Goal: Task Accomplishment & Management: Manage account settings

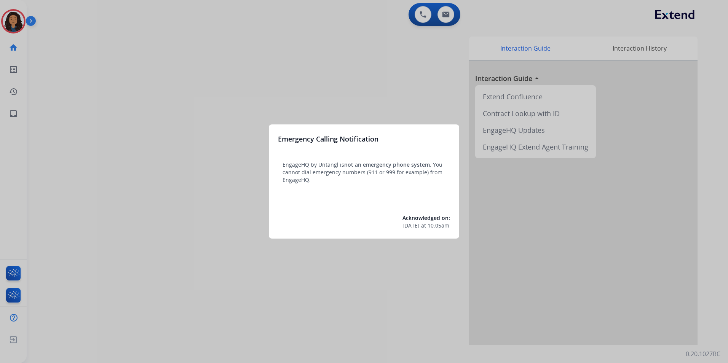
click at [275, 217] on div "Emergency Calling Notification EngageHQ by Untangl is not an emergency phone sy…" at bounding box center [364, 181] width 190 height 114
click at [180, 241] on div at bounding box center [364, 181] width 728 height 363
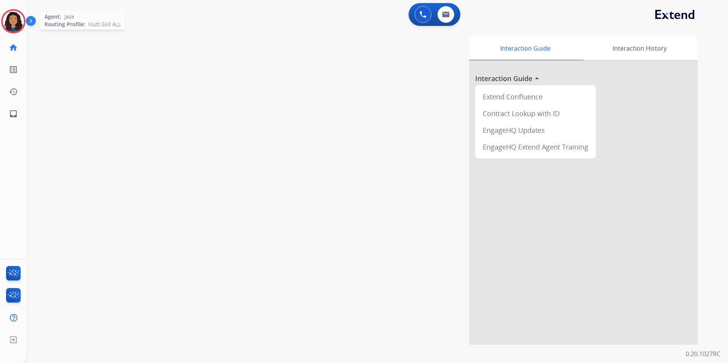
click at [10, 24] on img at bounding box center [13, 21] width 21 height 21
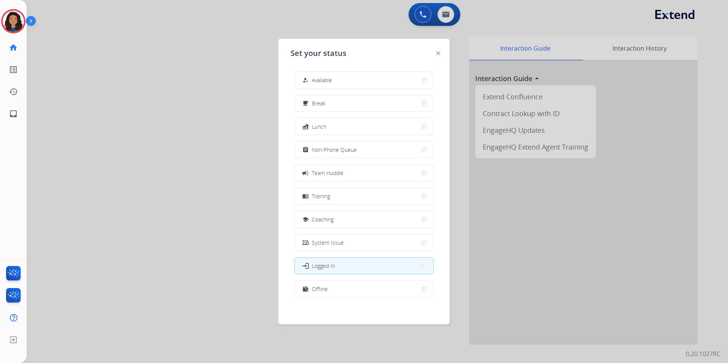
drag, startPoint x: 375, startPoint y: 27, endPoint x: 463, endPoint y: 11, distance: 89.0
click at [377, 25] on div at bounding box center [364, 181] width 728 height 363
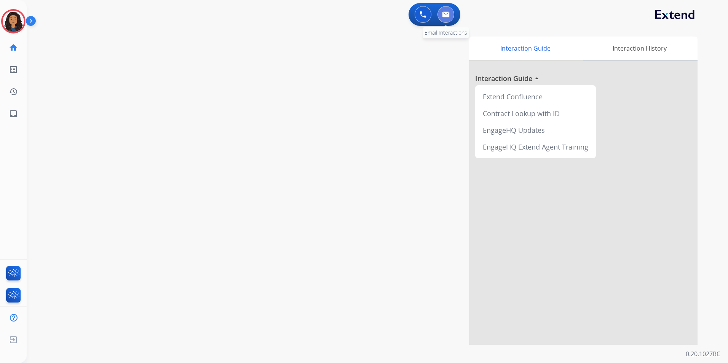
click at [448, 18] on button at bounding box center [445, 14] width 17 height 17
select select "**********"
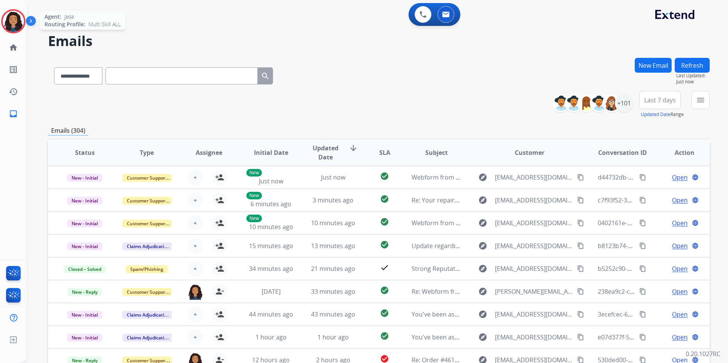
click at [18, 30] on img at bounding box center [13, 21] width 21 height 21
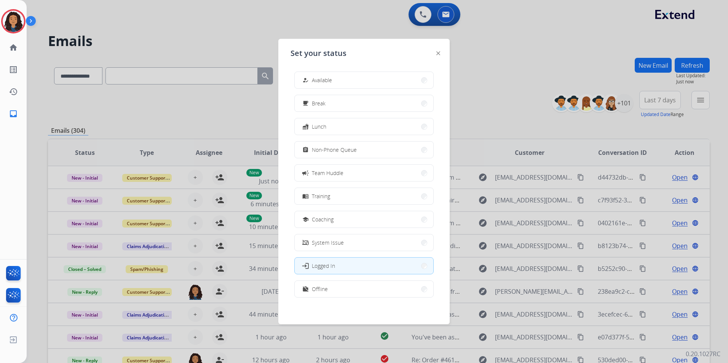
click at [342, 153] on span "Non-Phone Queue" at bounding box center [334, 150] width 45 height 8
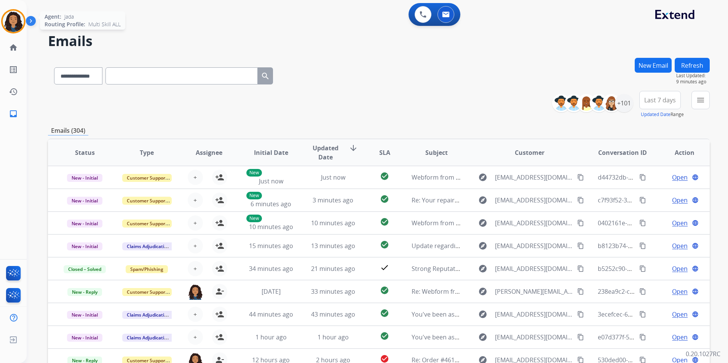
click at [14, 13] on img at bounding box center [13, 21] width 21 height 21
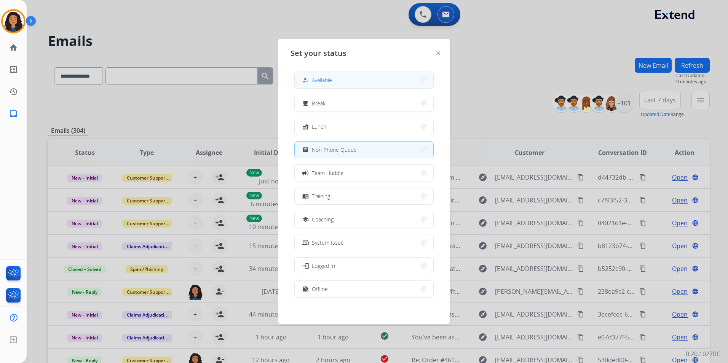
click at [320, 83] on span "Available" at bounding box center [322, 80] width 20 height 8
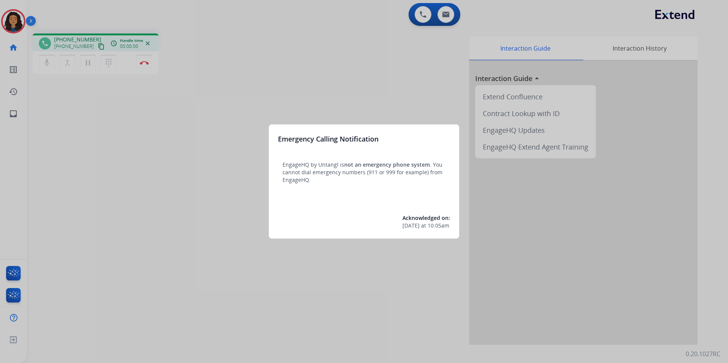
click at [179, 281] on div at bounding box center [364, 181] width 728 height 363
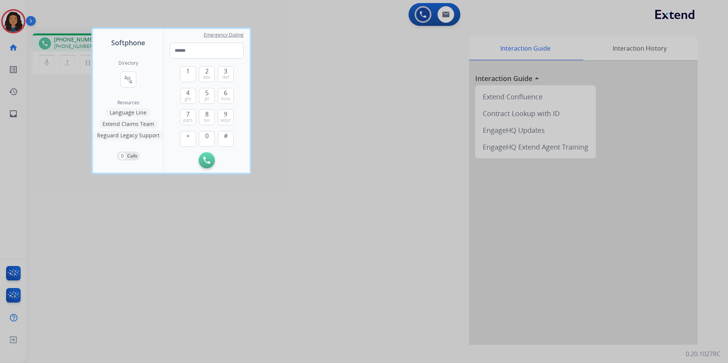
click at [189, 281] on div at bounding box center [364, 181] width 728 height 363
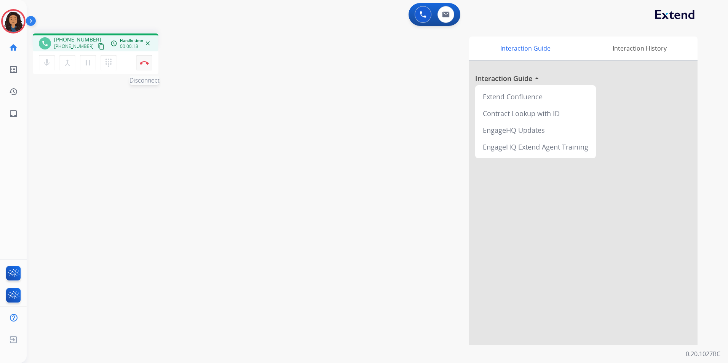
click at [148, 64] on img at bounding box center [144, 63] width 9 height 4
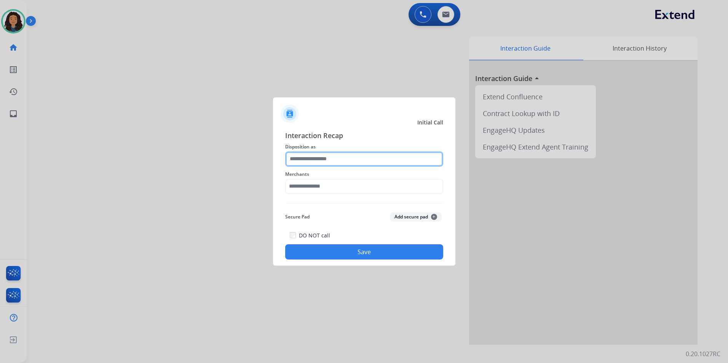
click at [385, 155] on input "text" at bounding box center [364, 159] width 158 height 15
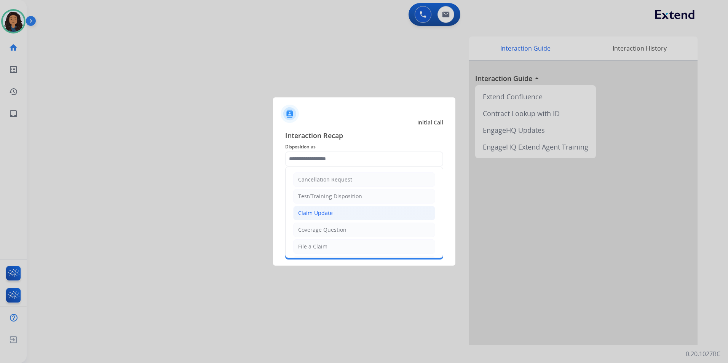
click at [340, 216] on li "Claim Update" at bounding box center [364, 213] width 142 height 14
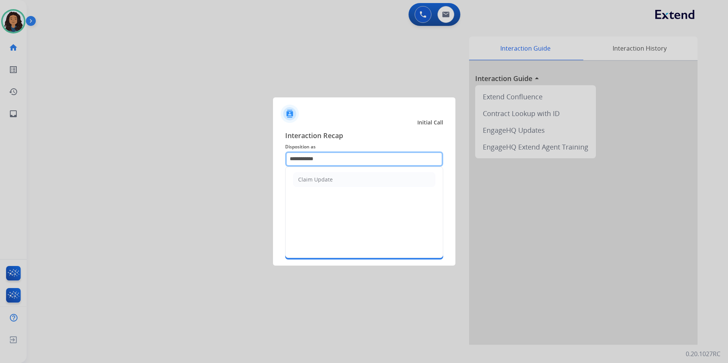
drag, startPoint x: 278, startPoint y: 164, endPoint x: 158, endPoint y: 165, distance: 120.3
click at [0, 167] on app-contact-recap-modal "**********" at bounding box center [0, 181] width 0 height 363
drag, startPoint x: 334, startPoint y: 175, endPoint x: 329, endPoint y: 199, distance: 24.1
click at [334, 176] on li "Other" at bounding box center [364, 179] width 142 height 14
type input "*****"
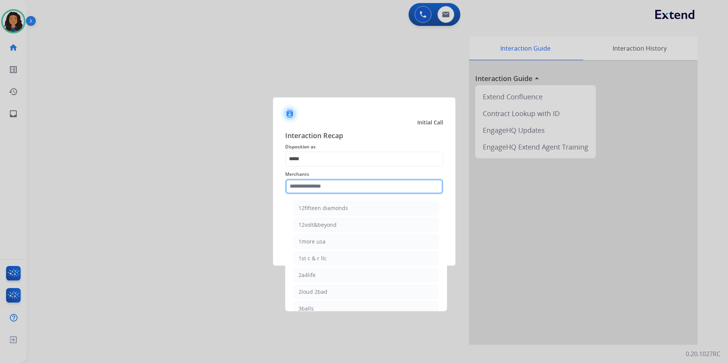
click at [327, 183] on input "text" at bounding box center [364, 186] width 158 height 15
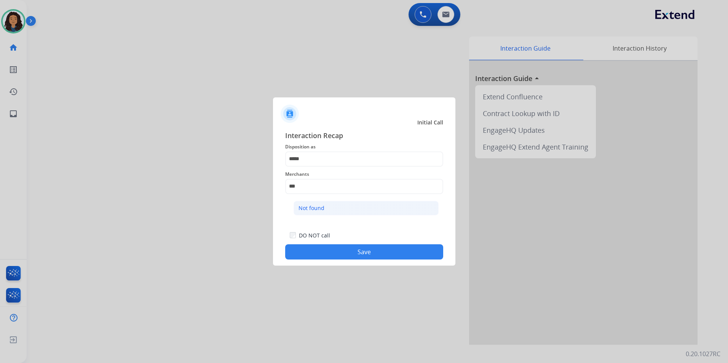
click at [299, 212] on li "Not found" at bounding box center [366, 208] width 145 height 14
type input "*********"
click at [346, 248] on button "Save" at bounding box center [364, 251] width 158 height 15
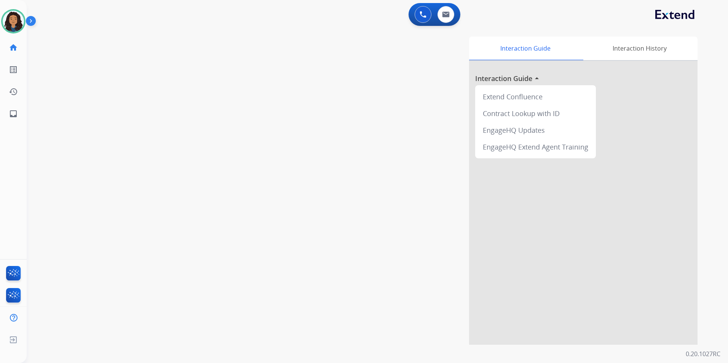
click at [165, 222] on div "swap_horiz Break voice bridge close_fullscreen Connect 3-Way Call merge_type Se…" at bounding box center [368, 186] width 683 height 318
click at [16, 18] on img at bounding box center [13, 21] width 21 height 21
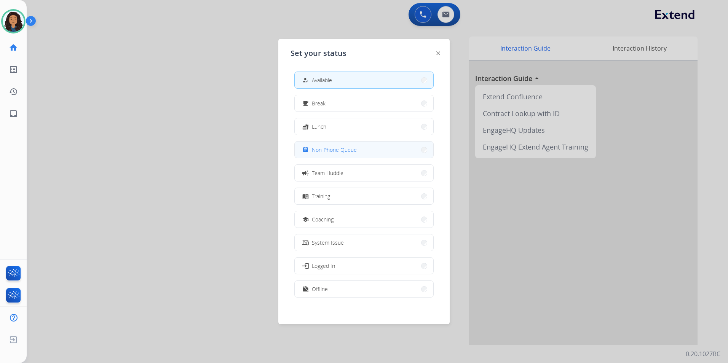
click at [354, 151] on span "Non-Phone Queue" at bounding box center [334, 150] width 45 height 8
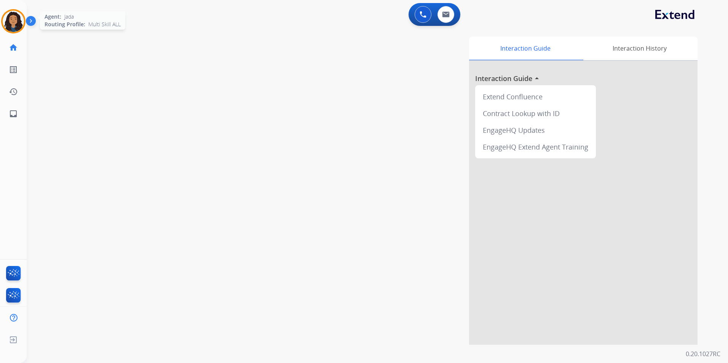
click at [11, 20] on img at bounding box center [13, 21] width 21 height 21
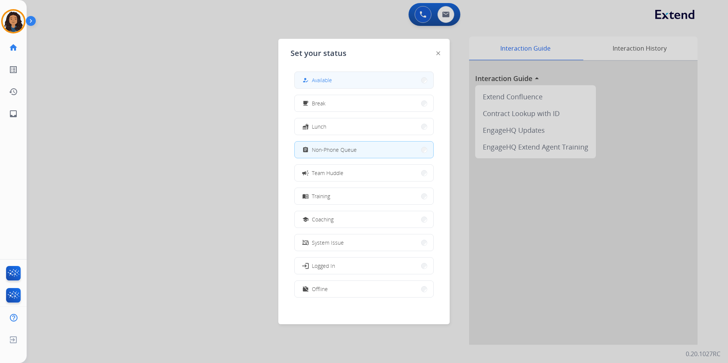
click at [394, 78] on button "how_to_reg Available" at bounding box center [364, 80] width 139 height 16
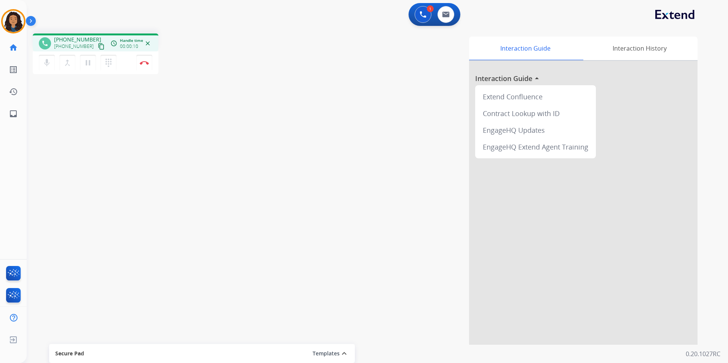
click at [98, 43] on mat-icon "content_copy" at bounding box center [101, 46] width 7 height 7
click at [452, 18] on button at bounding box center [445, 14] width 17 height 17
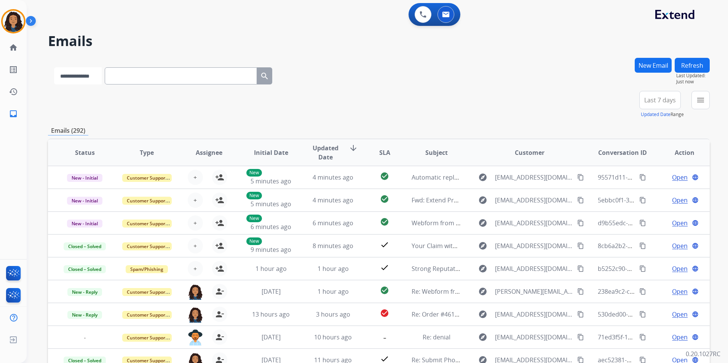
click at [100, 80] on select "**********" at bounding box center [78, 75] width 48 height 17
select select "**********"
click at [54, 67] on select "**********" at bounding box center [78, 75] width 48 height 17
paste input "**********"
type input "**********"
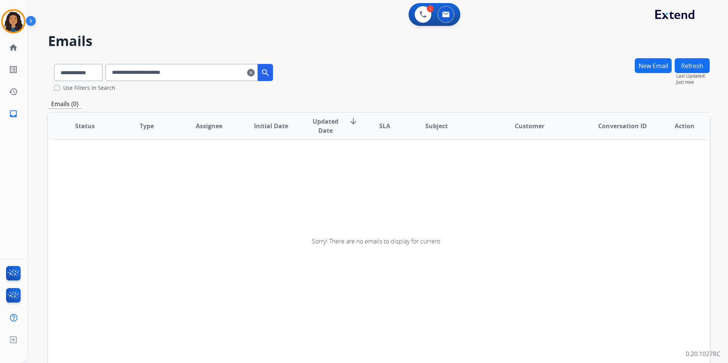
click at [212, 75] on input "**********" at bounding box center [181, 72] width 152 height 17
click at [124, 70] on input "**********" at bounding box center [181, 72] width 152 height 17
click at [255, 75] on mat-icon "clear" at bounding box center [251, 72] width 8 height 9
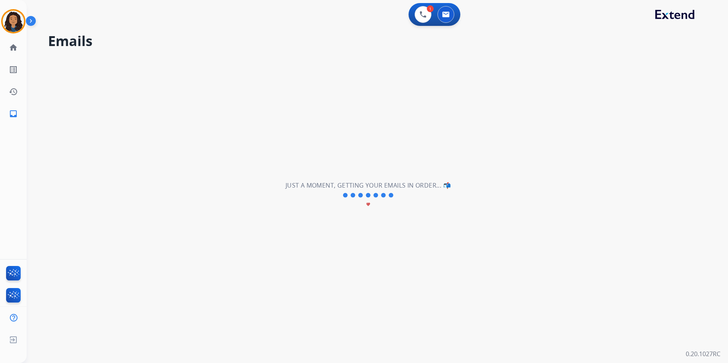
select select "**********"
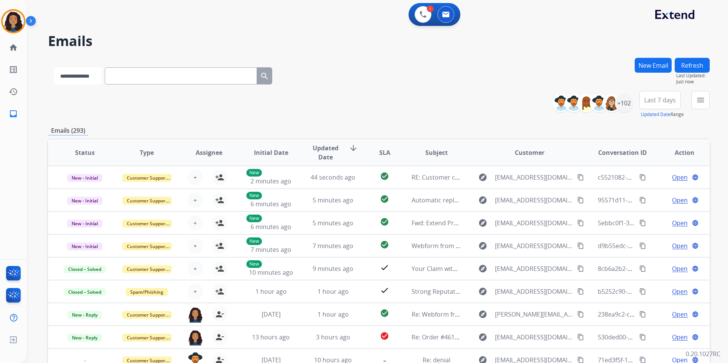
drag, startPoint x: 249, startPoint y: 75, endPoint x: 92, endPoint y: 85, distance: 157.5
click at [90, 83] on select "**********" at bounding box center [78, 75] width 48 height 17
select select "**********"
click at [54, 67] on select "**********" at bounding box center [78, 75] width 48 height 17
paste input "**********"
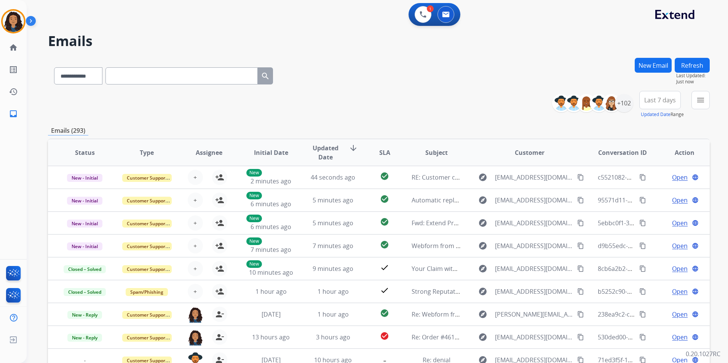
type input "**********"
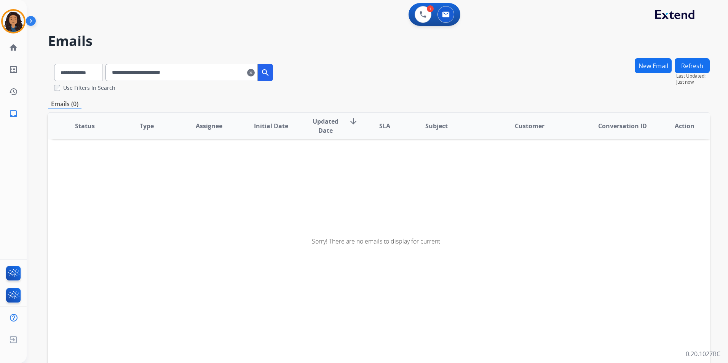
click at [214, 64] on div "**********" at bounding box center [163, 71] width 231 height 26
click at [210, 72] on input "**********" at bounding box center [181, 72] width 152 height 17
click at [648, 67] on button "New Email" at bounding box center [653, 65] width 37 height 15
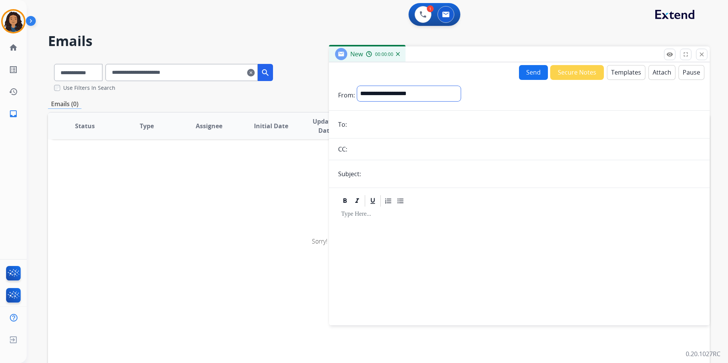
click at [413, 99] on select "**********" at bounding box center [409, 93] width 104 height 15
select select "**********"
click at [357, 86] on select "**********" at bounding box center [409, 93] width 104 height 15
paste input "**********"
type input "**********"
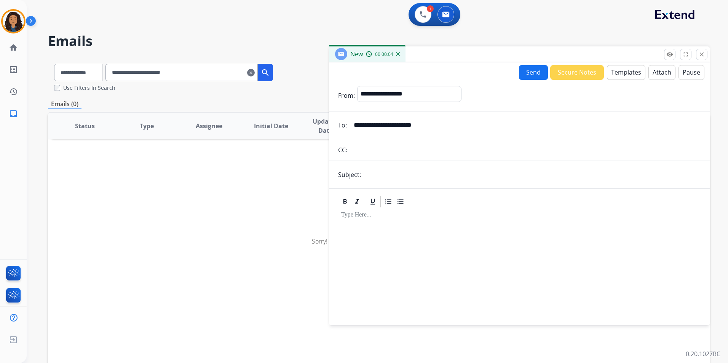
click at [401, 175] on input "text" at bounding box center [531, 174] width 337 height 15
type input "******"
click at [634, 77] on button "Templates" at bounding box center [626, 72] width 38 height 15
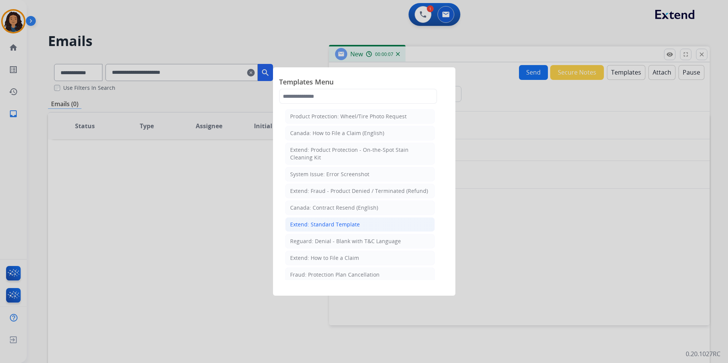
click at [341, 223] on div "Extend: Standard Template" at bounding box center [325, 225] width 70 height 8
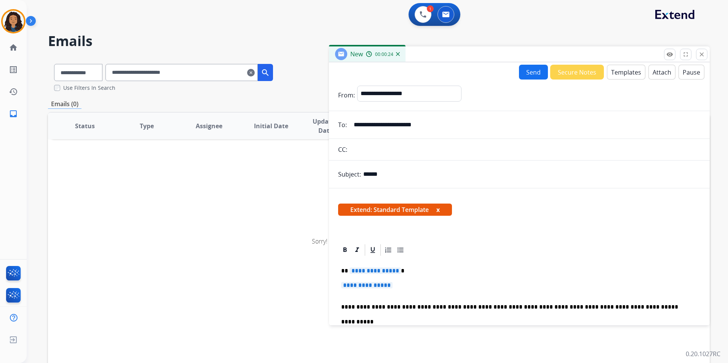
click at [383, 270] on span "**********" at bounding box center [375, 271] width 51 height 6
click at [387, 287] on span "**********" at bounding box center [366, 285] width 51 height 6
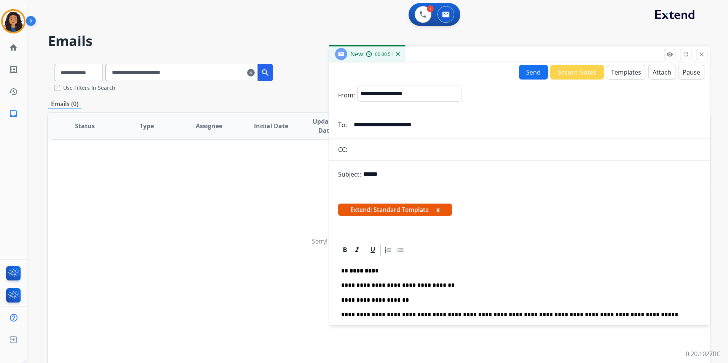
click at [534, 74] on button "Send" at bounding box center [533, 72] width 29 height 15
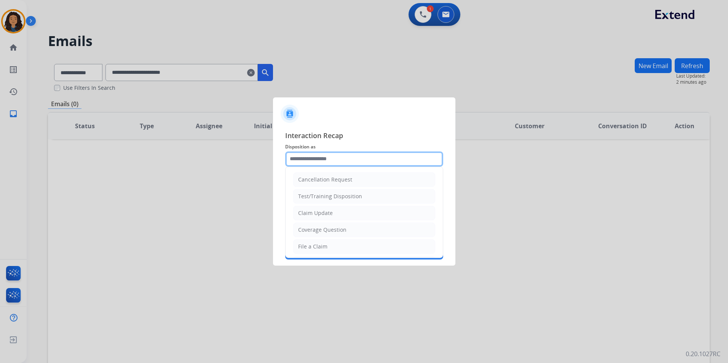
click at [343, 161] on input "text" at bounding box center [364, 159] width 158 height 15
type input "*****"
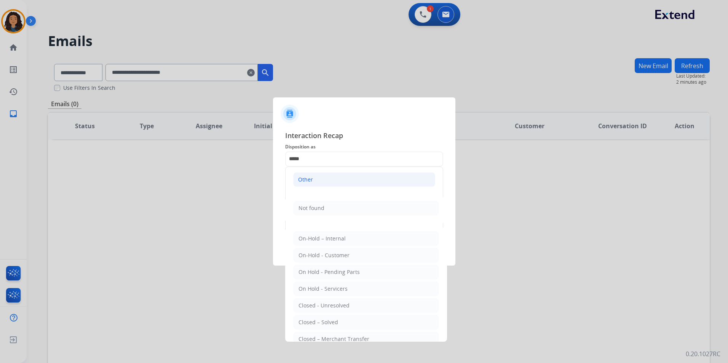
click at [310, 180] on div "Other" at bounding box center [305, 180] width 15 height 8
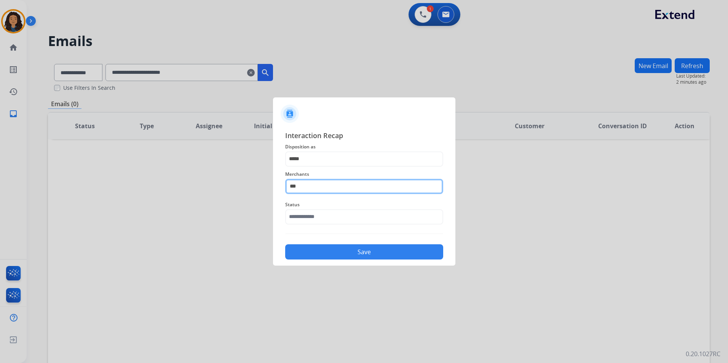
drag, startPoint x: 310, startPoint y: 184, endPoint x: 238, endPoint y: 187, distance: 72.0
click at [0, 187] on app-contact-recap-modal "Interaction Recap Disposition as ***** Merchants *** Status Save" at bounding box center [0, 181] width 0 height 363
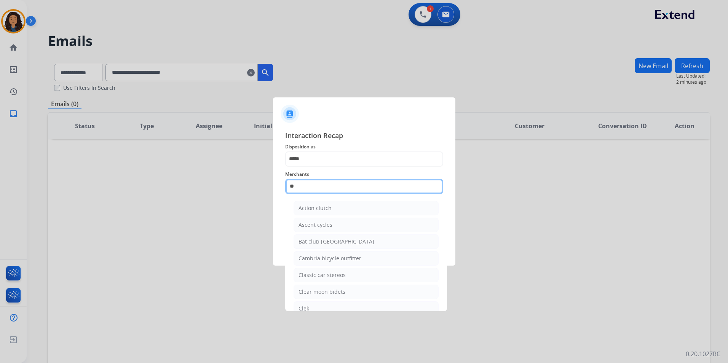
type input "*"
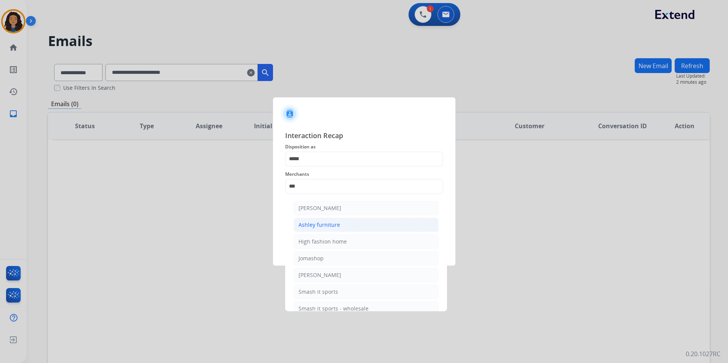
click at [332, 227] on div "Ashley furniture" at bounding box center [318, 225] width 41 height 8
type input "**********"
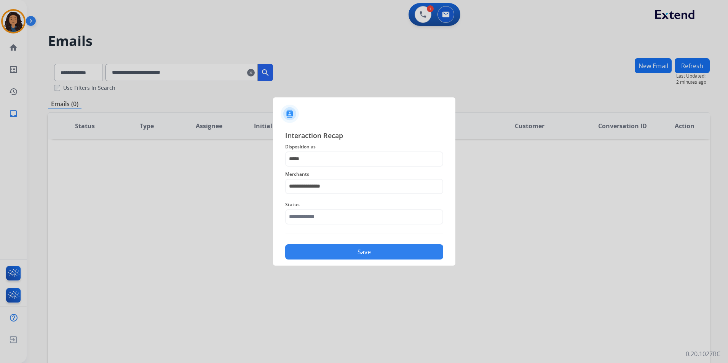
drag, startPoint x: 329, startPoint y: 227, endPoint x: 328, endPoint y: 219, distance: 8.0
click at [328, 225] on div "Status" at bounding box center [364, 212] width 158 height 30
click at [328, 219] on input "text" at bounding box center [364, 216] width 158 height 15
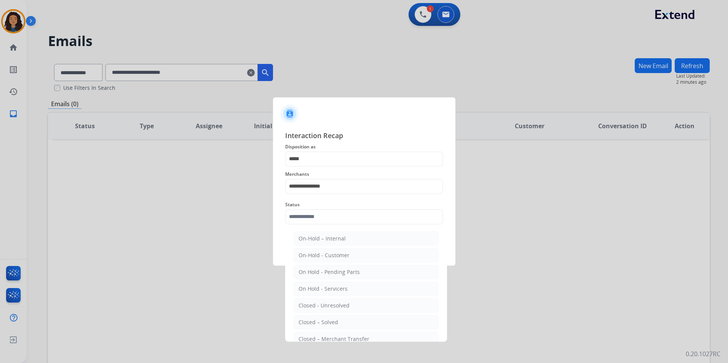
click at [313, 320] on div "Closed – Solved" at bounding box center [318, 323] width 40 height 8
type input "**********"
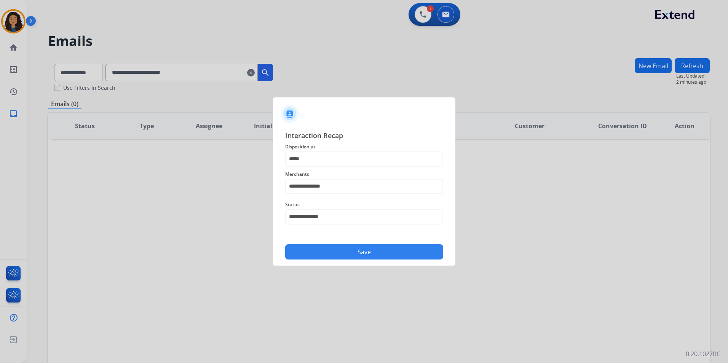
click at [322, 253] on button "Save" at bounding box center [364, 251] width 158 height 15
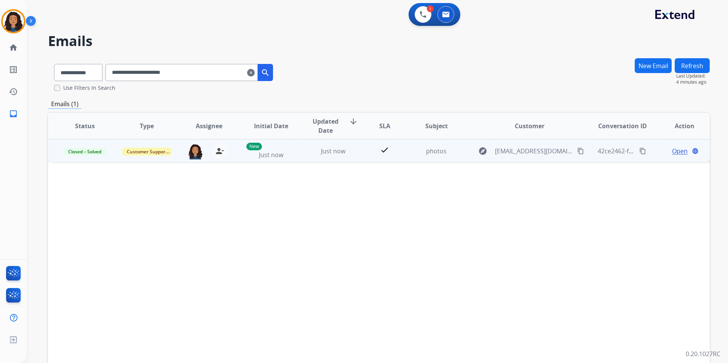
click at [673, 151] on span "Open" at bounding box center [680, 151] width 16 height 9
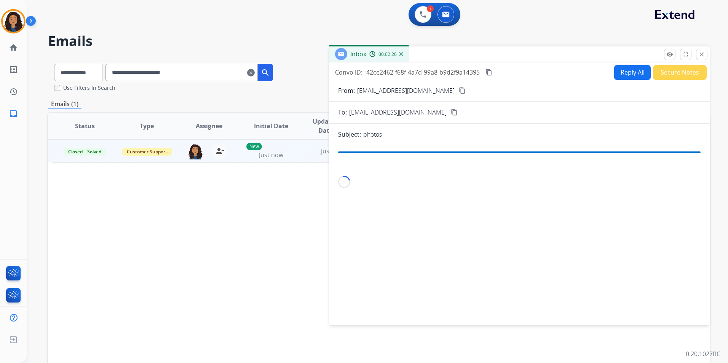
click at [255, 71] on mat-icon "clear" at bounding box center [251, 72] width 8 height 9
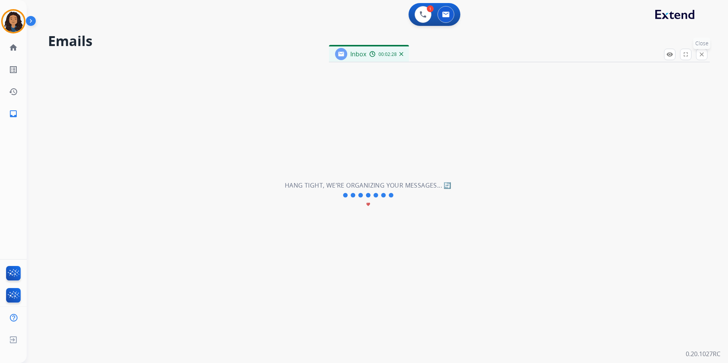
click at [701, 53] on mat-icon "close" at bounding box center [701, 54] width 7 height 7
click at [424, 12] on img at bounding box center [423, 14] width 7 height 7
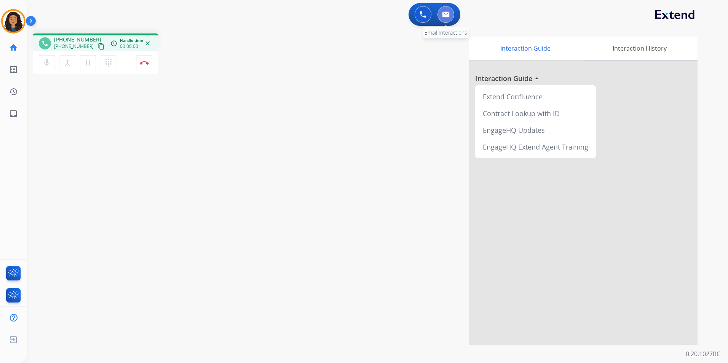
click at [444, 14] on img at bounding box center [446, 14] width 8 height 6
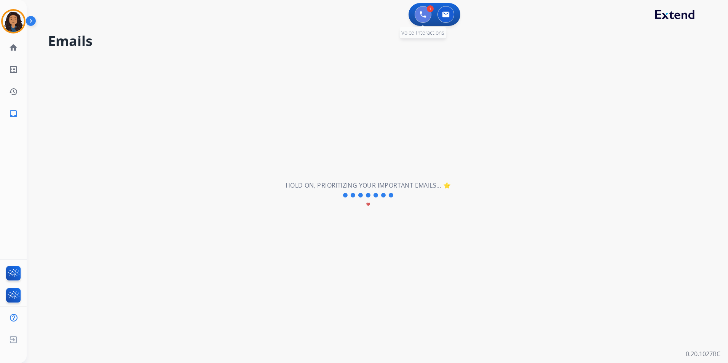
click at [415, 14] on button at bounding box center [423, 14] width 17 height 17
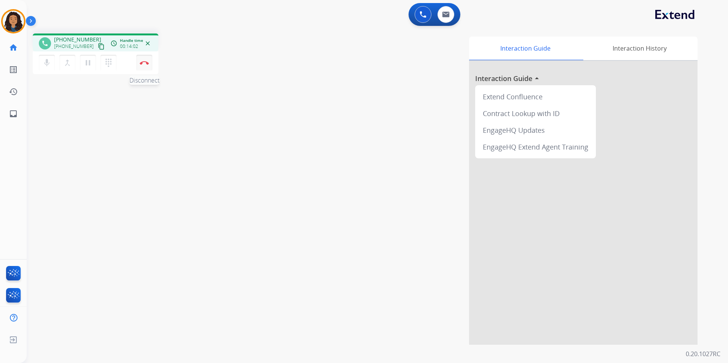
click at [145, 64] on img at bounding box center [144, 63] width 9 height 4
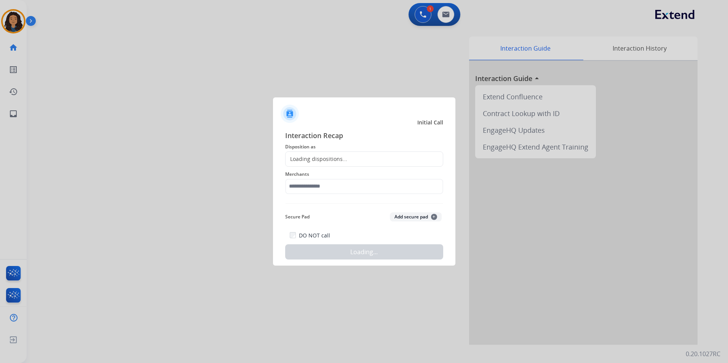
click at [355, 166] on div "Loading dispositions..." at bounding box center [364, 159] width 158 height 15
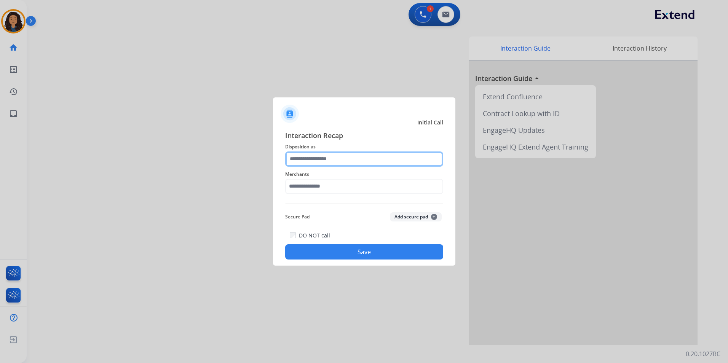
click at [355, 164] on input "text" at bounding box center [364, 159] width 158 height 15
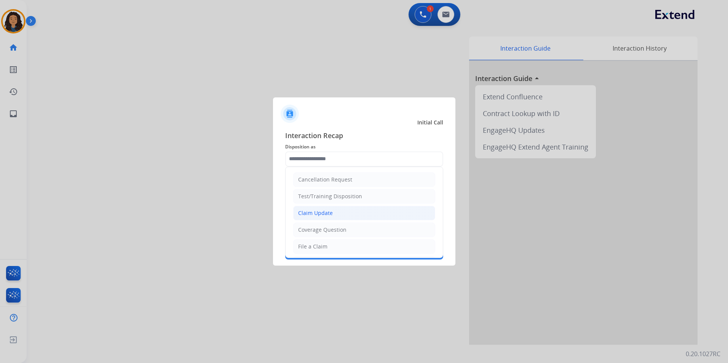
drag, startPoint x: 343, startPoint y: 214, endPoint x: 336, endPoint y: 196, distance: 19.7
click at [342, 212] on li "Claim Update" at bounding box center [364, 213] width 142 height 14
type input "**********"
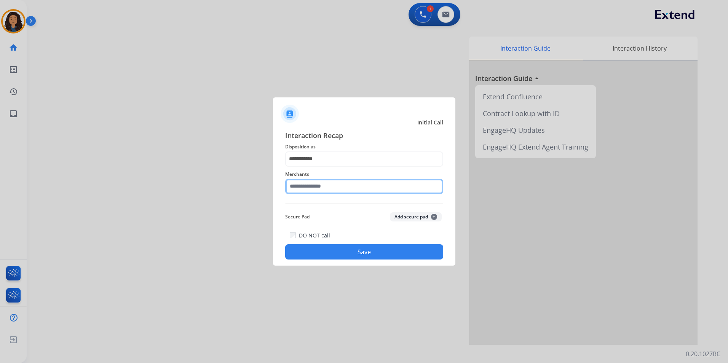
drag, startPoint x: 335, startPoint y: 192, endPoint x: 333, endPoint y: 185, distance: 6.4
click at [334, 188] on input "text" at bounding box center [364, 186] width 158 height 15
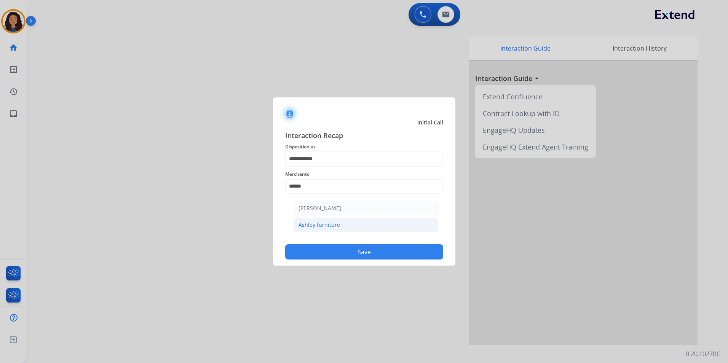
click at [351, 222] on li "Ashley furniture" at bounding box center [366, 225] width 145 height 14
type input "**********"
click at [331, 249] on button "Save" at bounding box center [364, 251] width 158 height 15
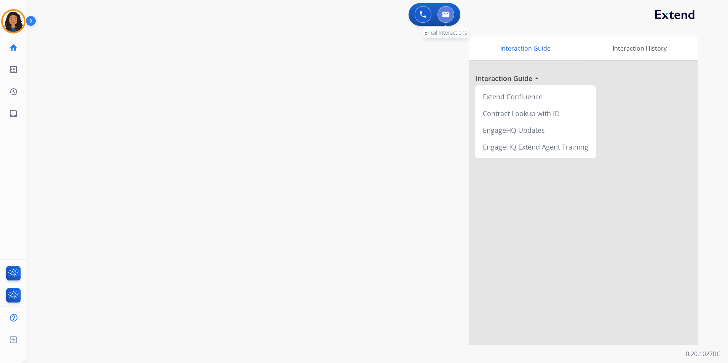
click at [450, 18] on button at bounding box center [445, 14] width 17 height 17
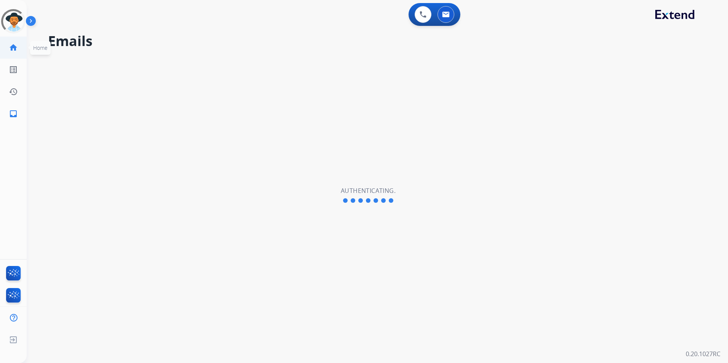
click at [14, 44] on mat-icon "home" at bounding box center [13, 47] width 9 height 9
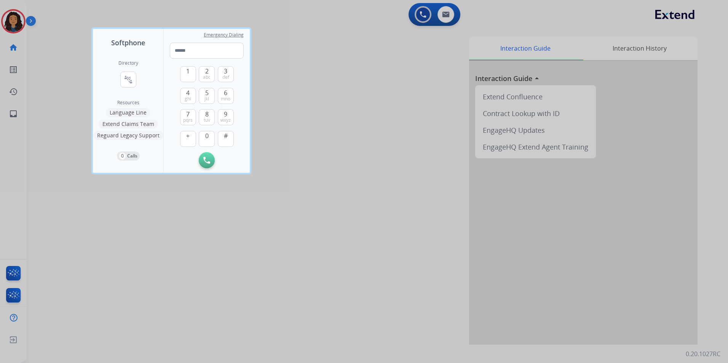
drag, startPoint x: 71, startPoint y: 200, endPoint x: 94, endPoint y: 147, distance: 58.3
click at [71, 200] on div at bounding box center [364, 181] width 728 height 363
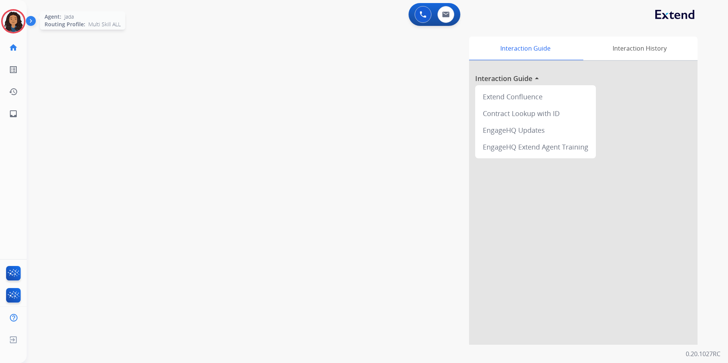
click at [10, 18] on img at bounding box center [13, 21] width 21 height 21
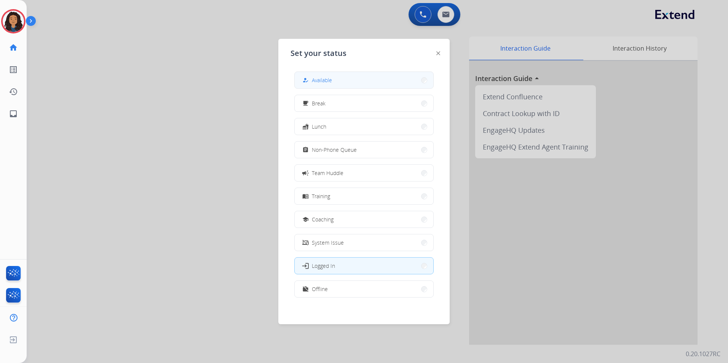
click at [372, 77] on button "how_to_reg Available" at bounding box center [364, 80] width 139 height 16
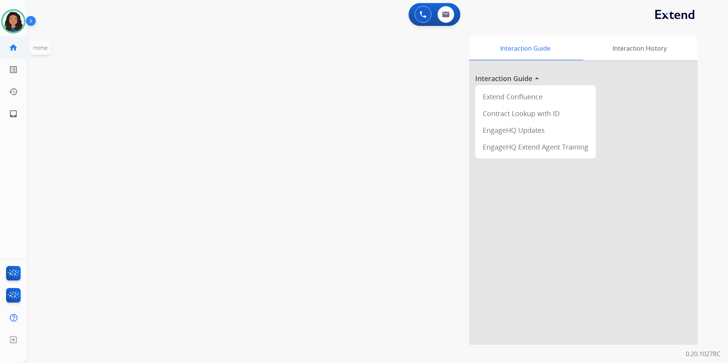
click at [16, 49] on mat-icon "home" at bounding box center [13, 47] width 9 height 9
click at [16, 48] on mat-icon "home" at bounding box center [13, 47] width 9 height 9
click at [19, 115] on link "inbox Emails" at bounding box center [13, 113] width 21 height 21
select select "**********"
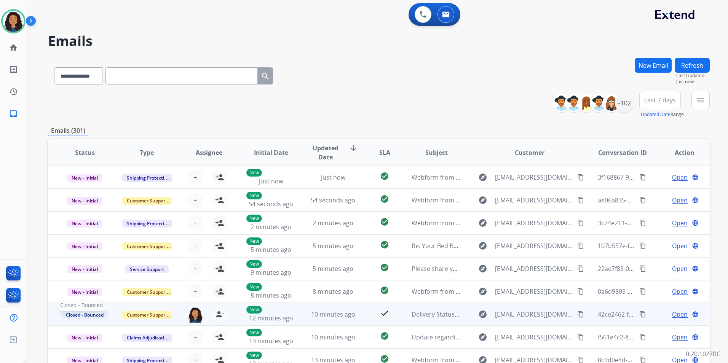
click at [85, 315] on span "Closed - Bounced" at bounding box center [84, 315] width 47 height 8
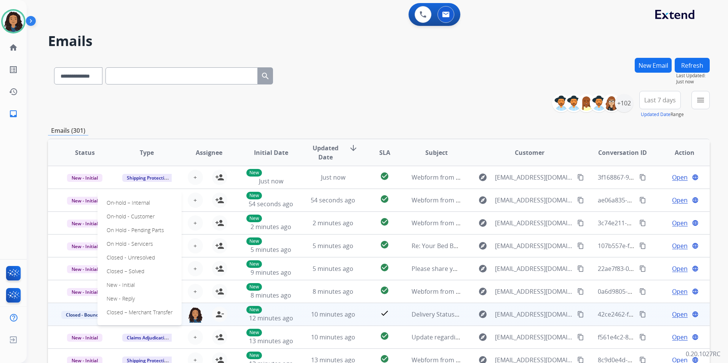
click at [677, 315] on span "Open" at bounding box center [680, 314] width 16 height 9
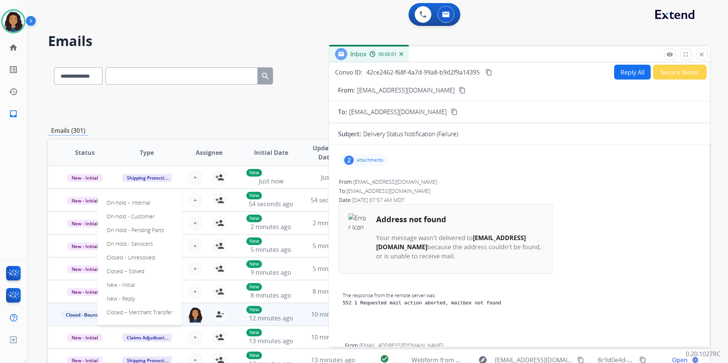
click at [671, 75] on button "Secure Notes" at bounding box center [680, 72] width 54 height 15
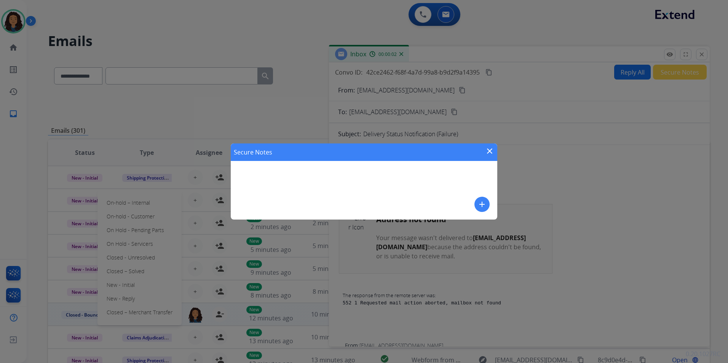
click at [482, 208] on mat-icon "add" at bounding box center [481, 204] width 9 height 9
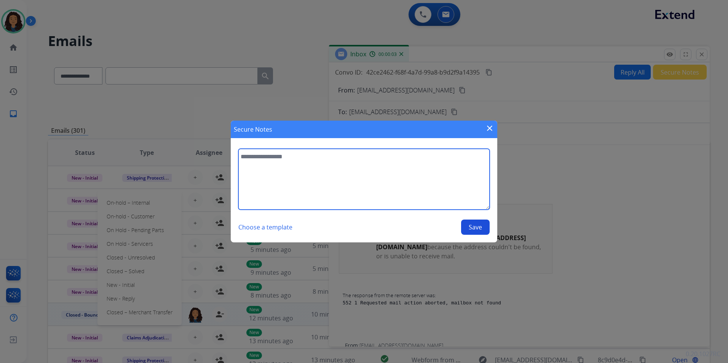
click at [425, 195] on textarea at bounding box center [363, 179] width 251 height 61
type textarea "**********"
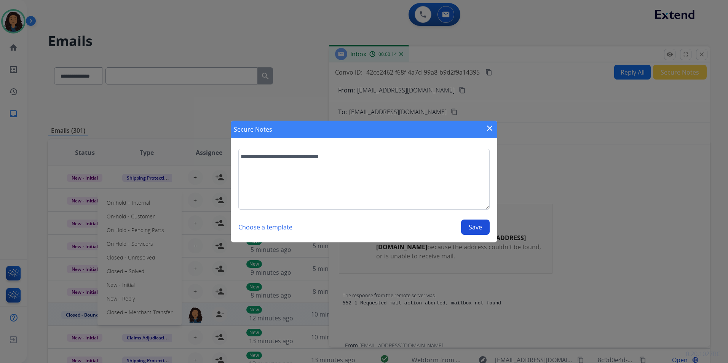
click at [478, 225] on button "Save" at bounding box center [475, 227] width 29 height 15
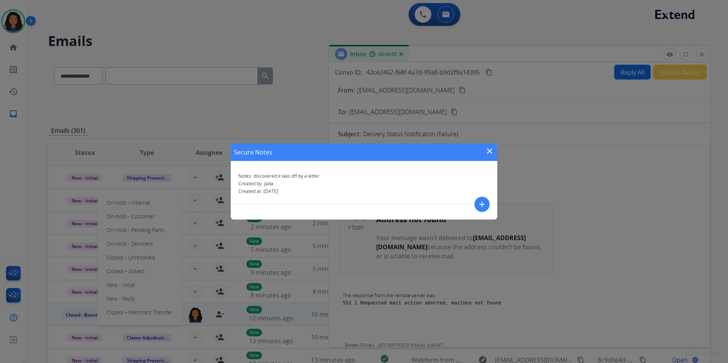
click at [658, 80] on div "Secure Notes close Notes: discovered it was off by a letter Created by: [PERSON…" at bounding box center [364, 181] width 728 height 363
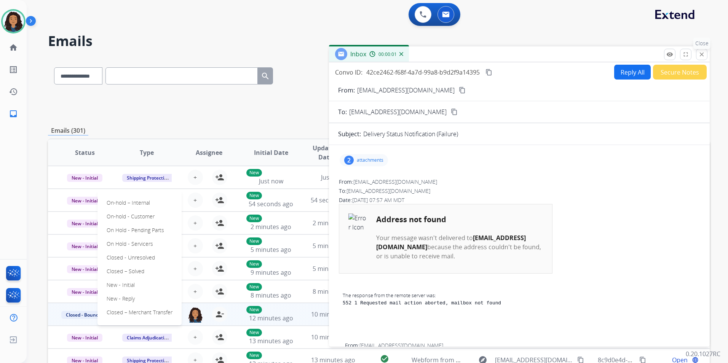
click at [701, 58] on button "close Close" at bounding box center [701, 54] width 11 height 11
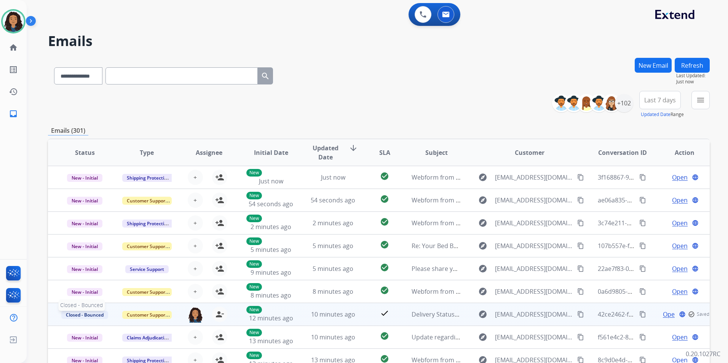
click at [99, 317] on span "Closed - Bounced" at bounding box center [84, 315] width 47 height 8
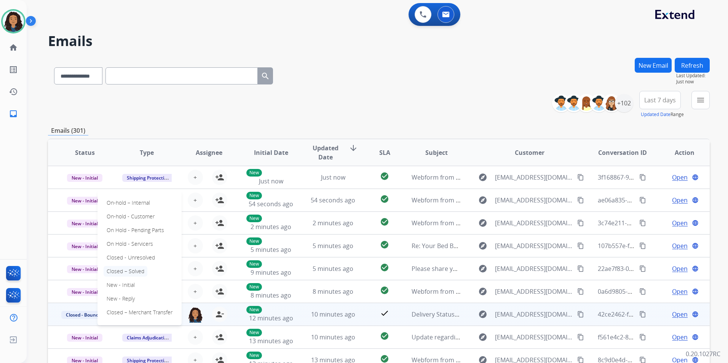
click at [141, 268] on p "Closed – Solved" at bounding box center [126, 271] width 44 height 11
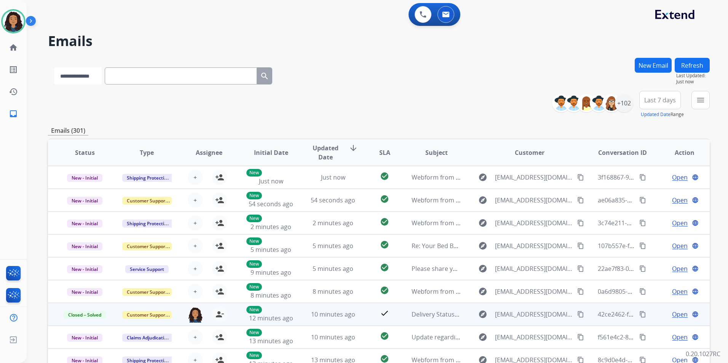
drag, startPoint x: 91, startPoint y: 77, endPoint x: 93, endPoint y: 84, distance: 7.3
click at [91, 77] on select "**********" at bounding box center [78, 75] width 48 height 17
select select "**********"
click at [54, 67] on select "**********" at bounding box center [78, 75] width 48 height 17
paste input "**********"
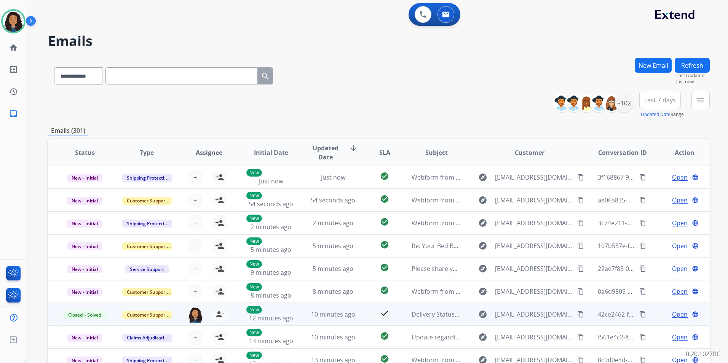
type input "**********"
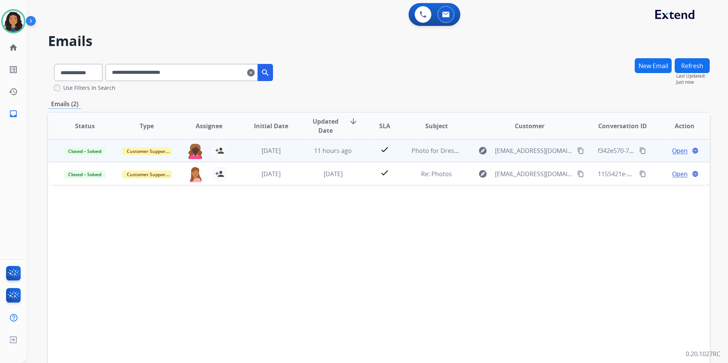
click at [678, 149] on span "Open" at bounding box center [680, 150] width 16 height 9
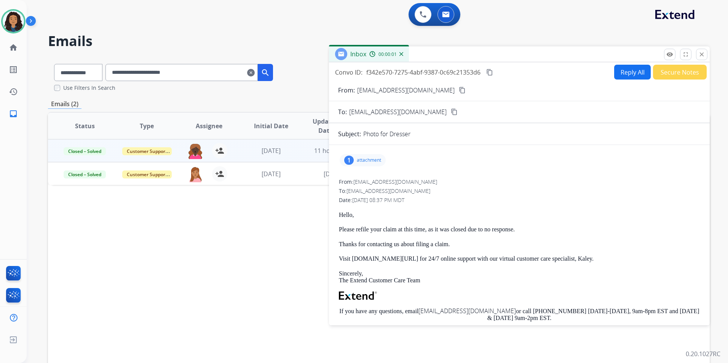
click at [372, 162] on p "attachment" at bounding box center [369, 160] width 24 height 6
click at [433, 179] on mat-icon "download" at bounding box center [432, 178] width 7 height 7
click at [705, 59] on button "close Close" at bounding box center [701, 54] width 11 height 11
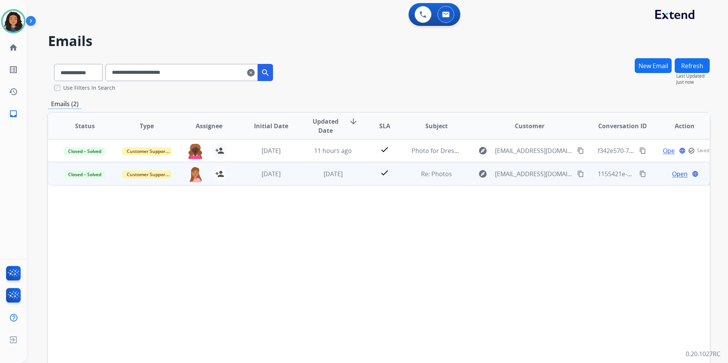
click at [673, 174] on span "Open" at bounding box center [680, 173] width 16 height 9
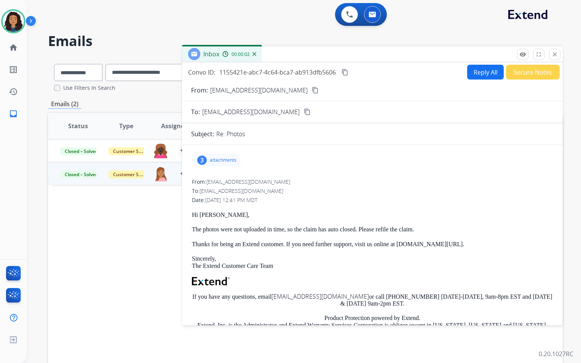
click at [213, 165] on div "3 attachments" at bounding box center [217, 160] width 48 height 12
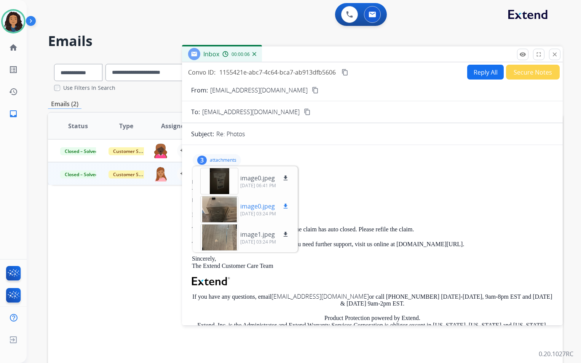
click at [286, 207] on mat-icon "download" at bounding box center [285, 206] width 7 height 7
click at [283, 176] on mat-icon "download" at bounding box center [285, 178] width 7 height 7
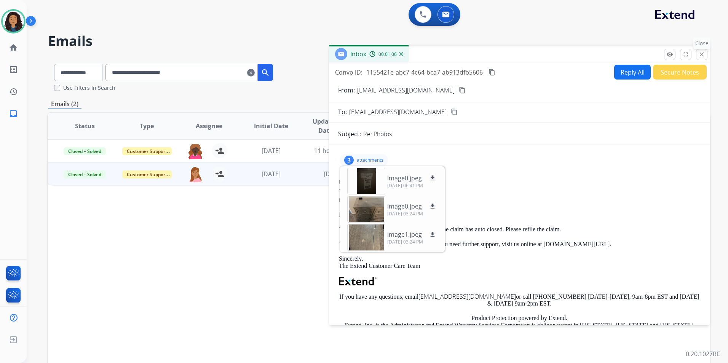
click at [704, 55] on mat-icon "close" at bounding box center [701, 54] width 7 height 7
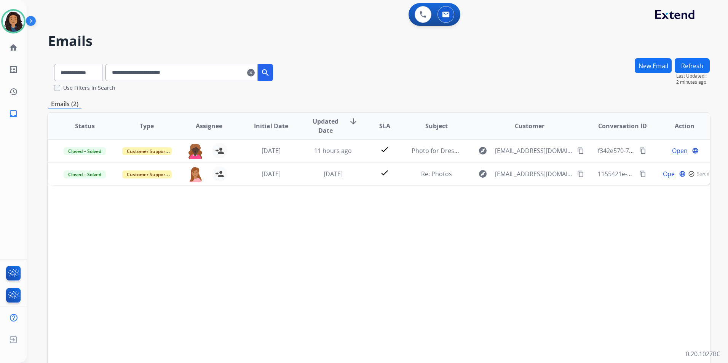
click at [255, 73] on mat-icon "clear" at bounding box center [251, 72] width 8 height 9
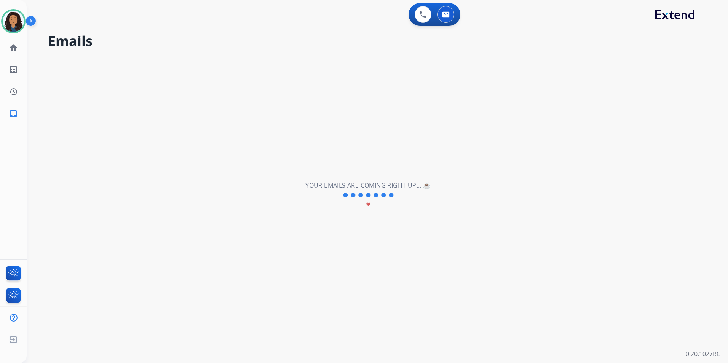
select select "**********"
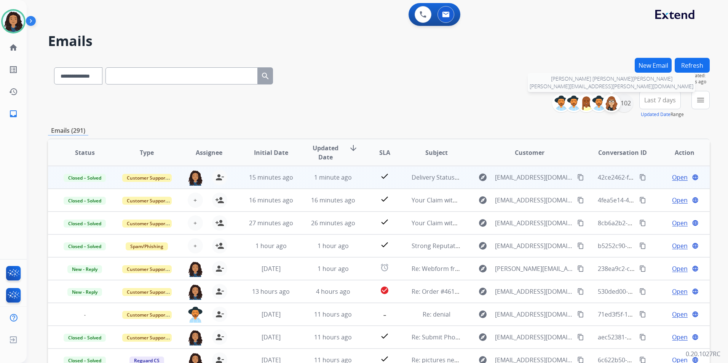
click at [618, 106] on div at bounding box center [611, 103] width 18 height 18
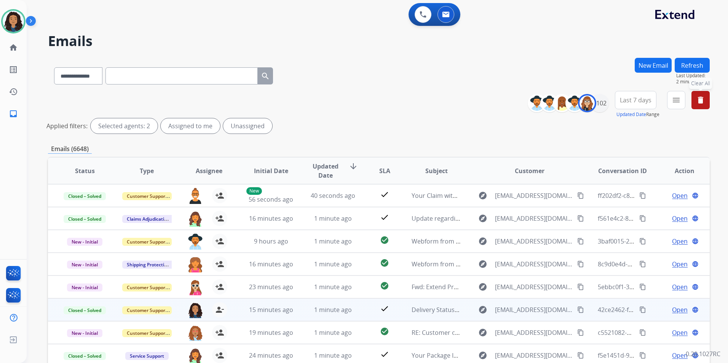
click at [699, 97] on mat-icon "delete" at bounding box center [700, 100] width 9 height 9
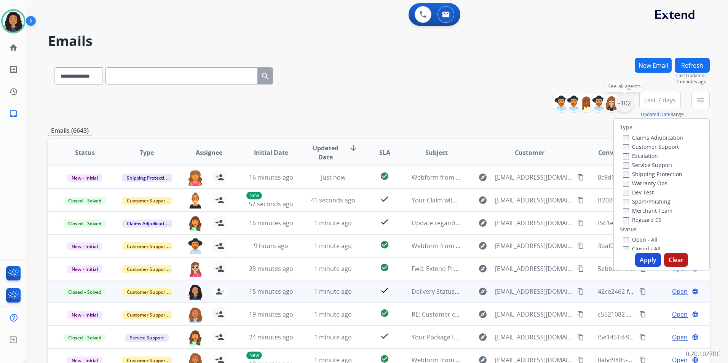
click at [627, 102] on div "+102" at bounding box center [624, 103] width 18 height 18
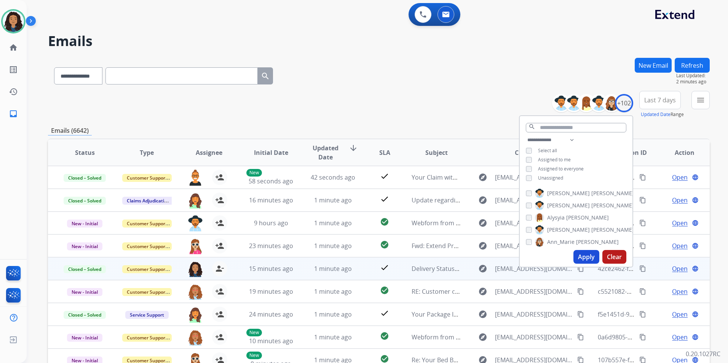
click at [560, 160] on span "Assigned to me" at bounding box center [554, 159] width 33 height 6
click at [581, 259] on button "Apply" at bounding box center [586, 257] width 26 height 14
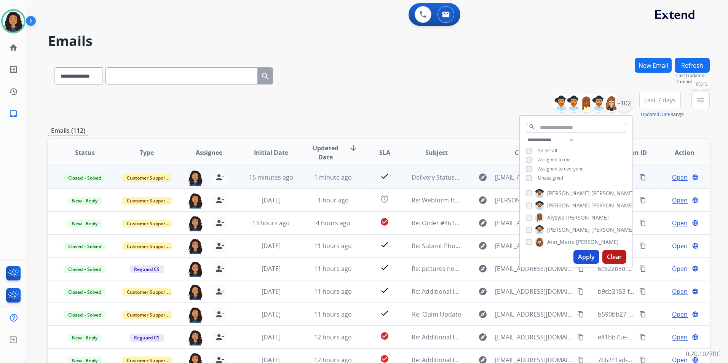
click at [708, 105] on button "menu Filters" at bounding box center [700, 100] width 18 height 18
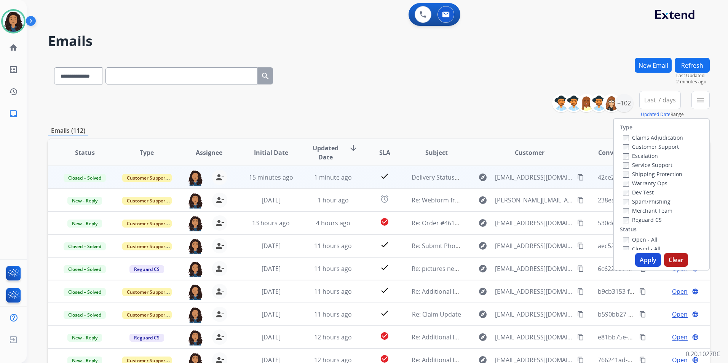
click at [657, 147] on label "Customer Support" at bounding box center [651, 146] width 56 height 7
click at [665, 172] on label "Shipping Protection" at bounding box center [652, 174] width 59 height 7
click at [648, 222] on div "Reguard CS" at bounding box center [653, 219] width 60 height 9
click at [648, 220] on label "Reguard CS" at bounding box center [642, 219] width 39 height 7
click at [647, 238] on label "Open - All" at bounding box center [640, 239] width 35 height 7
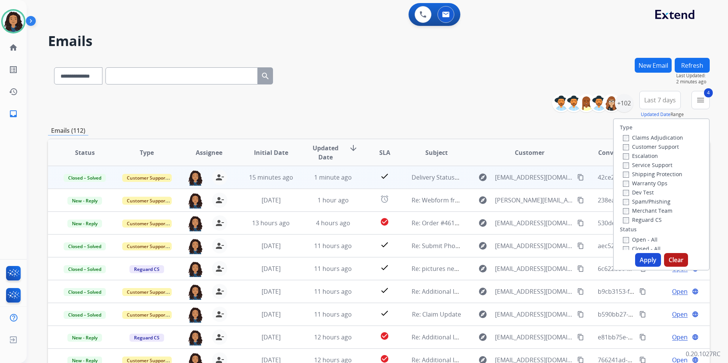
drag, startPoint x: 651, startPoint y: 262, endPoint x: 648, endPoint y: 259, distance: 4.0
click at [650, 262] on button "Apply" at bounding box center [648, 260] width 26 height 14
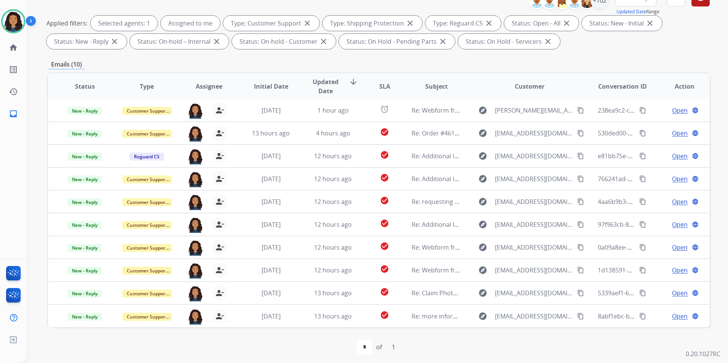
scroll to position [107, 0]
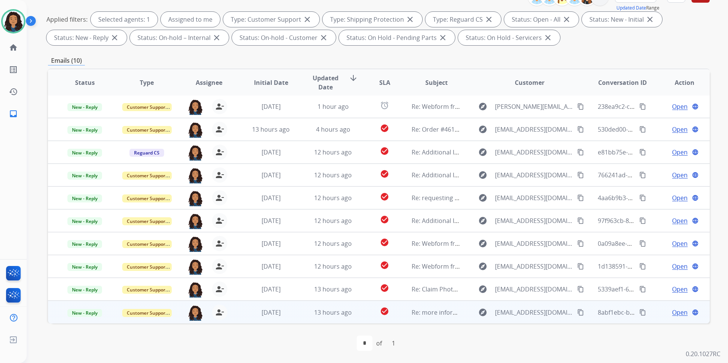
click at [679, 313] on span "Open" at bounding box center [680, 312] width 16 height 9
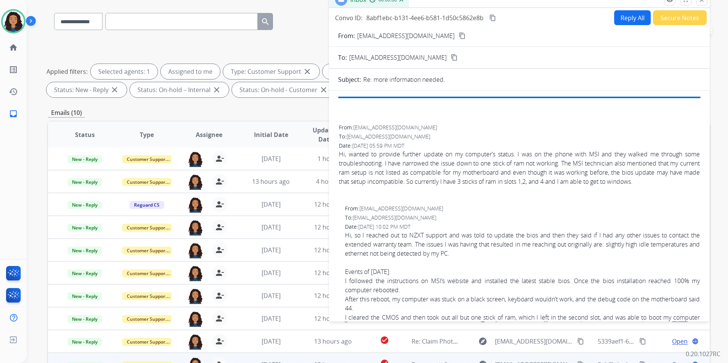
scroll to position [0, 0]
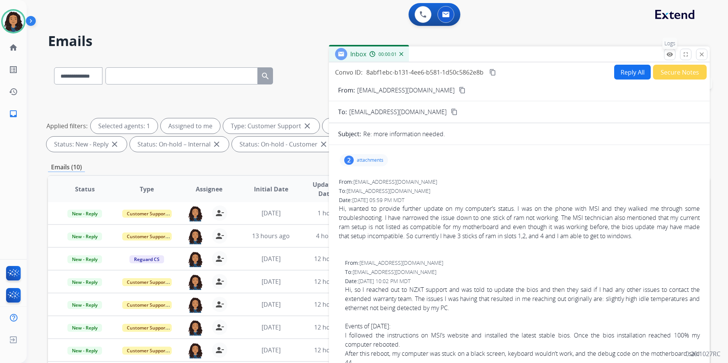
click at [667, 54] on mat-icon "remove_red_eye" at bounding box center [669, 54] width 7 height 7
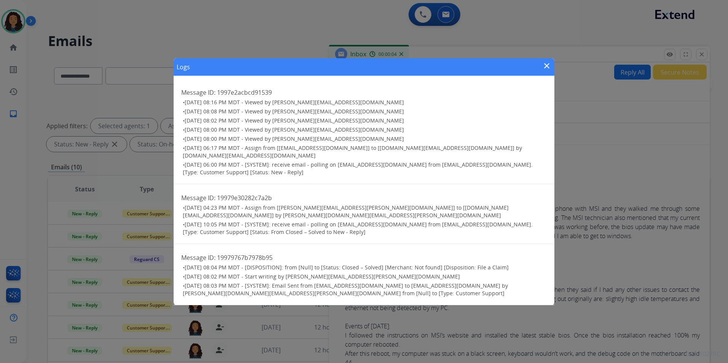
drag, startPoint x: 547, startPoint y: 77, endPoint x: 566, endPoint y: 71, distance: 19.9
click at [547, 70] on mat-icon "close" at bounding box center [546, 65] width 9 height 9
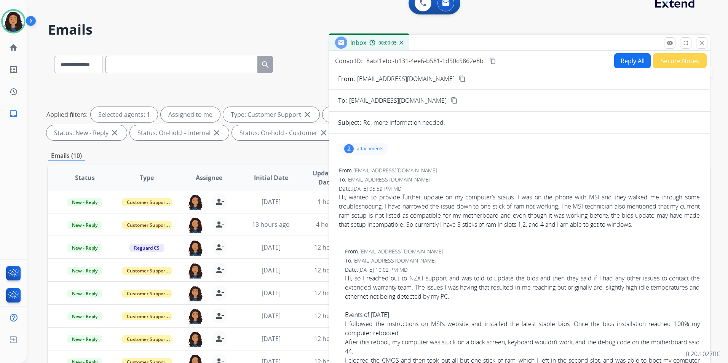
scroll to position [107, 0]
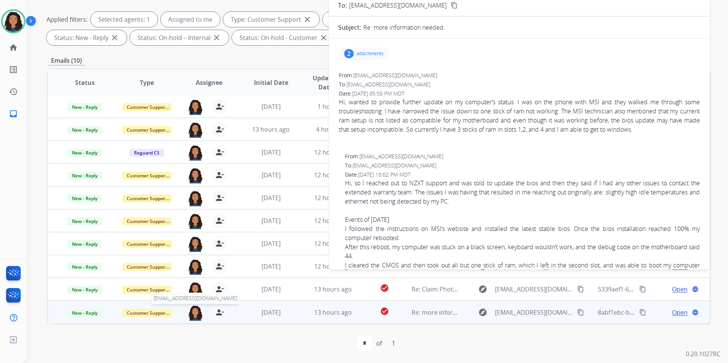
click at [192, 311] on img at bounding box center [195, 313] width 15 height 16
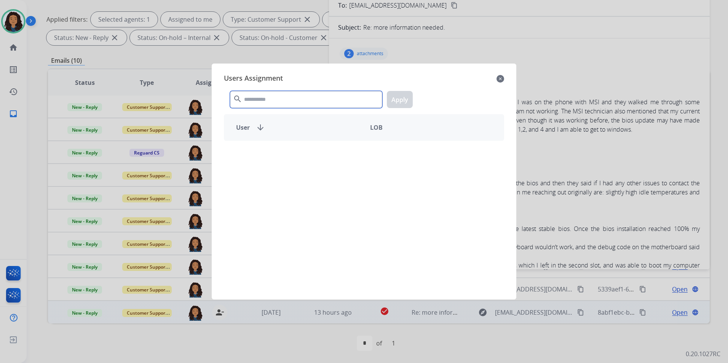
click at [256, 102] on input "text" at bounding box center [306, 99] width 152 height 17
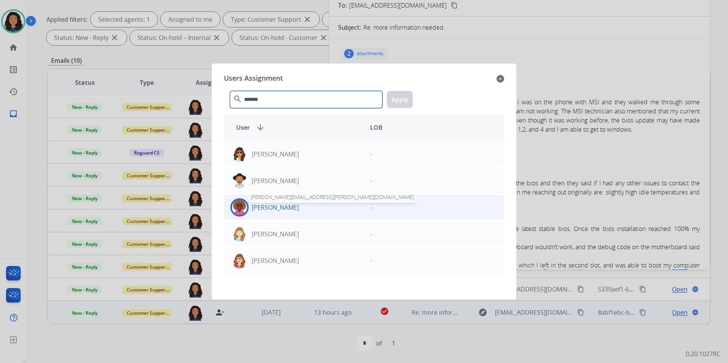
type input "*******"
click at [257, 207] on p "Stephanie Williams" at bounding box center [275, 207] width 47 height 9
click at [405, 94] on button "Apply" at bounding box center [400, 99] width 26 height 17
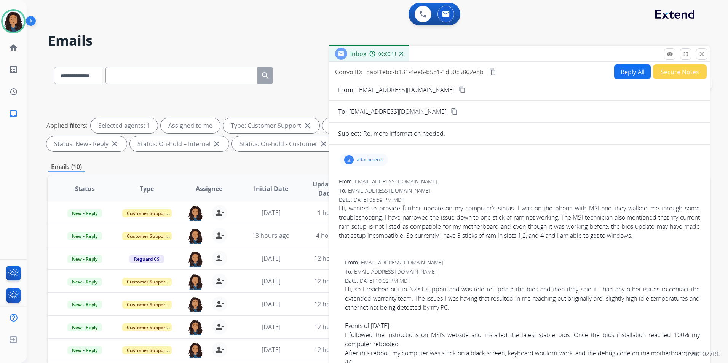
scroll to position [0, 0]
click at [701, 52] on mat-icon "close" at bounding box center [701, 54] width 7 height 7
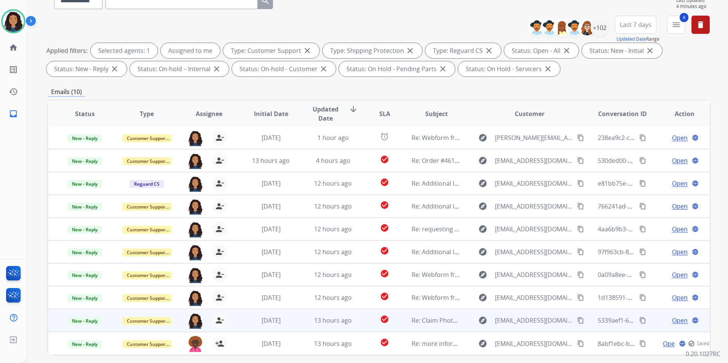
scroll to position [107, 0]
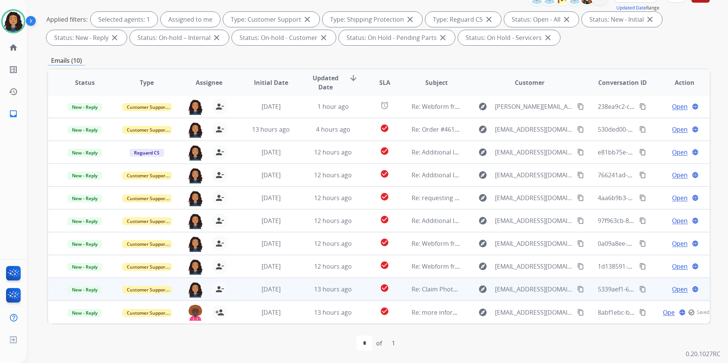
click at [672, 290] on span "Open" at bounding box center [680, 289] width 16 height 9
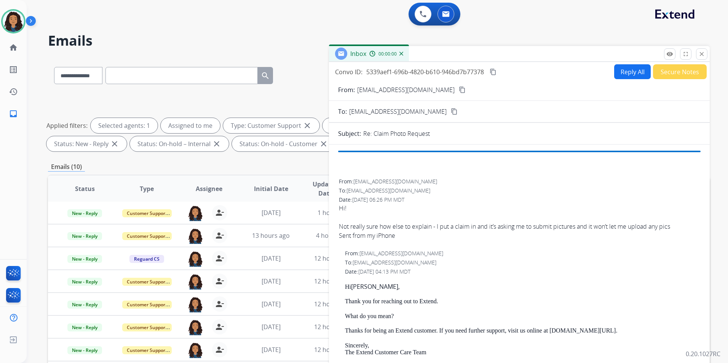
scroll to position [0, 0]
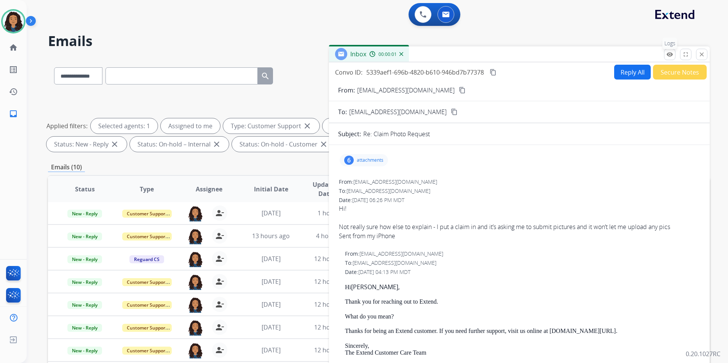
click at [668, 57] on mat-icon "remove_red_eye" at bounding box center [669, 54] width 7 height 7
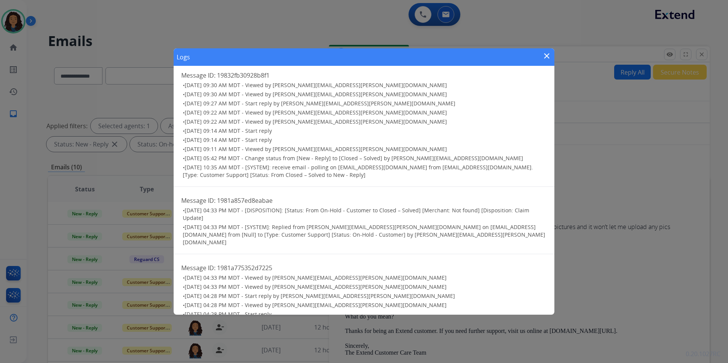
scroll to position [735, 0]
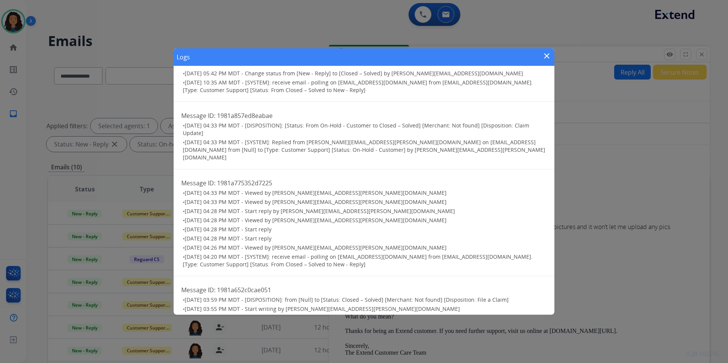
click at [546, 58] on mat-icon "close" at bounding box center [546, 55] width 9 height 9
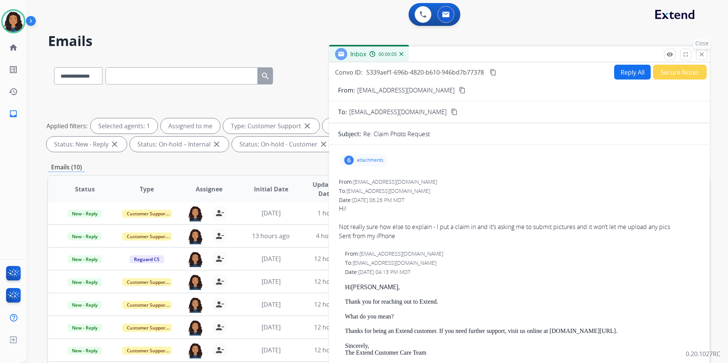
click at [703, 56] on mat-icon "close" at bounding box center [701, 54] width 7 height 7
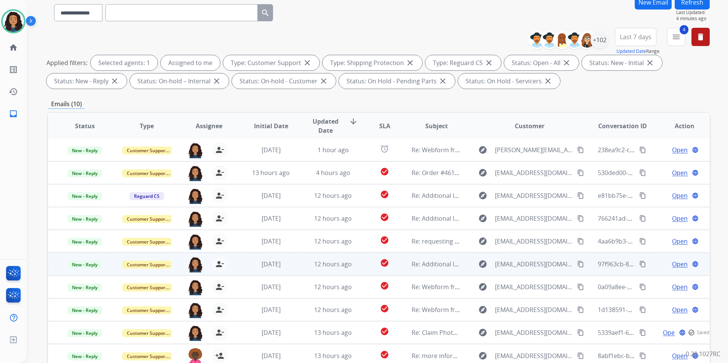
scroll to position [76, 0]
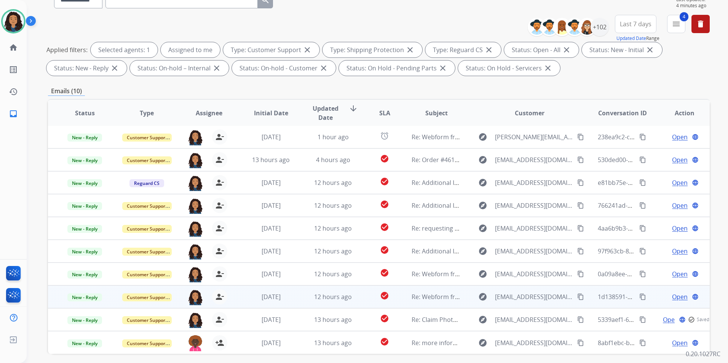
click at [672, 295] on span "Open" at bounding box center [680, 296] width 16 height 9
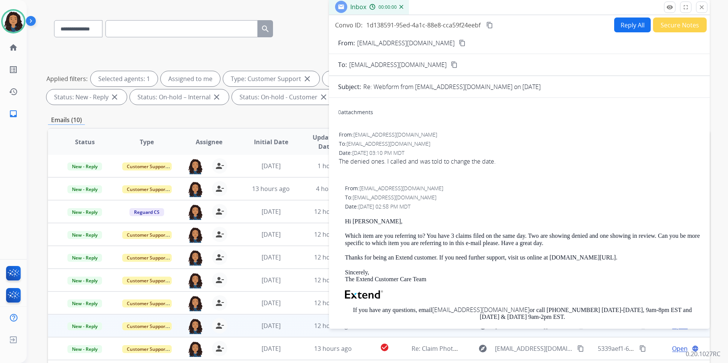
scroll to position [0, 0]
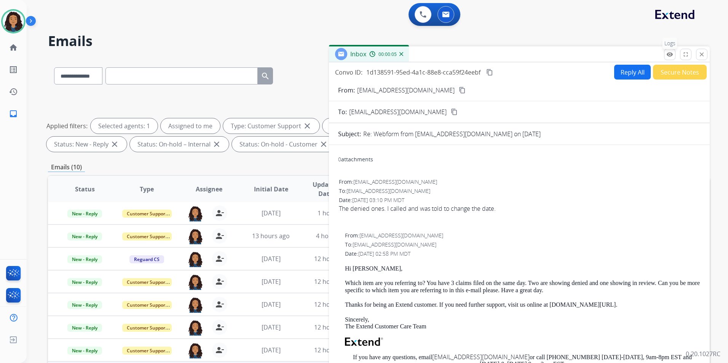
click at [669, 56] on mat-icon "remove_red_eye" at bounding box center [669, 54] width 7 height 7
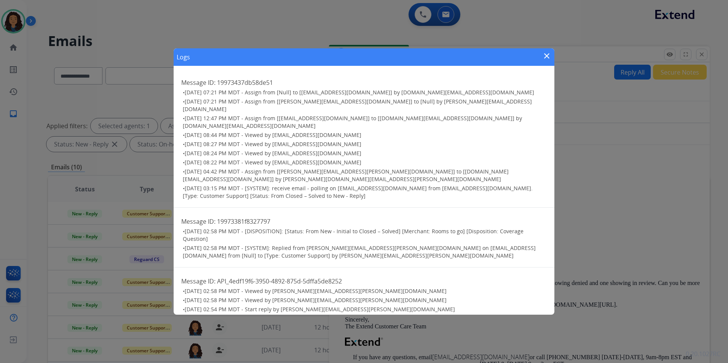
click at [547, 60] on mat-icon "close" at bounding box center [546, 55] width 9 height 9
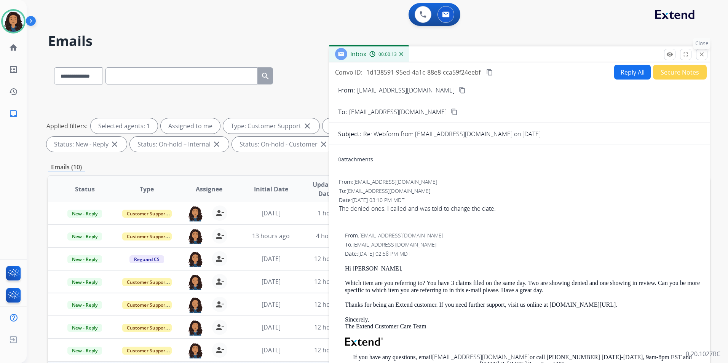
click at [700, 53] on mat-icon "close" at bounding box center [701, 54] width 7 height 7
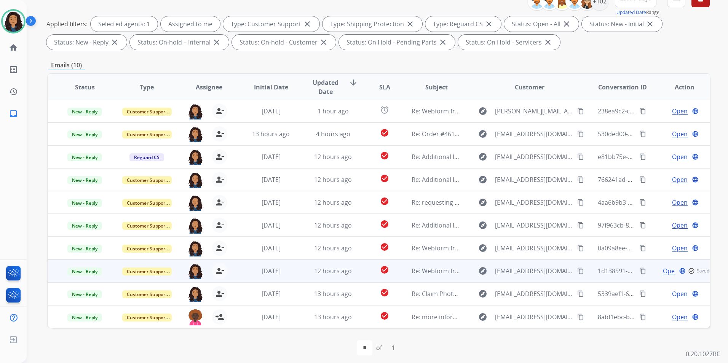
scroll to position [107, 0]
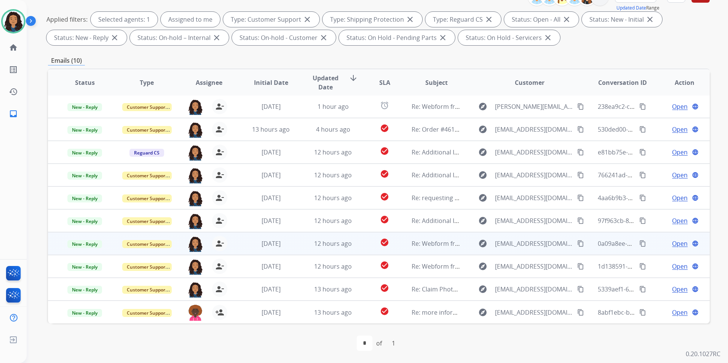
click at [678, 243] on span "Open" at bounding box center [680, 243] width 16 height 9
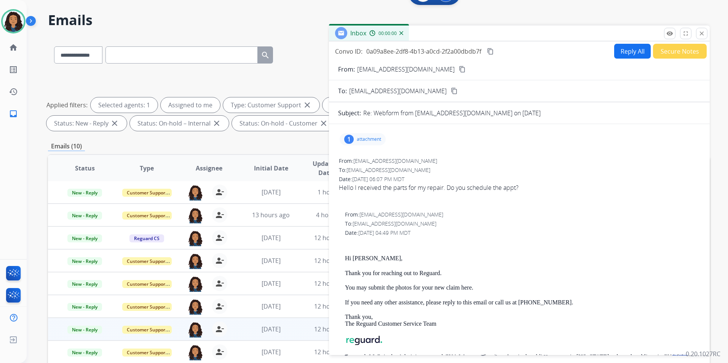
scroll to position [0, 0]
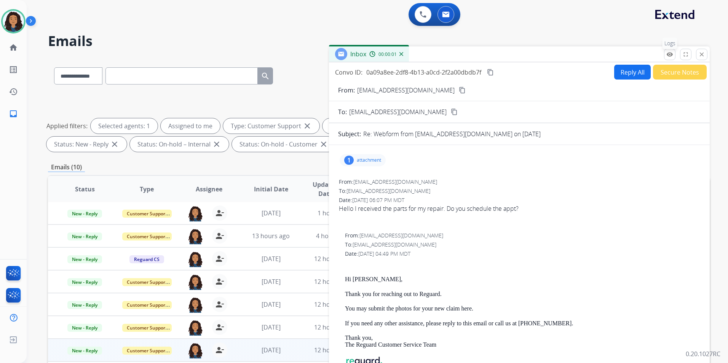
click at [673, 58] on button "remove_red_eye Logs" at bounding box center [669, 54] width 11 height 11
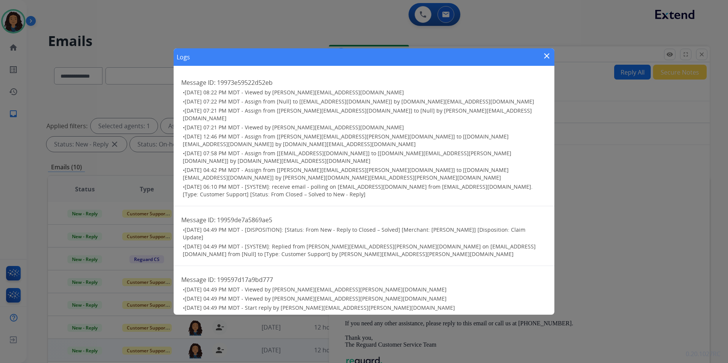
click at [543, 58] on mat-icon "close" at bounding box center [546, 55] width 9 height 9
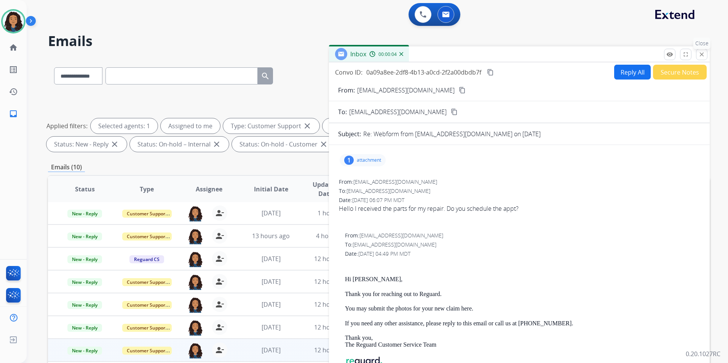
click at [702, 57] on mat-icon "close" at bounding box center [701, 54] width 7 height 7
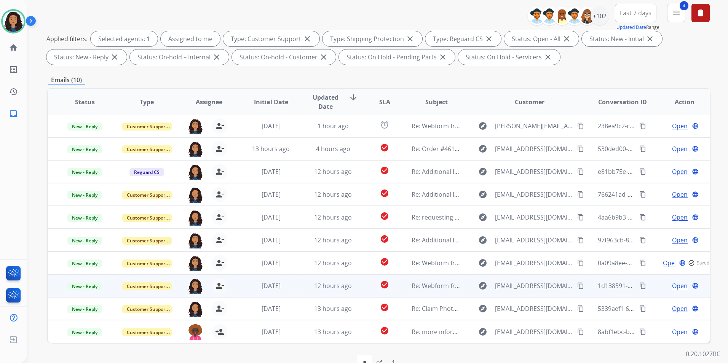
scroll to position [107, 0]
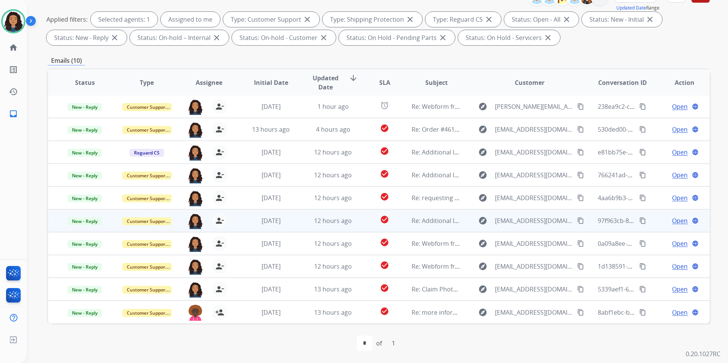
click at [676, 220] on span "Open" at bounding box center [680, 220] width 16 height 9
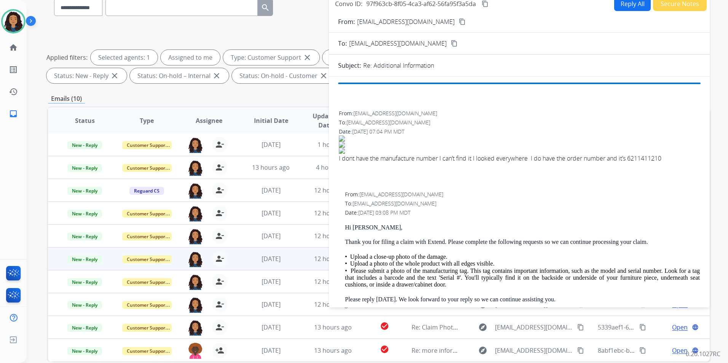
scroll to position [0, 0]
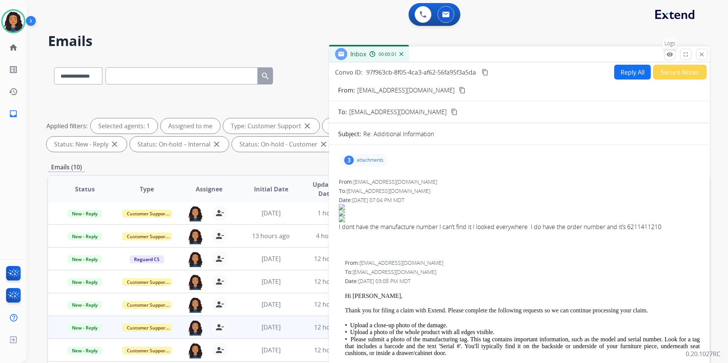
click at [667, 54] on mat-icon "remove_red_eye" at bounding box center [669, 54] width 7 height 7
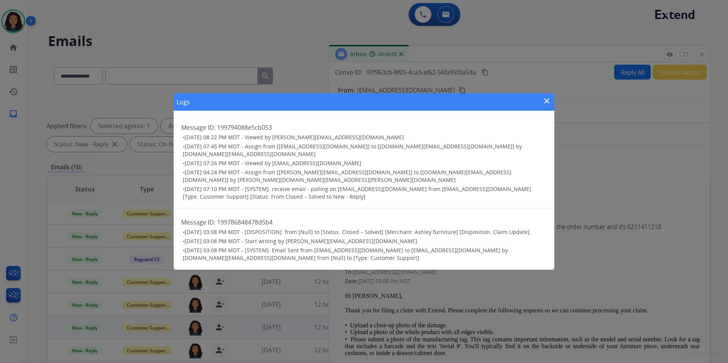
click at [546, 105] on mat-icon "close" at bounding box center [546, 100] width 9 height 9
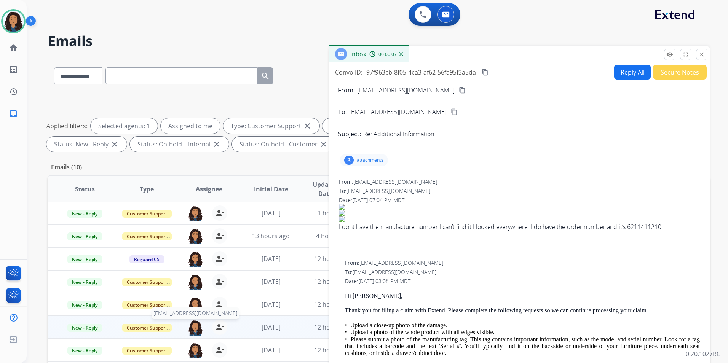
click at [195, 328] on img at bounding box center [195, 328] width 15 height 16
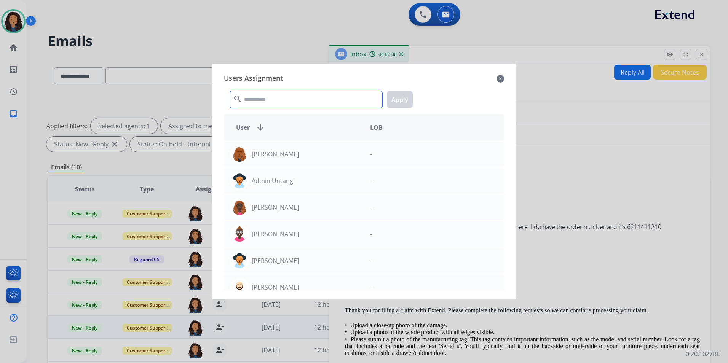
click at [312, 101] on input "text" at bounding box center [306, 99] width 152 height 17
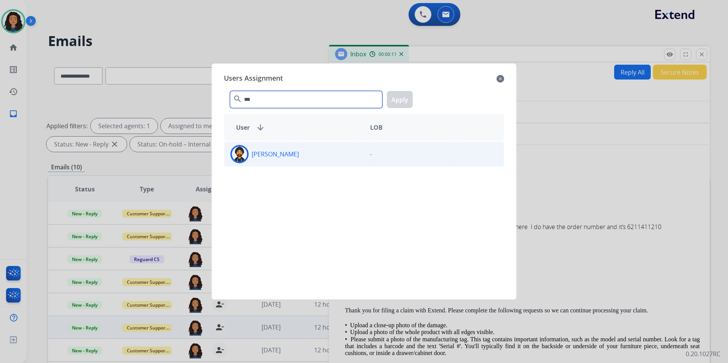
type input "***"
drag, startPoint x: 328, startPoint y: 164, endPoint x: 326, endPoint y: 158, distance: 5.7
click at [328, 163] on div "Jauvier Davis -" at bounding box center [364, 154] width 280 height 25
click at [401, 100] on button "Apply" at bounding box center [400, 99] width 26 height 17
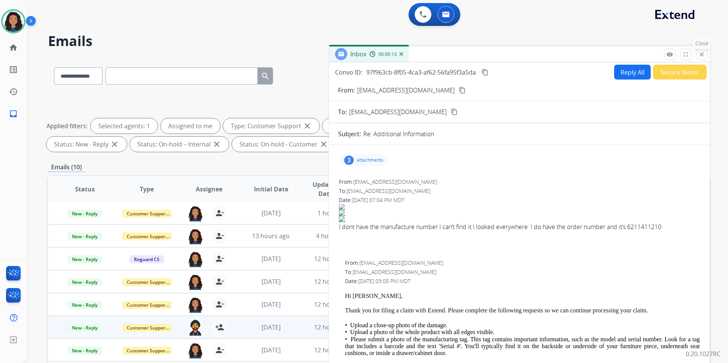
click at [702, 53] on mat-icon "close" at bounding box center [701, 54] width 7 height 7
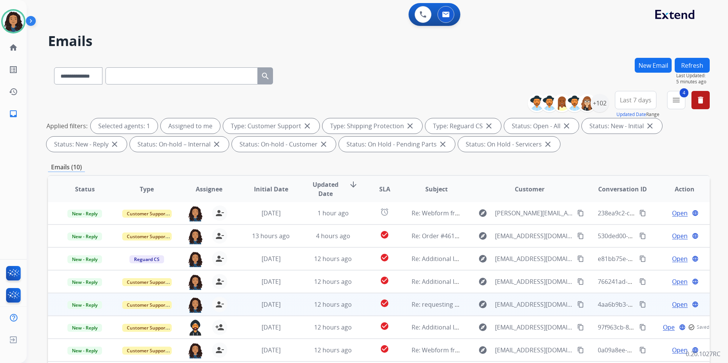
click at [678, 304] on span "Open" at bounding box center [680, 304] width 16 height 9
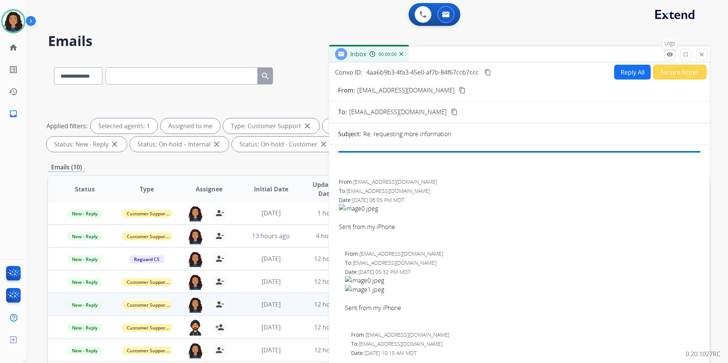
click at [671, 57] on mat-icon "remove_red_eye" at bounding box center [669, 54] width 7 height 7
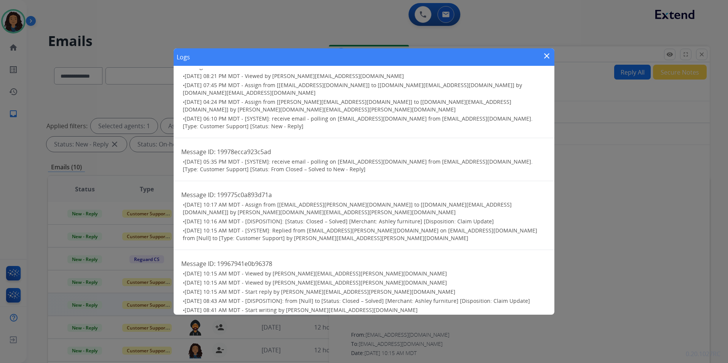
scroll to position [25, 0]
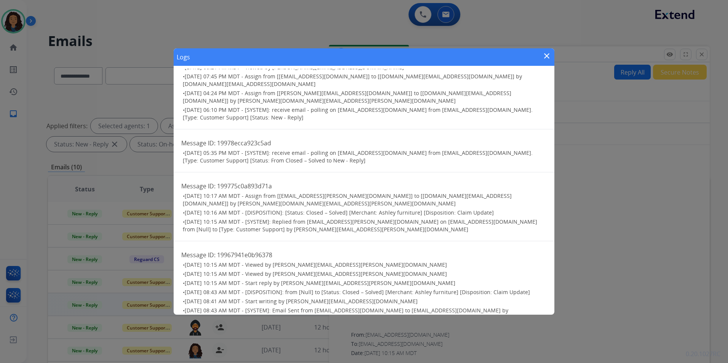
click at [546, 57] on mat-icon "close" at bounding box center [546, 55] width 9 height 9
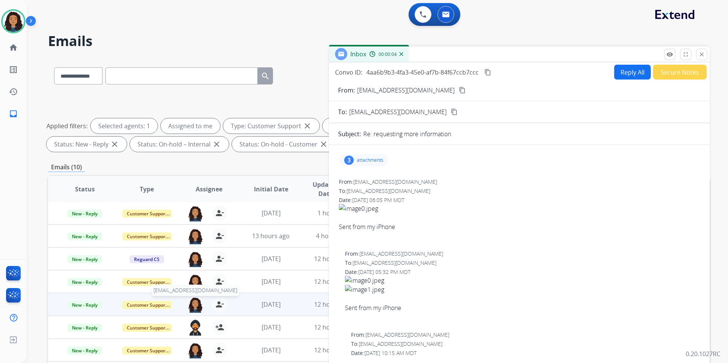
click at [197, 305] on img at bounding box center [195, 305] width 15 height 16
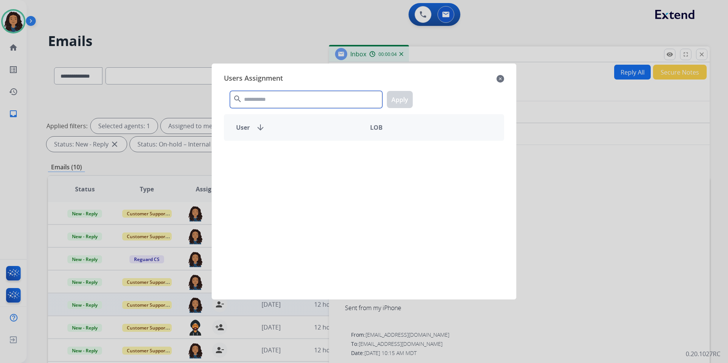
click at [300, 99] on input "text" at bounding box center [306, 99] width 152 height 17
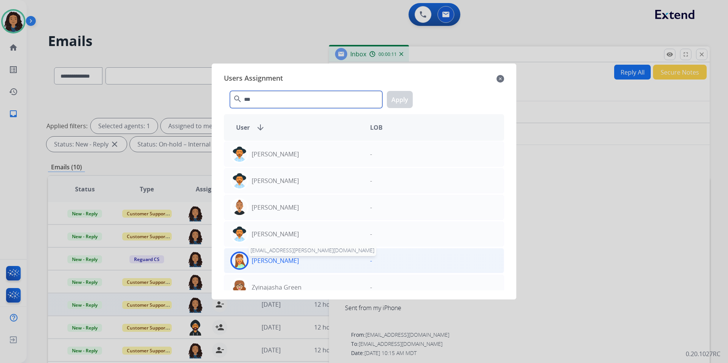
type input "***"
click at [290, 262] on p "Jasmyn Torres" at bounding box center [275, 260] width 47 height 9
drag, startPoint x: 400, startPoint y: 98, endPoint x: 405, endPoint y: 96, distance: 5.7
click at [400, 97] on button "Apply" at bounding box center [400, 99] width 26 height 17
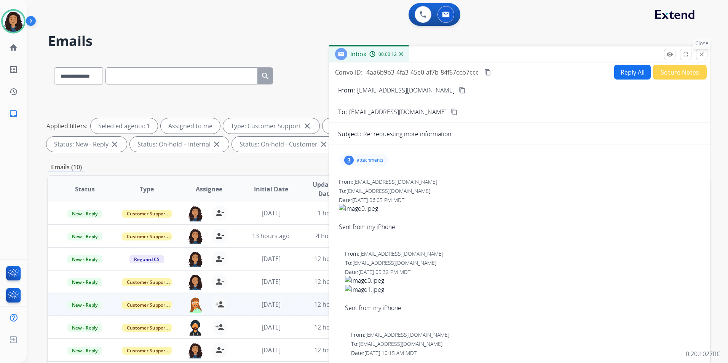
click at [704, 54] on mat-icon "close" at bounding box center [701, 54] width 7 height 7
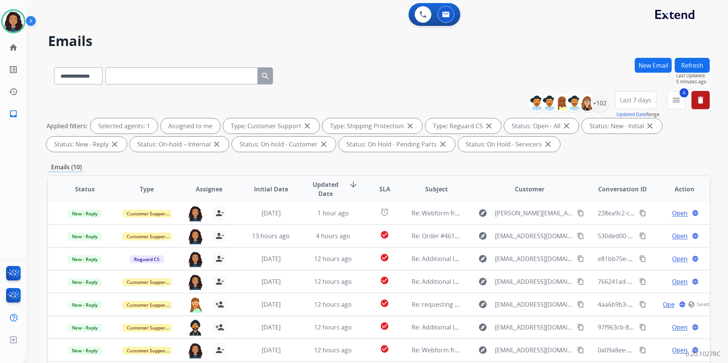
click at [696, 66] on button "Refresh" at bounding box center [692, 65] width 35 height 15
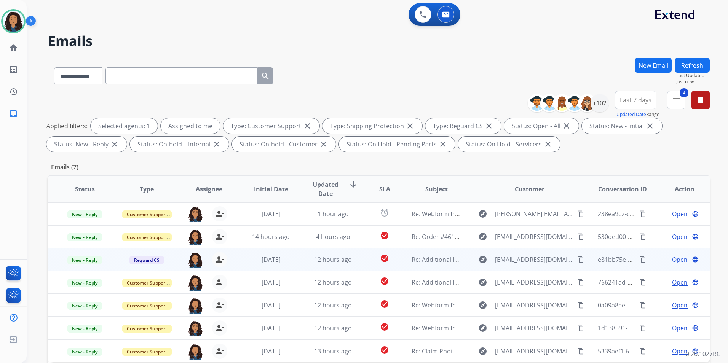
scroll to position [0, 0]
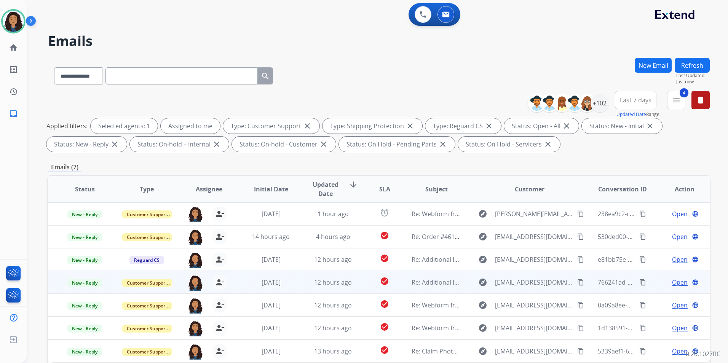
click at [676, 281] on span "Open" at bounding box center [680, 282] width 16 height 9
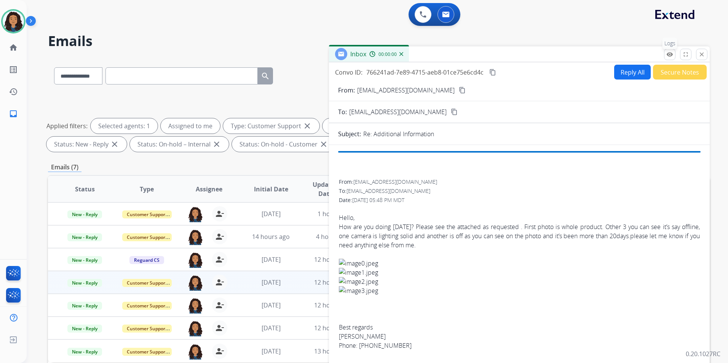
click at [667, 54] on mat-icon "remove_red_eye" at bounding box center [669, 54] width 7 height 7
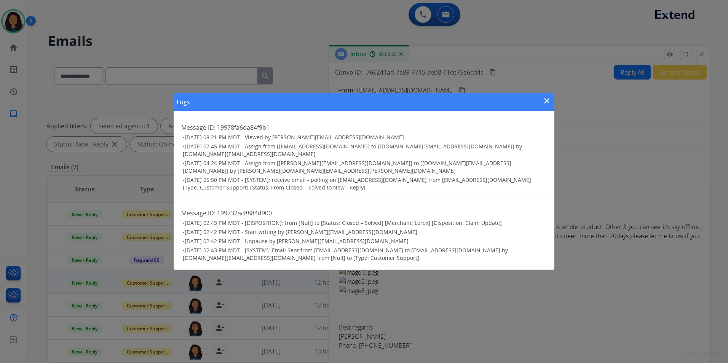
click at [546, 105] on mat-icon "close" at bounding box center [546, 100] width 9 height 9
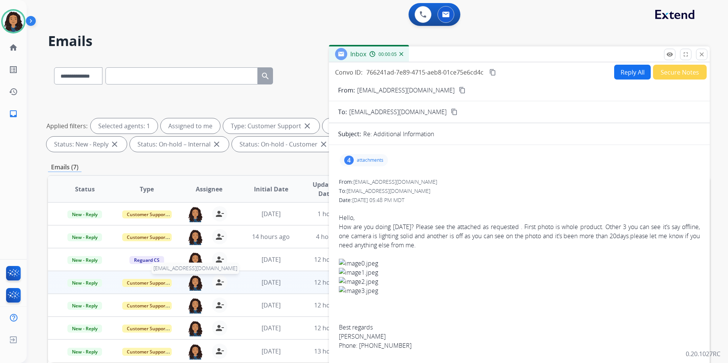
click at [189, 281] on img at bounding box center [195, 283] width 15 height 16
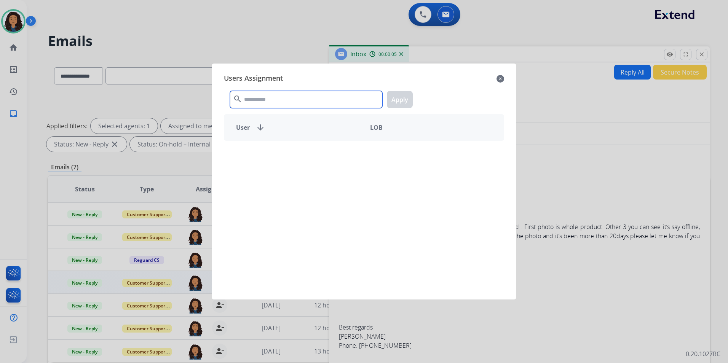
click at [283, 101] on input "text" at bounding box center [306, 99] width 152 height 17
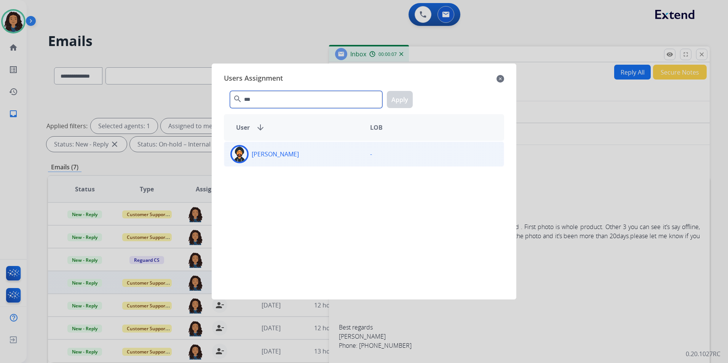
type input "***"
click at [295, 152] on div "Jauvier Davis" at bounding box center [294, 154] width 140 height 18
click at [406, 91] on div "*** search Apply" at bounding box center [364, 98] width 280 height 26
click at [391, 103] on button "Apply" at bounding box center [400, 99] width 26 height 17
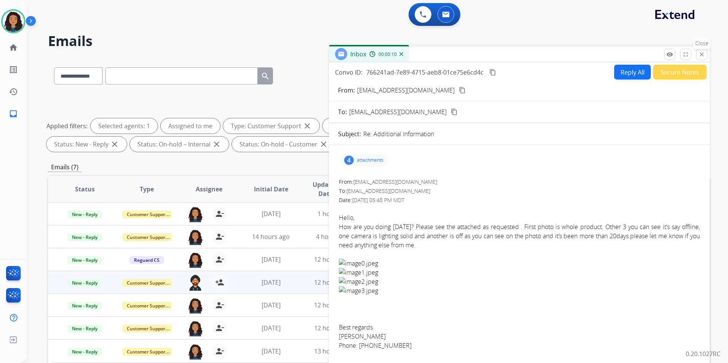
click at [700, 54] on mat-icon "close" at bounding box center [701, 54] width 7 height 7
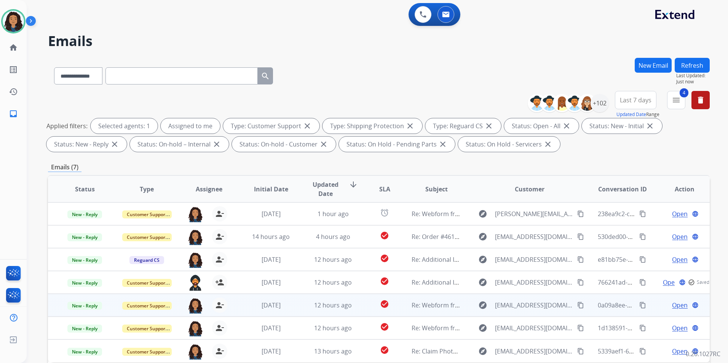
click at [674, 305] on span "Open" at bounding box center [680, 305] width 16 height 9
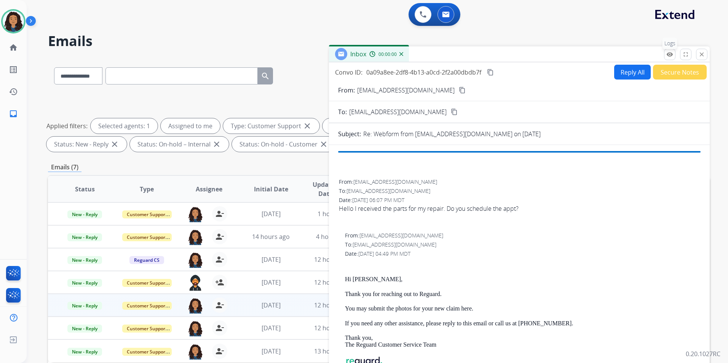
click at [669, 57] on mat-icon "remove_red_eye" at bounding box center [669, 54] width 7 height 7
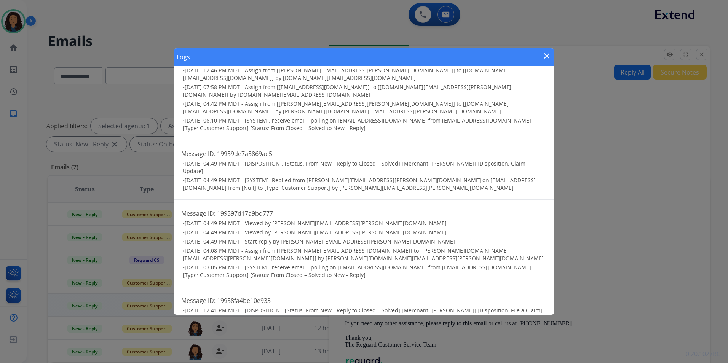
scroll to position [76, 0]
click at [549, 56] on mat-icon "close" at bounding box center [546, 55] width 9 height 9
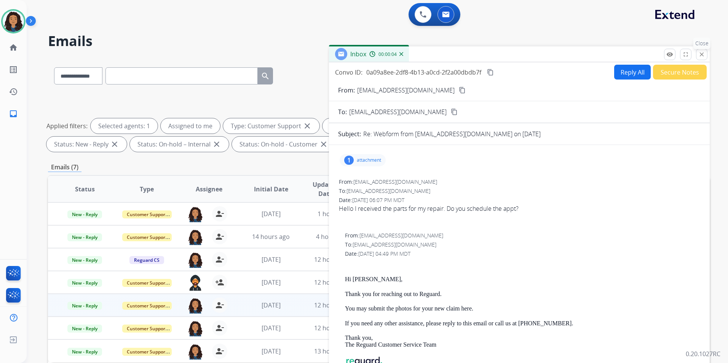
click at [699, 55] on mat-icon "close" at bounding box center [701, 54] width 7 height 7
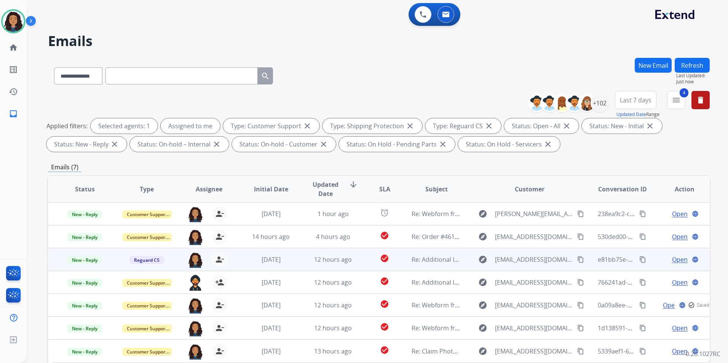
click at [673, 259] on span "Open" at bounding box center [680, 259] width 16 height 9
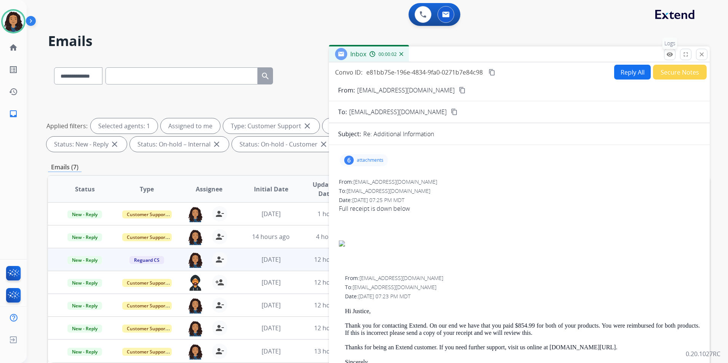
click at [669, 55] on mat-icon "remove_red_eye" at bounding box center [669, 54] width 7 height 7
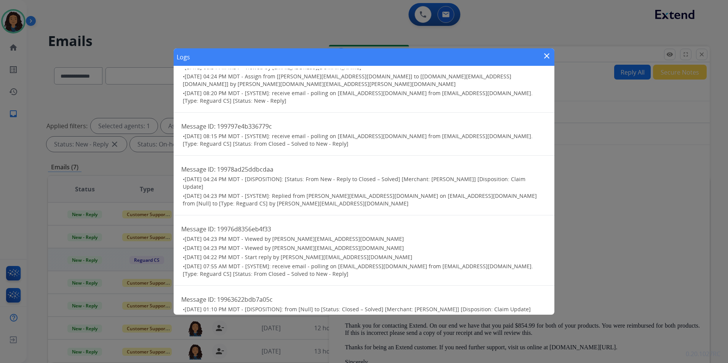
scroll to position [191, 0]
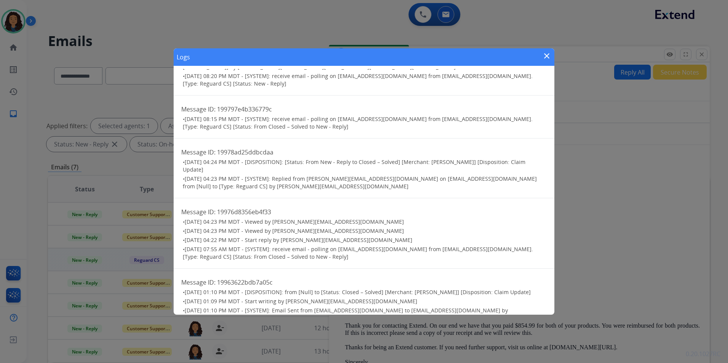
click at [546, 56] on mat-icon "close" at bounding box center [546, 55] width 9 height 9
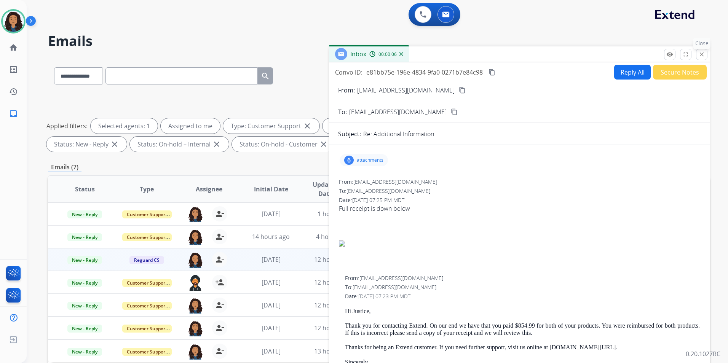
click at [701, 56] on mat-icon "close" at bounding box center [701, 54] width 7 height 7
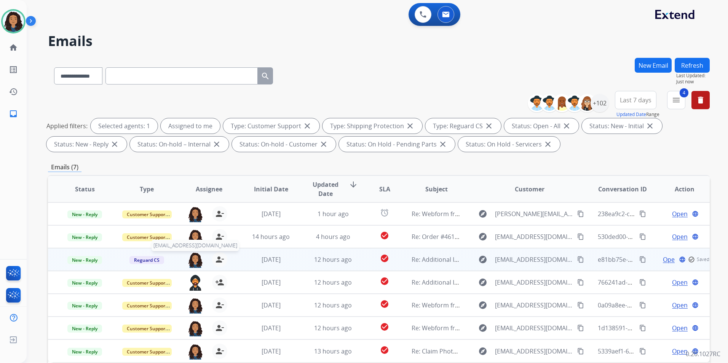
click at [198, 258] on img at bounding box center [195, 260] width 15 height 16
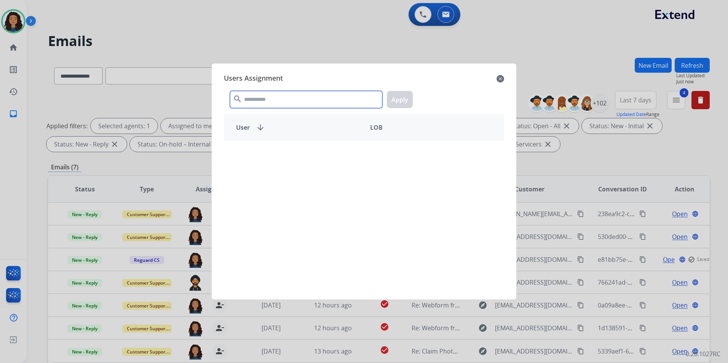
click at [344, 99] on input "text" at bounding box center [306, 99] width 152 height 17
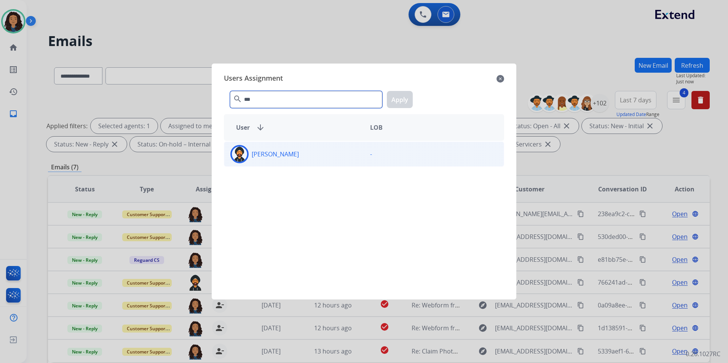
type input "***"
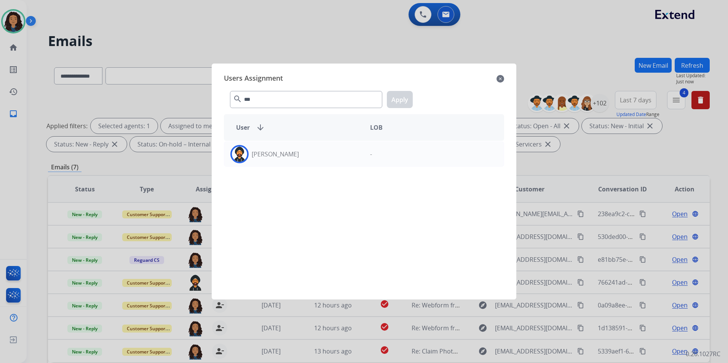
drag, startPoint x: 339, startPoint y: 150, endPoint x: 366, endPoint y: 129, distance: 33.7
click at [340, 149] on div "Jauvier Davis" at bounding box center [294, 154] width 140 height 18
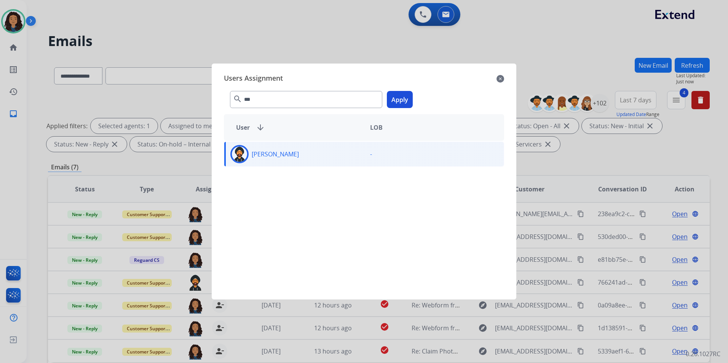
click at [397, 99] on button "Apply" at bounding box center [400, 99] width 26 height 17
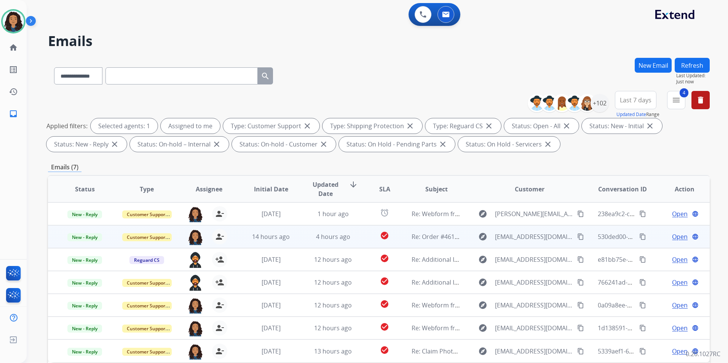
click at [678, 233] on span "Open" at bounding box center [680, 236] width 16 height 9
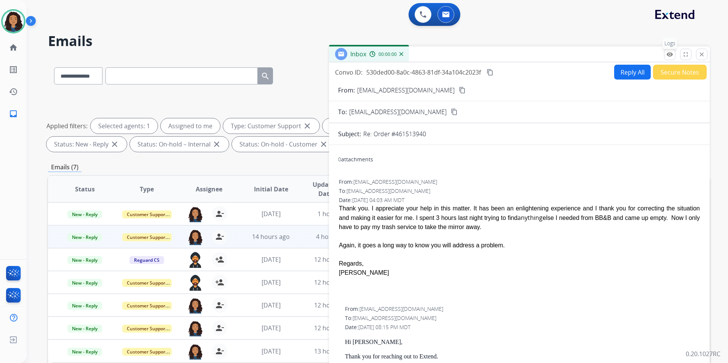
click at [671, 55] on mat-icon "remove_red_eye" at bounding box center [669, 54] width 7 height 7
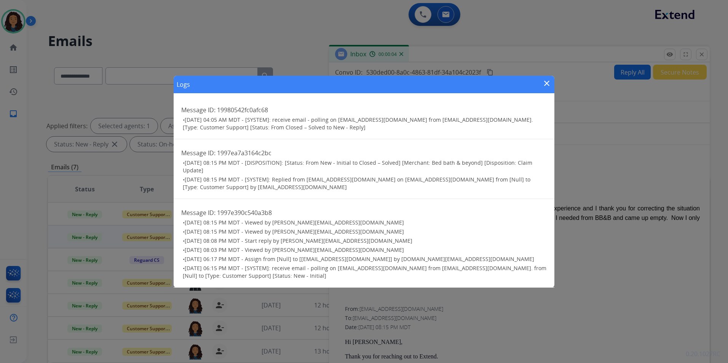
click at [543, 83] on mat-icon "close" at bounding box center [546, 83] width 9 height 9
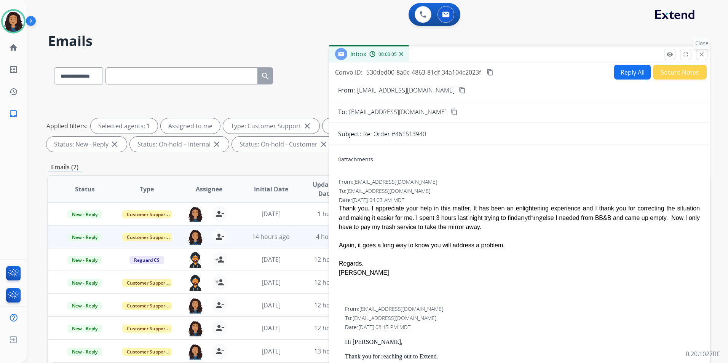
click at [699, 53] on mat-icon "close" at bounding box center [701, 54] width 7 height 7
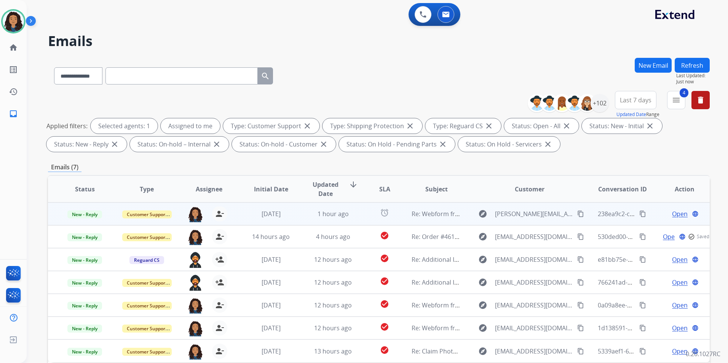
click at [677, 215] on span "Open" at bounding box center [680, 213] width 16 height 9
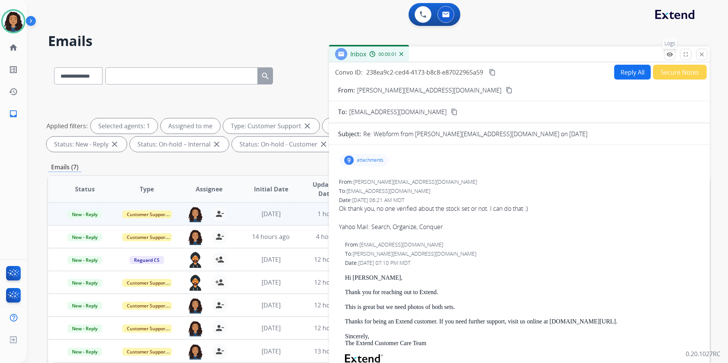
click at [668, 56] on mat-icon "remove_red_eye" at bounding box center [669, 54] width 7 height 7
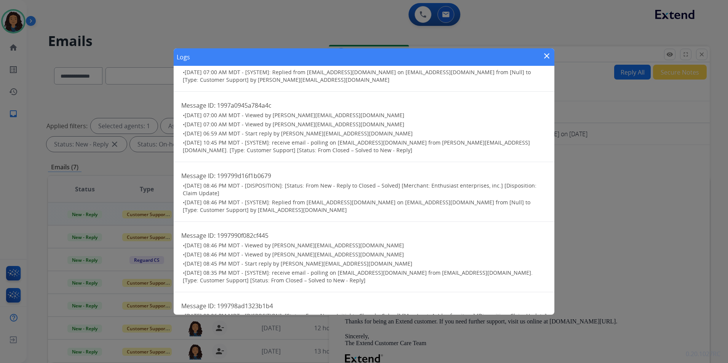
scroll to position [338, 0]
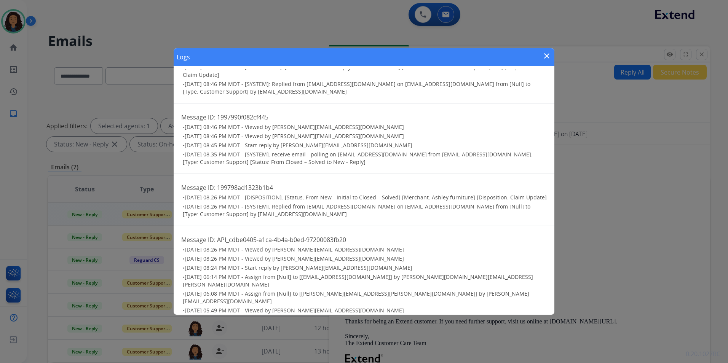
click at [547, 59] on mat-icon "close" at bounding box center [546, 55] width 9 height 9
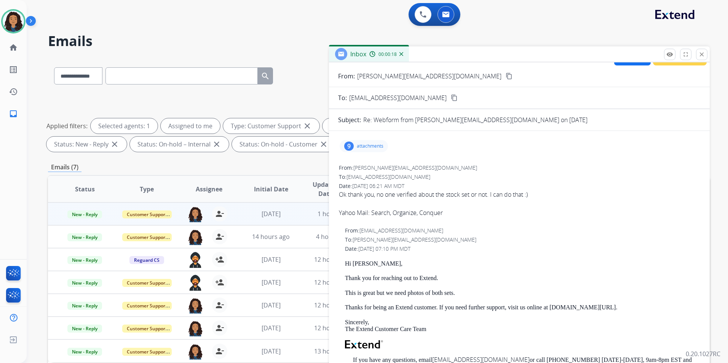
scroll to position [0, 0]
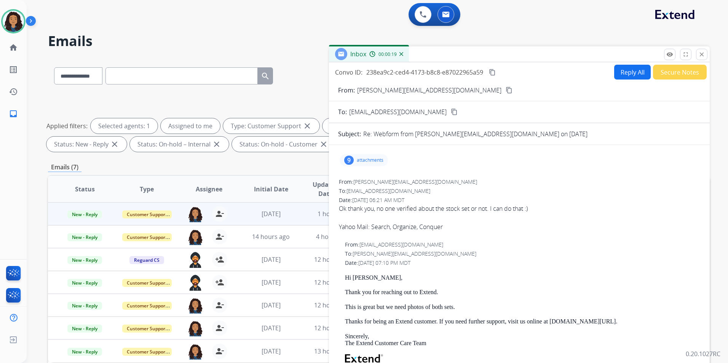
click at [366, 162] on p "attachments" at bounding box center [370, 160] width 27 height 6
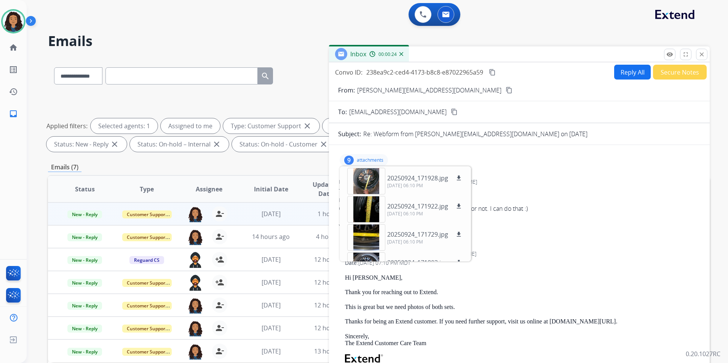
click at [377, 160] on p "attachments" at bounding box center [370, 160] width 27 height 6
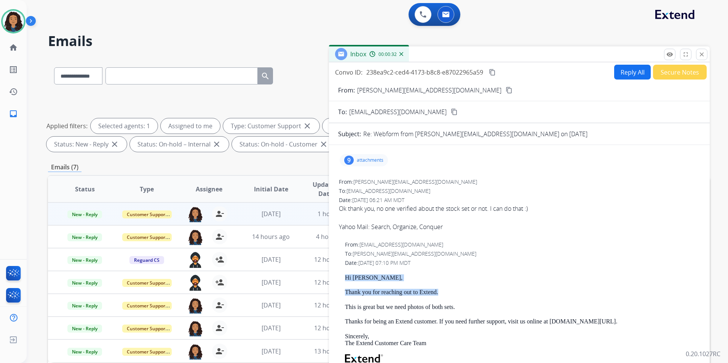
drag, startPoint x: 369, startPoint y: 275, endPoint x: 442, endPoint y: 293, distance: 74.9
click at [442, 293] on div "From: support@extend.com To: anthony_schroetke@yahoo.com Date: 09/24/2025 - 07:…" at bounding box center [519, 354] width 362 height 229
copy div "Hi Anthony, Thank you for reaching out to Extend."
click at [626, 74] on button "Reply All" at bounding box center [632, 72] width 37 height 15
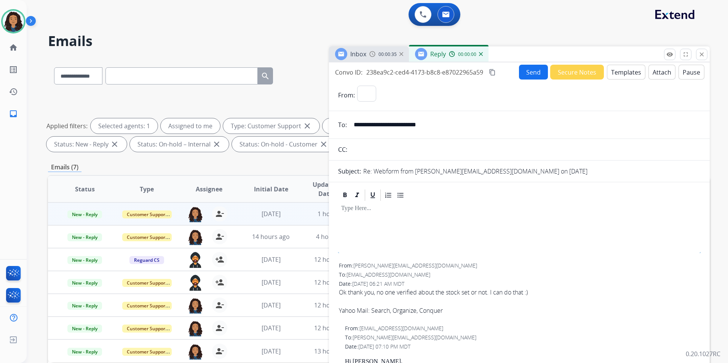
click at [612, 72] on button "Templates" at bounding box center [626, 72] width 38 height 15
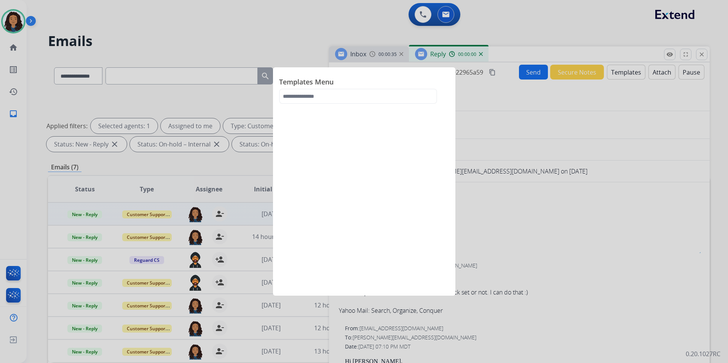
select select "**********"
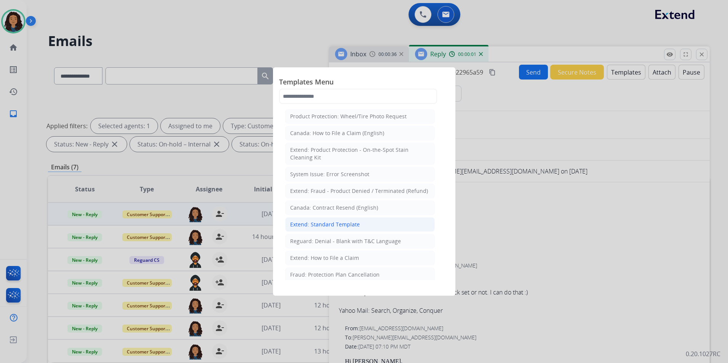
click at [357, 223] on div "Extend: Standard Template" at bounding box center [325, 225] width 70 height 8
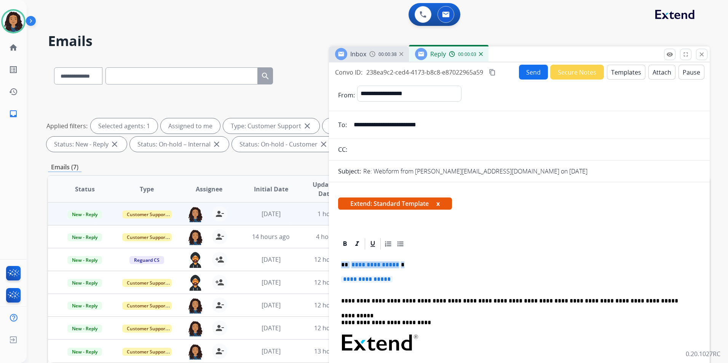
drag, startPoint x: 339, startPoint y: 265, endPoint x: 409, endPoint y: 281, distance: 71.2
click at [409, 281] on div "**********" at bounding box center [519, 361] width 362 height 220
click at [367, 49] on div "Inbox 00:00:41" at bounding box center [369, 53] width 80 height 15
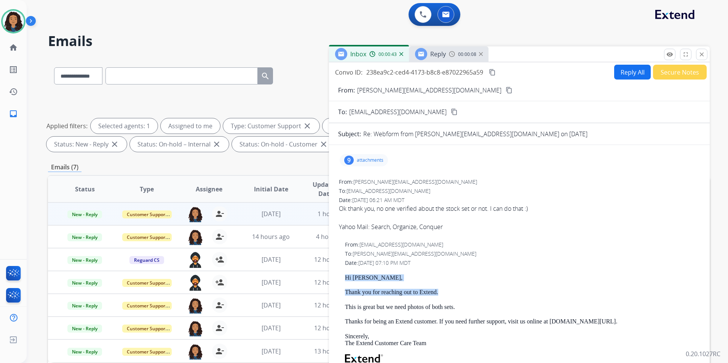
drag, startPoint x: 344, startPoint y: 276, endPoint x: 444, endPoint y: 295, distance: 101.3
click at [444, 295] on div "From: support@extend.com To: anthony_schroetke@yahoo.com Date: 09/24/2025 - 07:…" at bounding box center [519, 354] width 362 height 228
drag, startPoint x: 444, startPoint y: 295, endPoint x: 434, endPoint y: 292, distance: 9.9
copy div "Hi Anthony, Thank you for reaching out to Extend."
click at [434, 51] on span "Reply" at bounding box center [438, 54] width 16 height 8
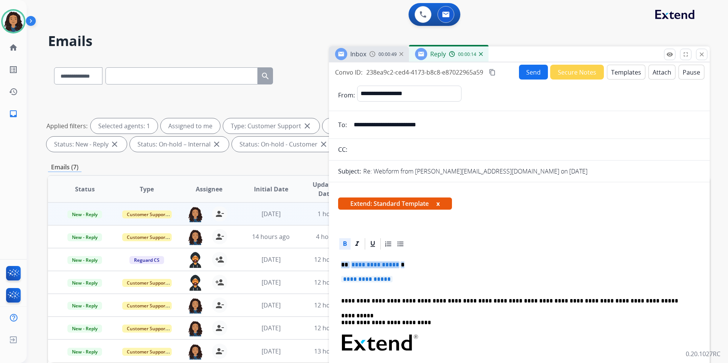
drag, startPoint x: 339, startPoint y: 264, endPoint x: 405, endPoint y: 285, distance: 69.1
click at [405, 285] on div "**********" at bounding box center [519, 361] width 362 height 220
paste div
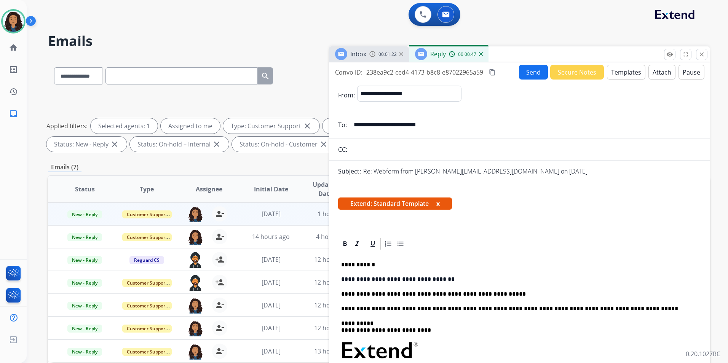
click at [454, 295] on p "**********" at bounding box center [516, 294] width 350 height 7
click at [524, 72] on button "Send" at bounding box center [533, 72] width 29 height 15
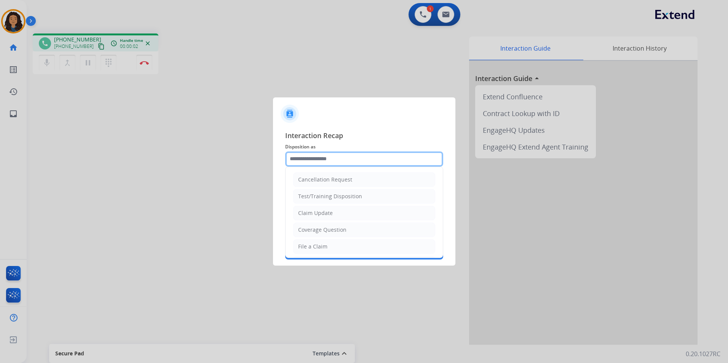
click at [319, 160] on input "text" at bounding box center [364, 159] width 158 height 15
drag, startPoint x: 341, startPoint y: 213, endPoint x: 328, endPoint y: 189, distance: 27.1
click at [341, 213] on li "Claim Update" at bounding box center [364, 213] width 142 height 14
type input "**********"
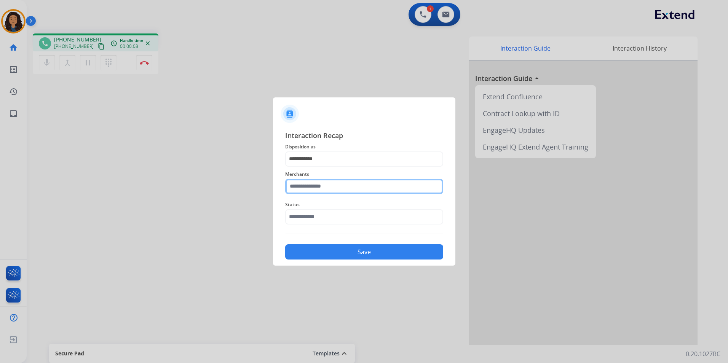
click at [327, 187] on input "text" at bounding box center [364, 186] width 158 height 15
drag, startPoint x: 302, startPoint y: 188, endPoint x: 210, endPoint y: 202, distance: 93.1
click at [0, 202] on app-contact-recap-modal "**********" at bounding box center [0, 181] width 0 height 363
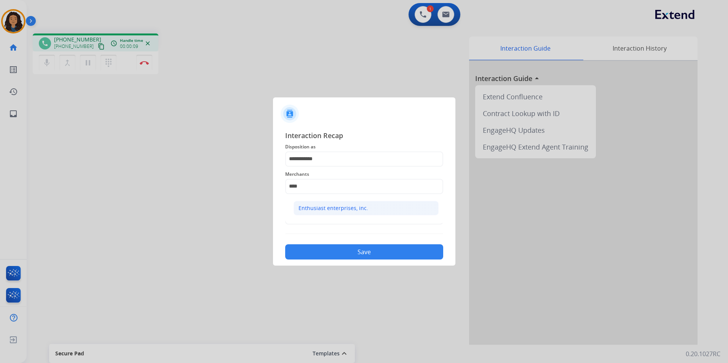
click at [308, 202] on li "Enthusiast enterprises, inc." at bounding box center [366, 208] width 145 height 14
type input "**********"
click at [309, 222] on input "text" at bounding box center [364, 216] width 158 height 15
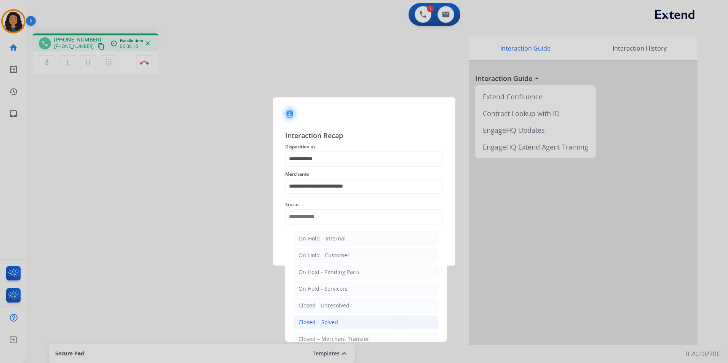
click at [357, 317] on li "Closed – Solved" at bounding box center [366, 322] width 145 height 14
type input "**********"
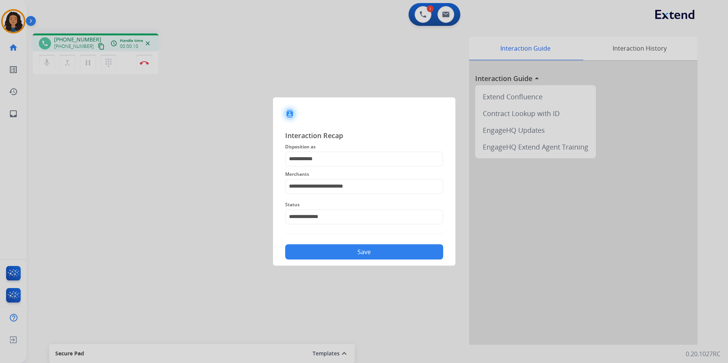
click at [320, 251] on button "Save" at bounding box center [364, 251] width 158 height 15
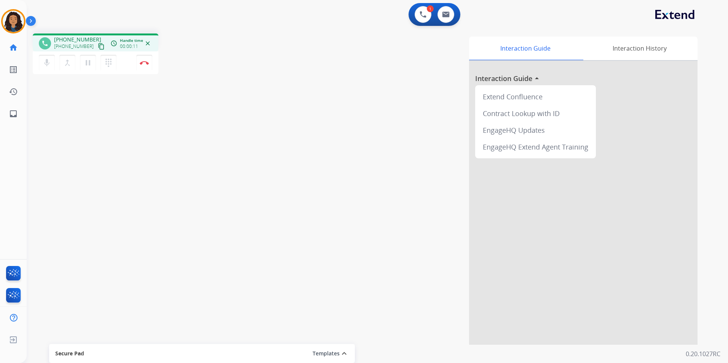
click at [98, 46] on mat-icon "content_copy" at bounding box center [101, 46] width 7 height 7
click at [144, 67] on button "Disconnect" at bounding box center [144, 63] width 16 height 16
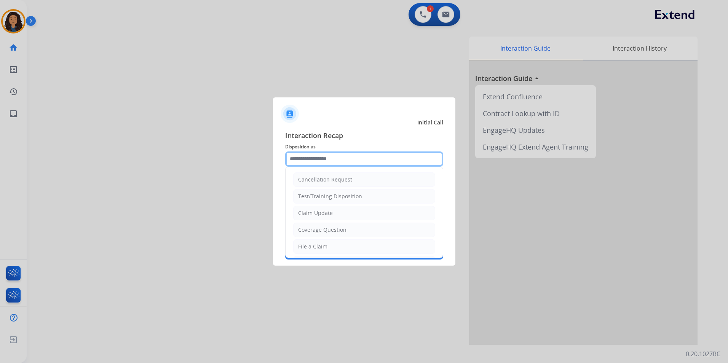
click at [310, 153] on input "text" at bounding box center [364, 159] width 158 height 15
click at [339, 211] on li "Claim Update" at bounding box center [364, 213] width 142 height 14
type input "**********"
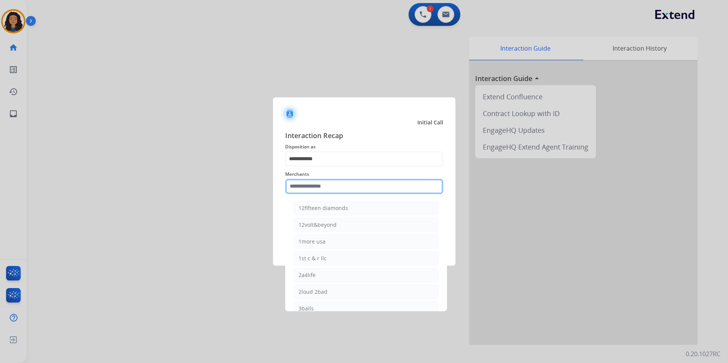
click at [321, 188] on input "text" at bounding box center [364, 186] width 158 height 15
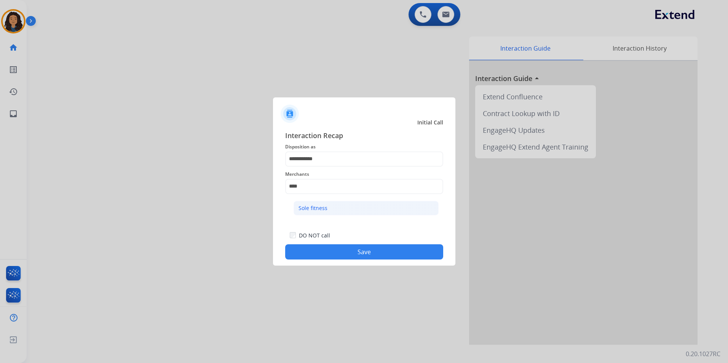
click at [334, 206] on li "Sole fitness" at bounding box center [366, 208] width 145 height 14
type input "**********"
click at [341, 257] on button "Save" at bounding box center [364, 251] width 158 height 15
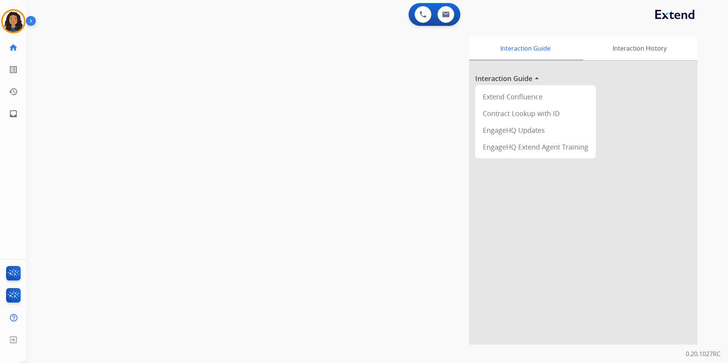
click at [204, 202] on div "swap_horiz Break voice bridge close_fullscreen Connect 3-Way Call merge_type Se…" at bounding box center [368, 186] width 683 height 318
drag, startPoint x: 204, startPoint y: 202, endPoint x: 204, endPoint y: 195, distance: 7.2
click at [204, 195] on div "swap_horiz Break voice bridge close_fullscreen Connect 3-Way Call merge_type Se…" at bounding box center [368, 186] width 683 height 318
click at [449, 15] on img at bounding box center [446, 14] width 8 height 6
select select "**********"
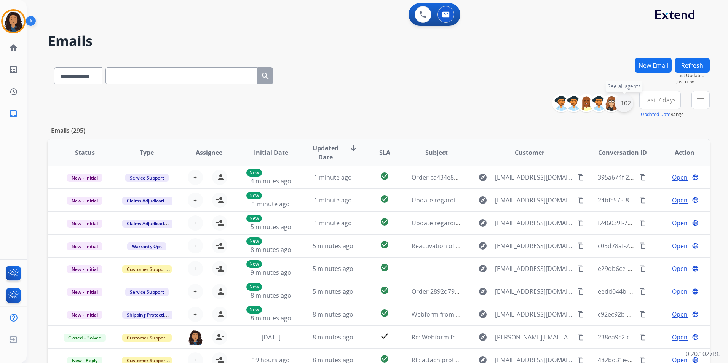
click at [627, 101] on div "+102" at bounding box center [624, 103] width 18 height 18
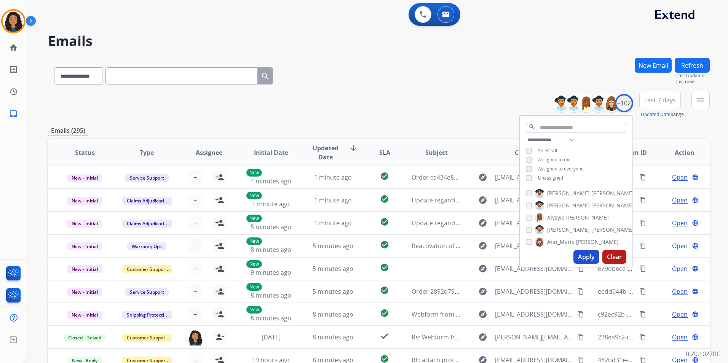
click at [552, 175] on span "Unassigned" at bounding box center [550, 178] width 25 height 6
click at [581, 255] on button "Apply" at bounding box center [586, 257] width 26 height 14
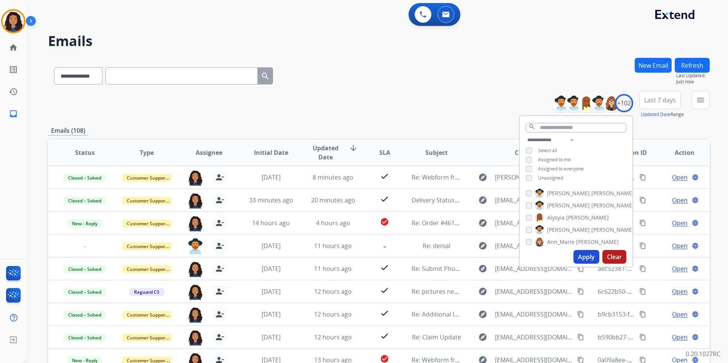
click at [702, 110] on div "menu Type Claims Adjudication Customer Support Escalation Service Support Shipp…" at bounding box center [700, 104] width 18 height 27
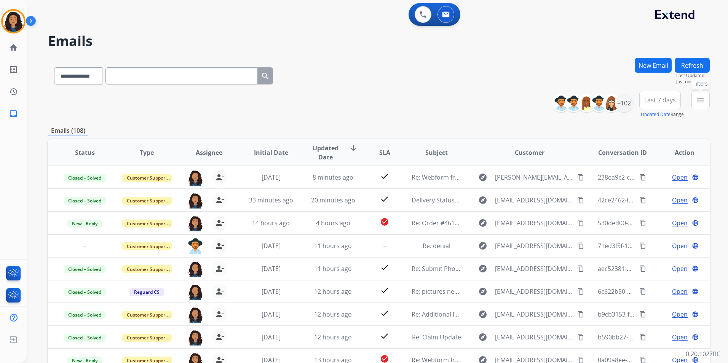
click at [700, 102] on mat-icon "menu" at bounding box center [700, 100] width 9 height 9
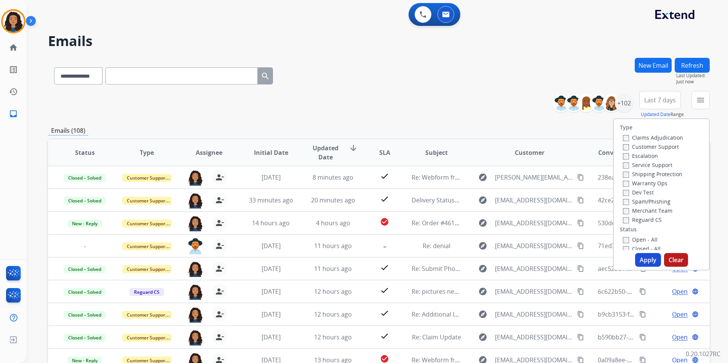
click at [658, 145] on label "Customer Support" at bounding box center [651, 146] width 56 height 7
click at [661, 172] on label "Shipping Protection" at bounding box center [652, 174] width 59 height 7
click at [647, 220] on label "Reguard CS" at bounding box center [642, 219] width 39 height 7
click at [645, 241] on label "Open - All" at bounding box center [640, 239] width 35 height 7
click at [641, 259] on button "Apply" at bounding box center [648, 260] width 26 height 14
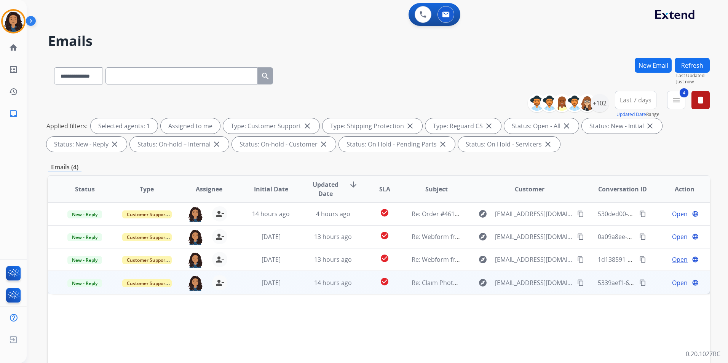
click at [674, 282] on span "Open" at bounding box center [680, 282] width 16 height 9
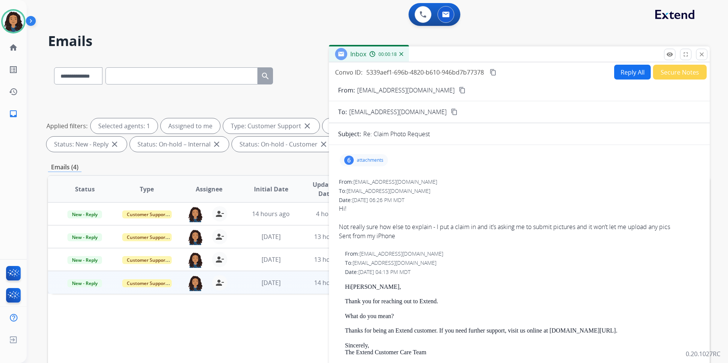
click at [459, 91] on mat-icon "content_copy" at bounding box center [462, 90] width 7 height 7
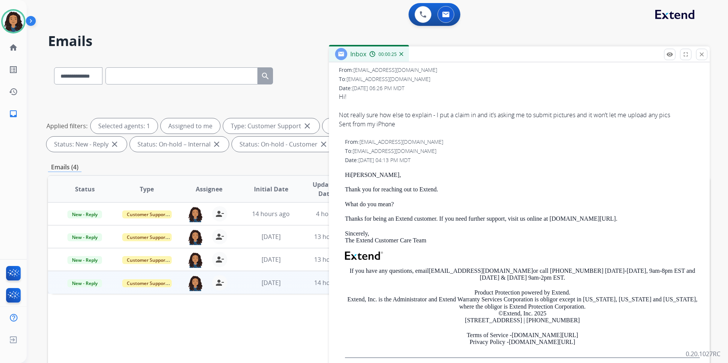
scroll to position [114, 0]
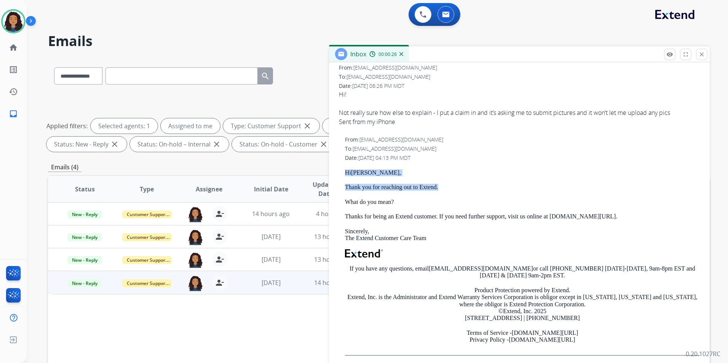
drag, startPoint x: 362, startPoint y: 171, endPoint x: 450, endPoint y: 182, distance: 88.2
click at [450, 182] on div "From: support@extend.com To: adammarcella17@gmail.com Date: 09/24/2025 - 04:13 …" at bounding box center [519, 249] width 362 height 228
drag, startPoint x: 450, startPoint y: 182, endPoint x: 417, endPoint y: 188, distance: 33.8
copy div "Hi MARCELLA, Thank you for reaching out to Extend."
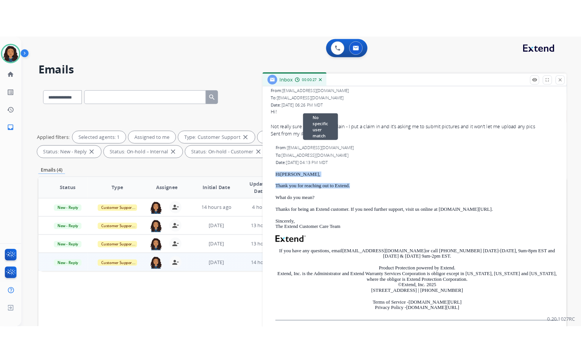
scroll to position [0, 0]
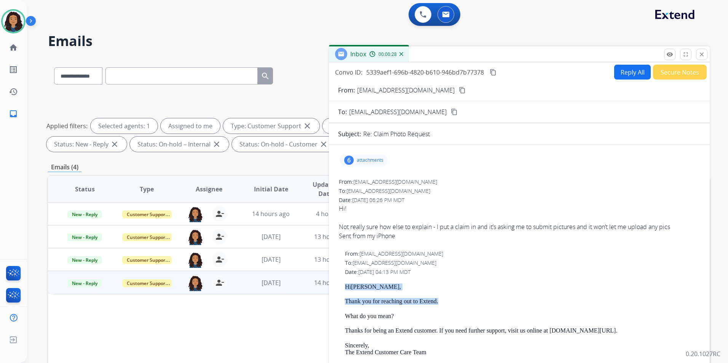
click at [634, 72] on button "Reply All" at bounding box center [632, 72] width 37 height 15
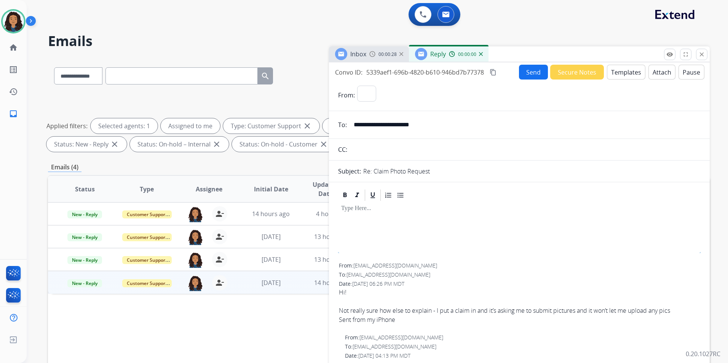
click at [634, 72] on button "Templates" at bounding box center [626, 72] width 38 height 15
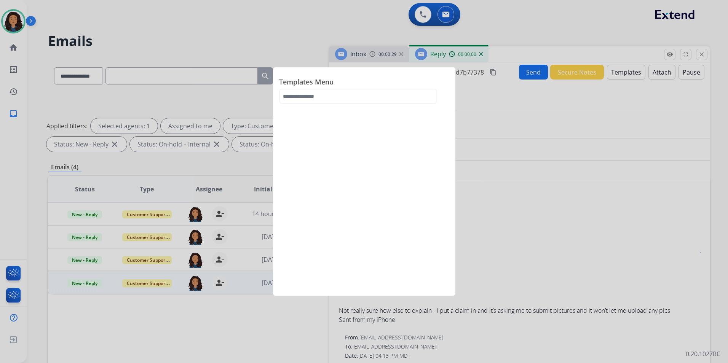
select select "**********"
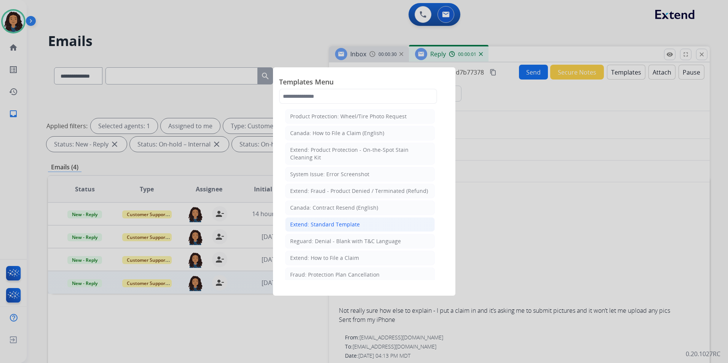
click at [338, 223] on div "Extend: Standard Template" at bounding box center [325, 225] width 70 height 8
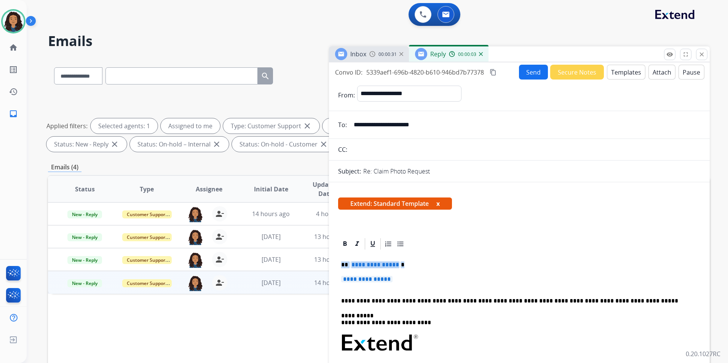
drag, startPoint x: 367, startPoint y: 266, endPoint x: 440, endPoint y: 280, distance: 74.8
click at [440, 280] on div "**********" at bounding box center [519, 361] width 362 height 220
paste div
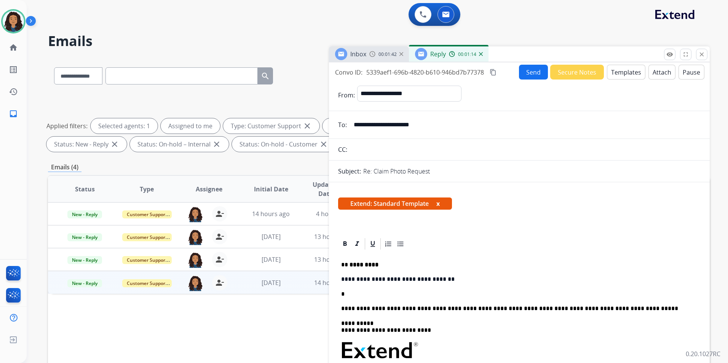
click at [611, 72] on button "Templates" at bounding box center [626, 72] width 38 height 15
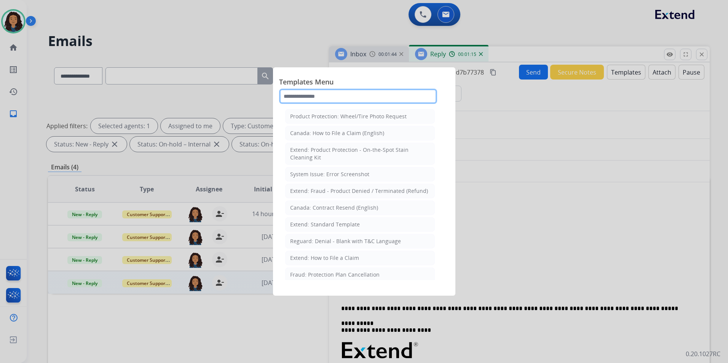
click at [352, 97] on input "text" at bounding box center [358, 96] width 158 height 15
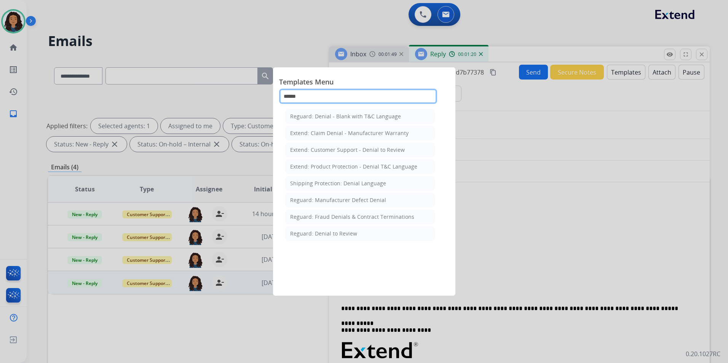
type input "******"
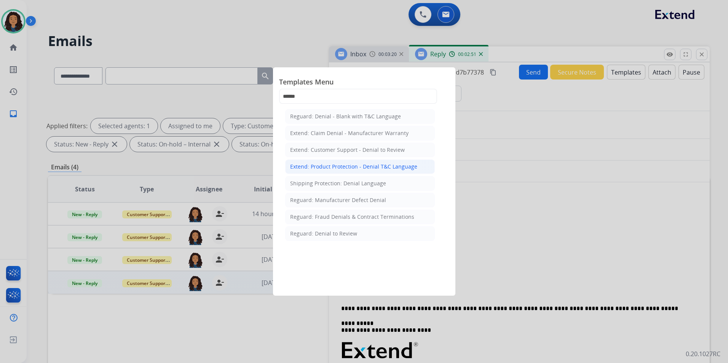
click at [366, 169] on div "Extend: Product Protection - Denial T&C Language" at bounding box center [353, 167] width 127 height 8
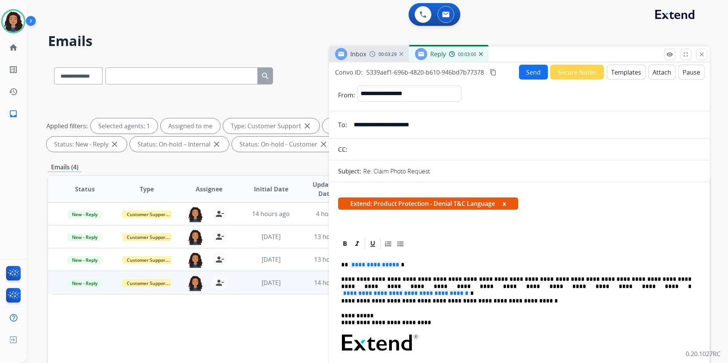
click at [376, 265] on span "**********" at bounding box center [375, 265] width 51 height 6
click at [470, 290] on span "**********" at bounding box center [405, 293] width 129 height 6
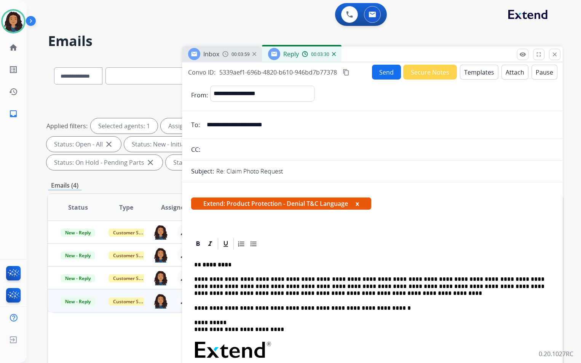
click at [505, 74] on button "Attach" at bounding box center [514, 72] width 27 height 15
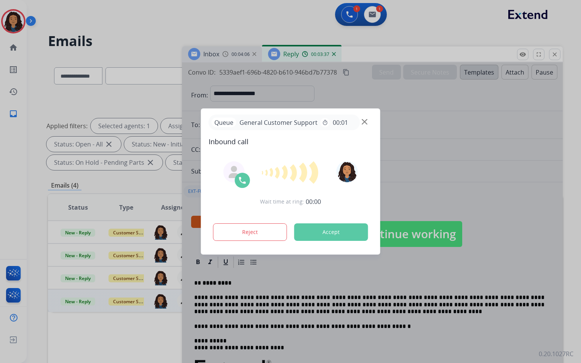
click at [381, 75] on div at bounding box center [290, 181] width 581 height 363
click at [368, 122] on div "Queue General Customer Support timer 00:01" at bounding box center [291, 123] width 164 height 16
click at [370, 120] on div "Queue General Customer Support timer 00:01" at bounding box center [291, 123] width 164 height 16
click at [363, 123] on img at bounding box center [365, 122] width 6 height 6
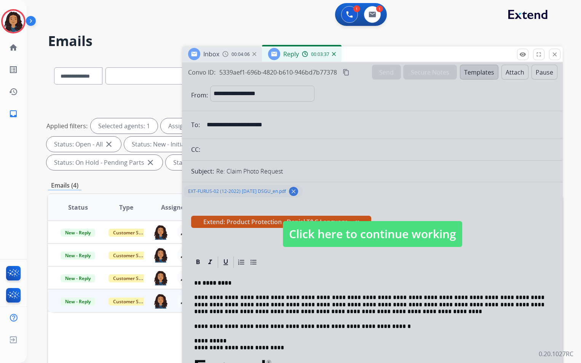
click at [363, 123] on div at bounding box center [372, 226] width 381 height 328
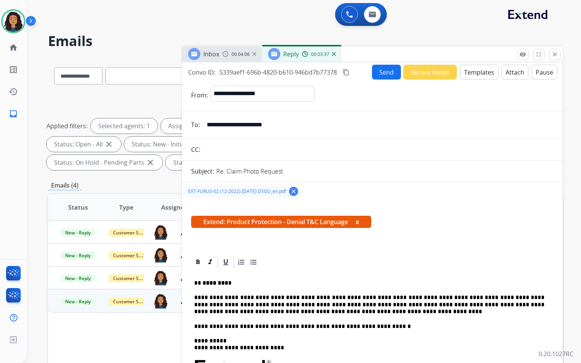
click at [383, 75] on button "Send" at bounding box center [386, 72] width 29 height 15
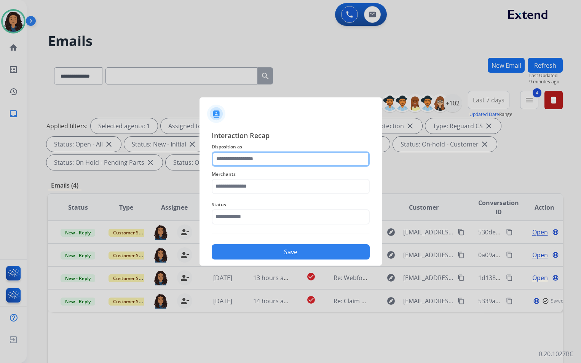
click at [290, 163] on input "text" at bounding box center [291, 159] width 158 height 15
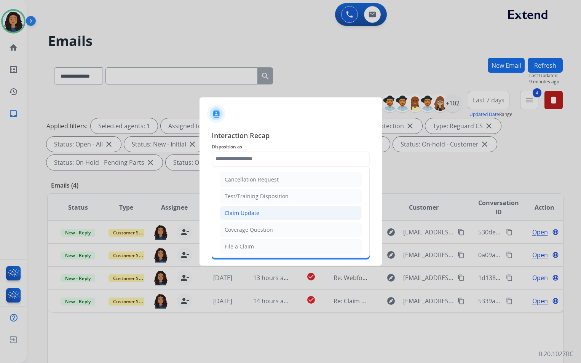
click at [271, 212] on li "Claim Update" at bounding box center [291, 213] width 142 height 14
type input "**********"
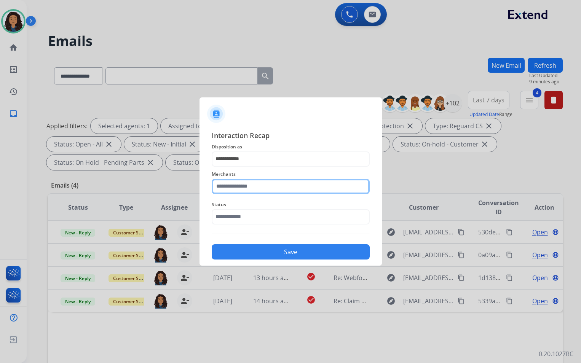
click at [262, 187] on input "text" at bounding box center [291, 186] width 158 height 15
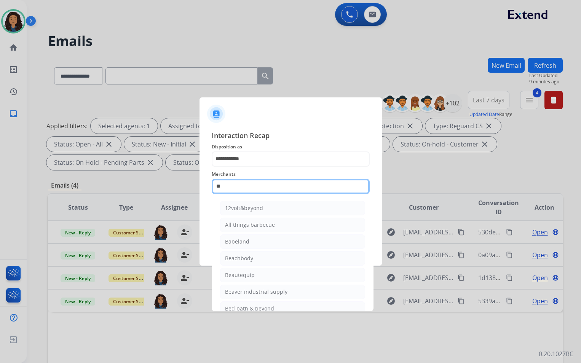
type input "*"
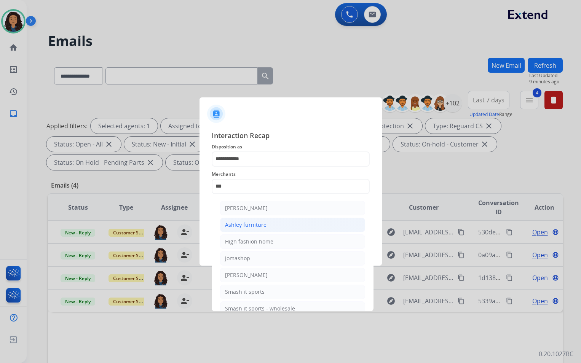
click at [254, 226] on div "Ashley furniture" at bounding box center [245, 225] width 41 height 8
type input "**********"
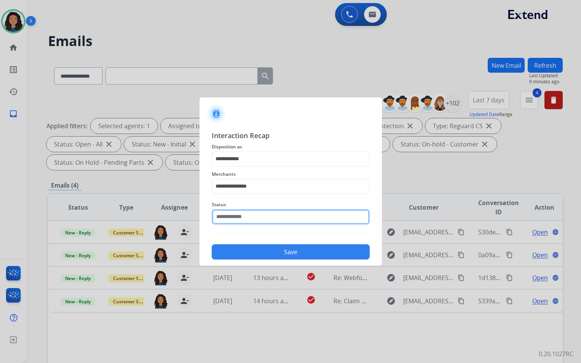
click at [252, 220] on input "text" at bounding box center [291, 216] width 158 height 15
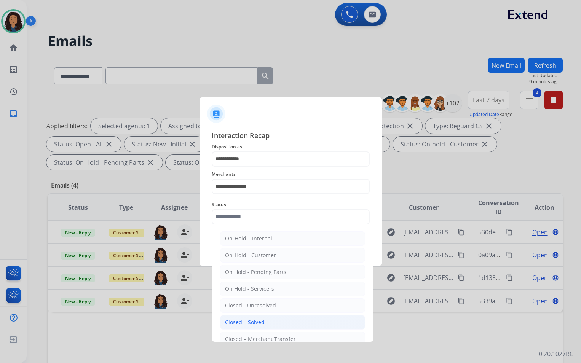
click at [284, 323] on li "Closed – Solved" at bounding box center [292, 322] width 145 height 14
type input "**********"
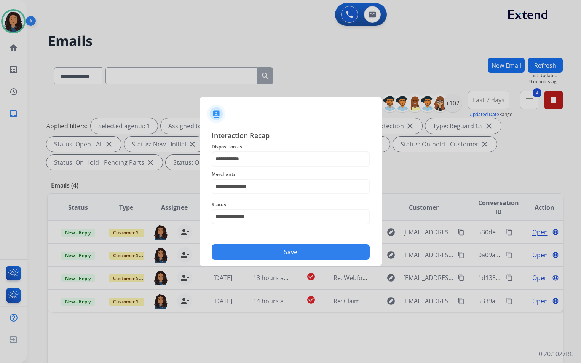
drag, startPoint x: 260, startPoint y: 268, endPoint x: 260, endPoint y: 261, distance: 7.6
click at [260, 267] on div at bounding box center [290, 181] width 581 height 363
click at [265, 248] on button "Save" at bounding box center [291, 251] width 158 height 15
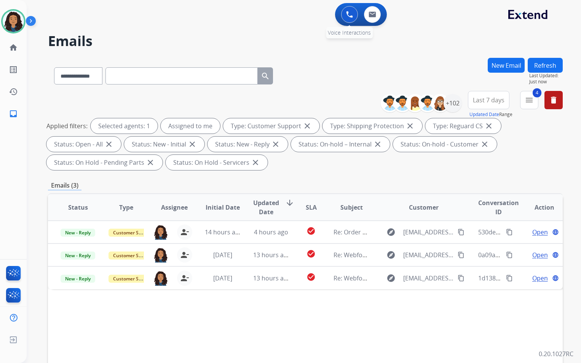
click at [348, 21] on button at bounding box center [349, 14] width 17 height 17
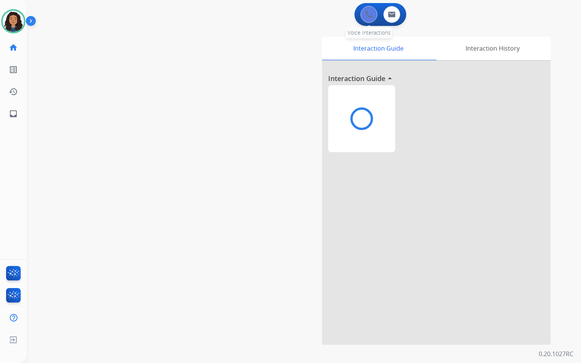
click at [361, 19] on button at bounding box center [369, 14] width 17 height 17
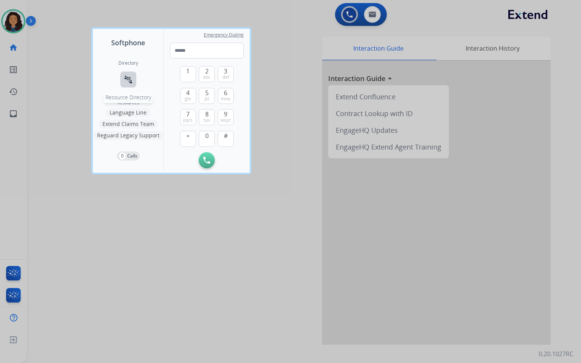
click at [131, 78] on mat-icon "connect_without_contact" at bounding box center [128, 79] width 9 height 9
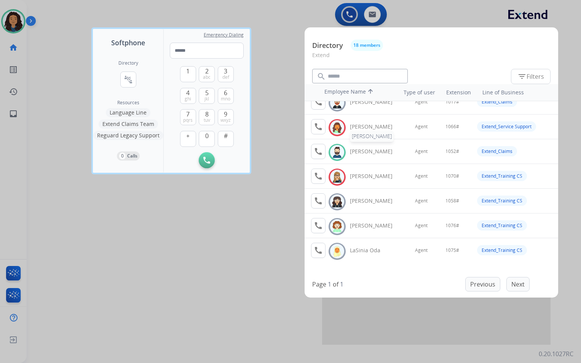
scroll to position [114, 0]
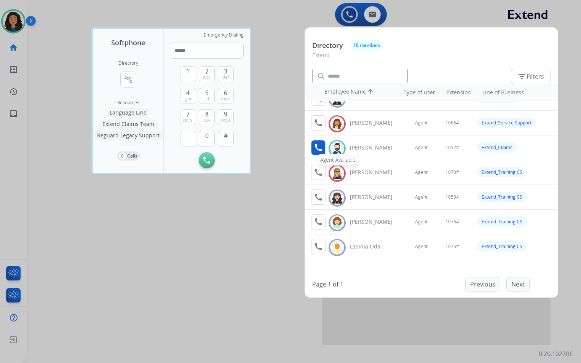
click at [318, 148] on mat-icon "call" at bounding box center [318, 147] width 9 height 9
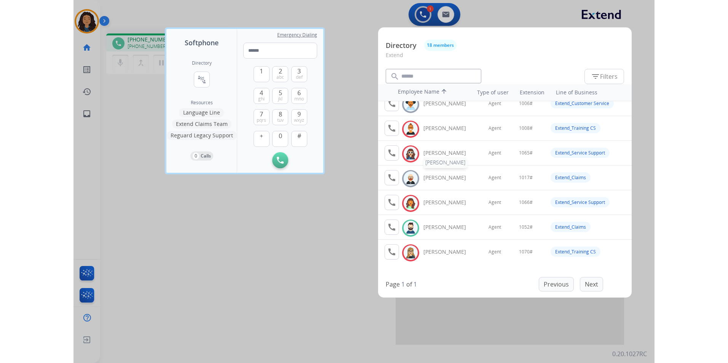
scroll to position [38, 0]
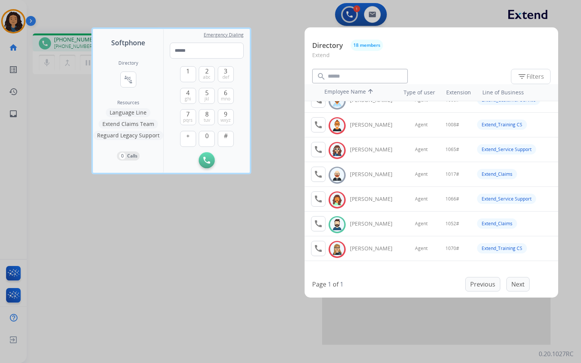
click at [179, 70] on div "1 2 abc 3 def 4 ghi 5 jkl 6 mno 7 pqrs 8 tuv 9 wxyz + 0 # Initiate Call" at bounding box center [207, 114] width 74 height 110
click at [181, 71] on button "1" at bounding box center [188, 74] width 16 height 16
drag, startPoint x: 206, startPoint y: 137, endPoint x: 200, endPoint y: 122, distance: 16.1
click at [204, 137] on button "0" at bounding box center [207, 139] width 16 height 16
click at [205, 93] on span "5" at bounding box center [206, 92] width 3 height 9
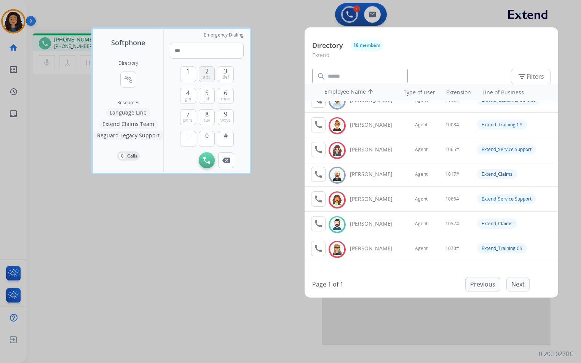
click at [205, 72] on span "2" at bounding box center [206, 71] width 3 height 9
click at [225, 139] on span "#" at bounding box center [226, 135] width 4 height 9
type input "*****"
click at [269, 104] on div at bounding box center [290, 181] width 581 height 363
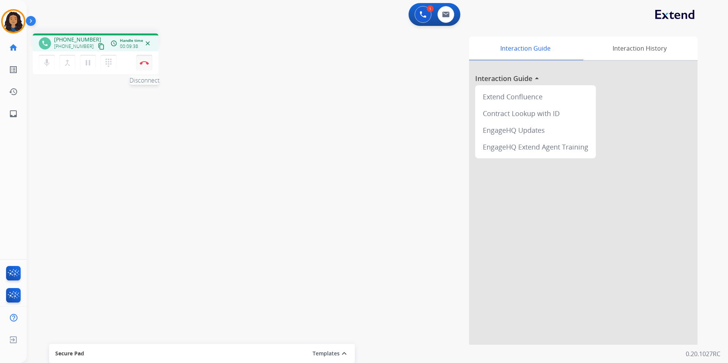
click at [146, 63] on img at bounding box center [144, 63] width 9 height 4
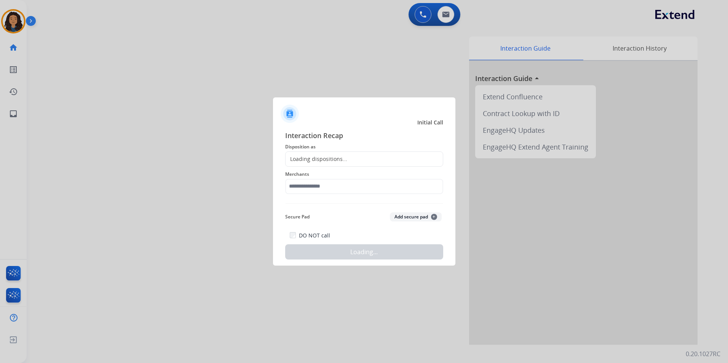
click at [369, 158] on div "Loading dispositions..." at bounding box center [364, 159] width 158 height 15
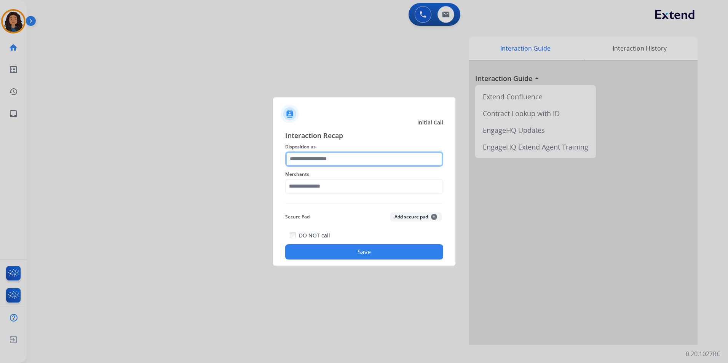
click at [354, 156] on input "text" at bounding box center [364, 159] width 158 height 15
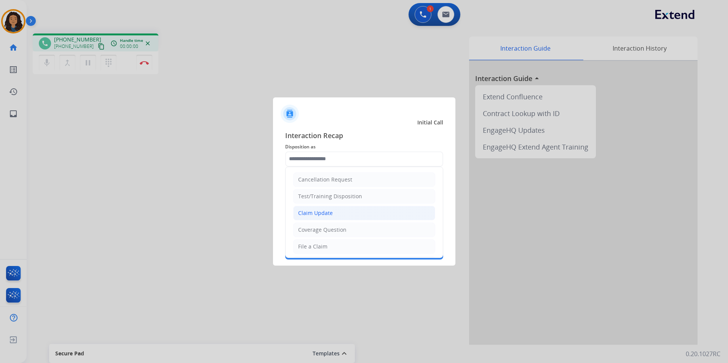
click at [335, 212] on li "Claim Update" at bounding box center [364, 213] width 142 height 14
type input "**********"
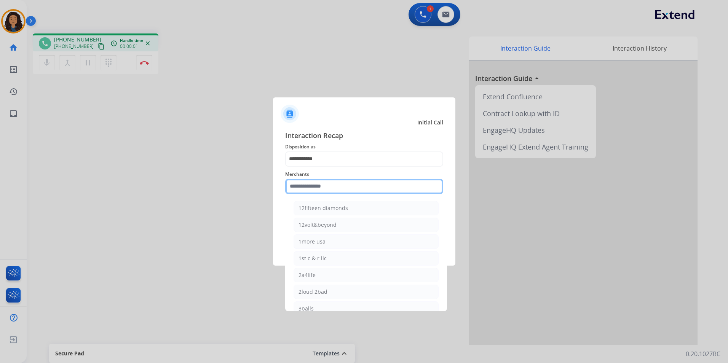
click at [327, 184] on input "text" at bounding box center [364, 186] width 158 height 15
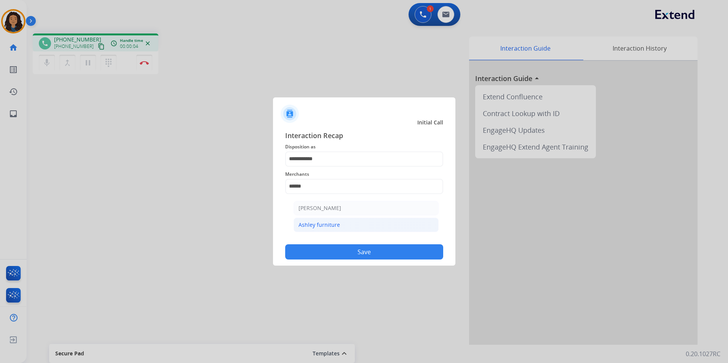
click at [333, 229] on li "Ashley furniture" at bounding box center [366, 225] width 145 height 14
type input "**********"
click at [330, 252] on button "Save" at bounding box center [364, 251] width 158 height 15
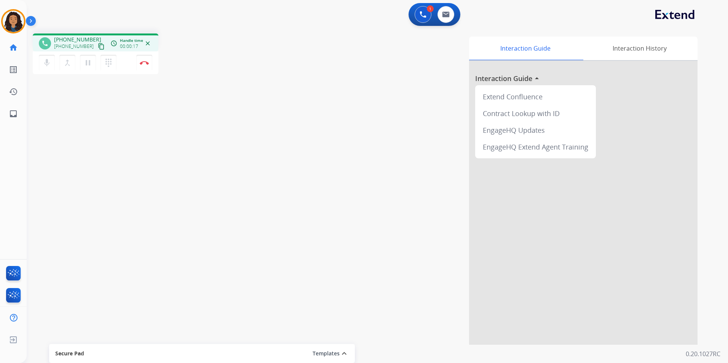
click at [97, 43] on button "content_copy" at bounding box center [101, 46] width 9 height 9
click at [145, 60] on button "Disconnect" at bounding box center [144, 63] width 16 height 16
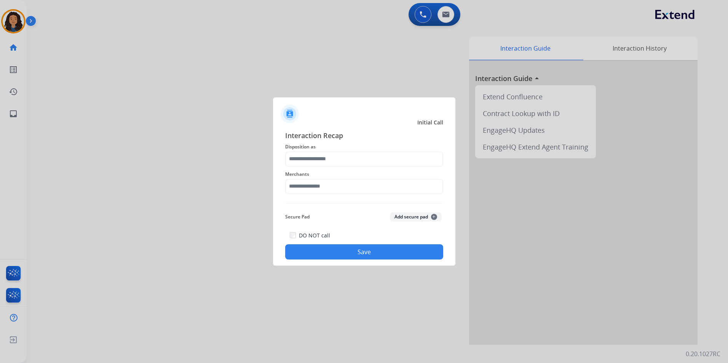
click at [340, 170] on span "Merchants" at bounding box center [364, 174] width 158 height 9
click at [338, 159] on input "text" at bounding box center [364, 159] width 158 height 15
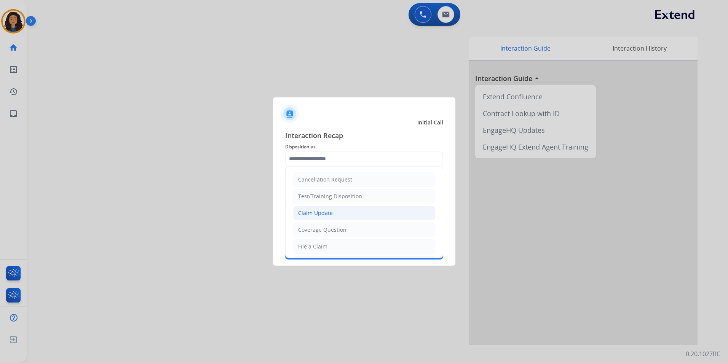
click at [329, 209] on div "Claim Update" at bounding box center [315, 213] width 35 height 8
type input "**********"
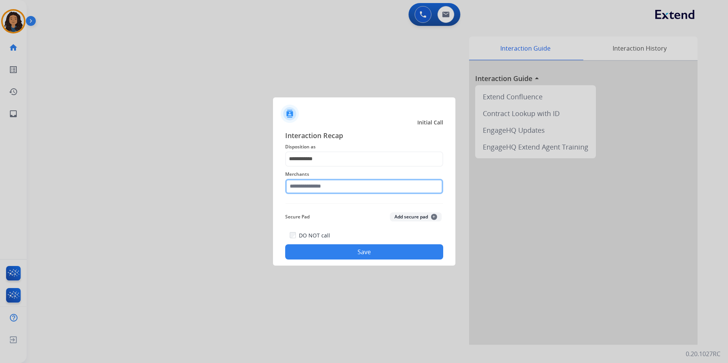
click at [323, 182] on input "text" at bounding box center [364, 186] width 158 height 15
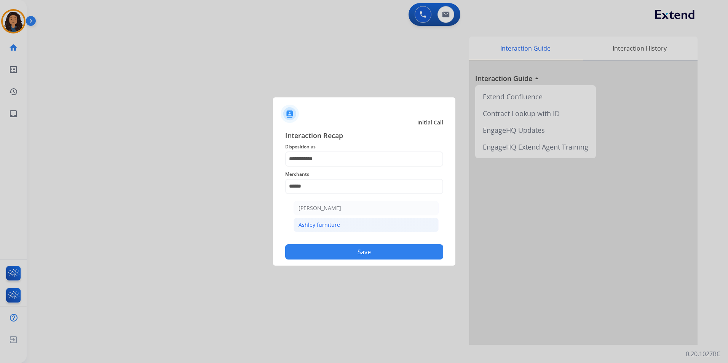
click at [317, 226] on div "Ashley furniture" at bounding box center [318, 225] width 41 height 8
type input "**********"
click at [311, 243] on div "DO NOT call Save" at bounding box center [364, 245] width 158 height 29
click at [302, 246] on button "Save" at bounding box center [364, 251] width 158 height 15
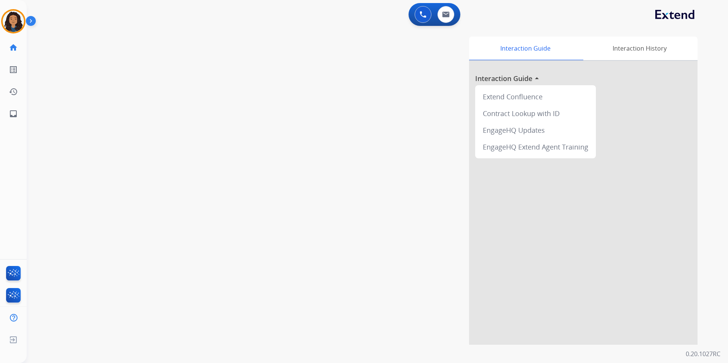
click at [219, 96] on div "swap_horiz Break voice bridge close_fullscreen Connect 3-Way Call merge_type Se…" at bounding box center [368, 186] width 683 height 318
click at [450, 14] on button at bounding box center [445, 14] width 17 height 17
select select "**********"
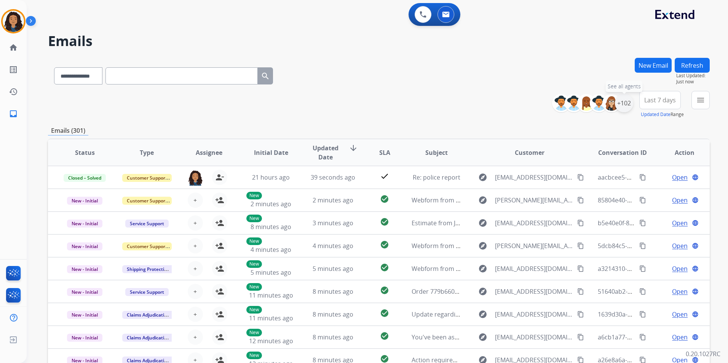
click at [629, 103] on div "+102" at bounding box center [624, 103] width 18 height 18
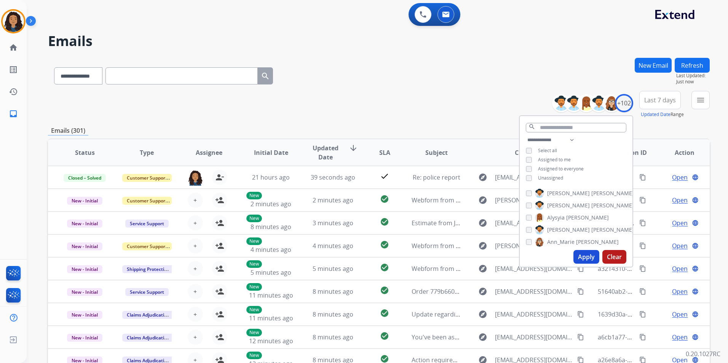
click at [547, 179] on span "Unassigned" at bounding box center [550, 178] width 25 height 6
click at [583, 258] on button "Apply" at bounding box center [586, 257] width 26 height 14
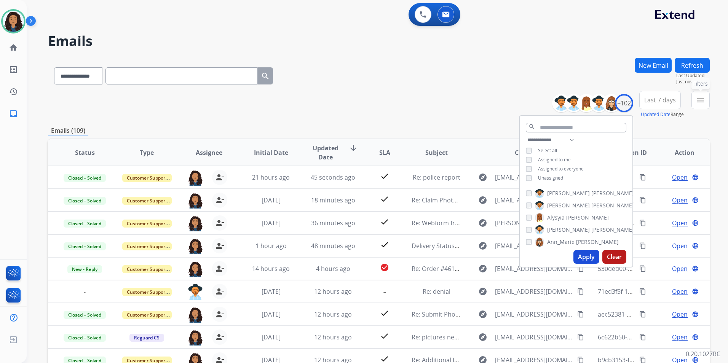
click at [698, 101] on mat-icon "menu" at bounding box center [700, 100] width 9 height 9
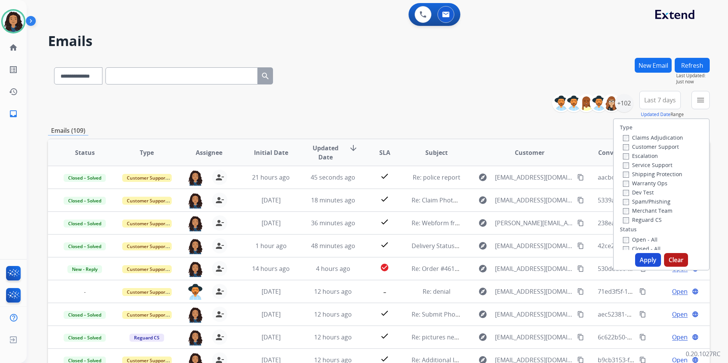
drag, startPoint x: 660, startPoint y: 147, endPoint x: 672, endPoint y: 173, distance: 29.0
click at [660, 147] on label "Customer Support" at bounding box center [651, 146] width 56 height 7
click at [672, 175] on label "Shipping Protection" at bounding box center [652, 174] width 59 height 7
click at [651, 219] on label "Reguard CS" at bounding box center [642, 219] width 39 height 7
click at [645, 241] on label "Open - All" at bounding box center [640, 239] width 35 height 7
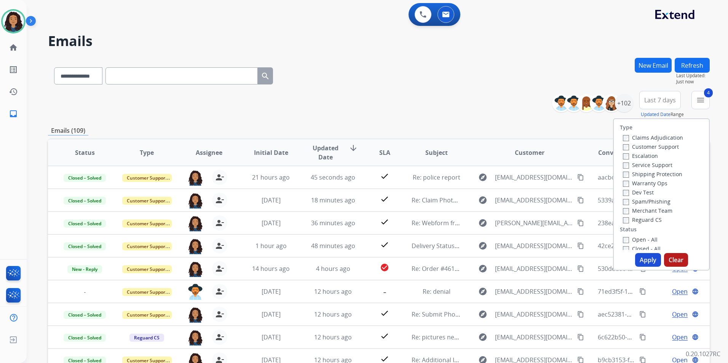
click at [649, 261] on button "Apply" at bounding box center [648, 260] width 26 height 14
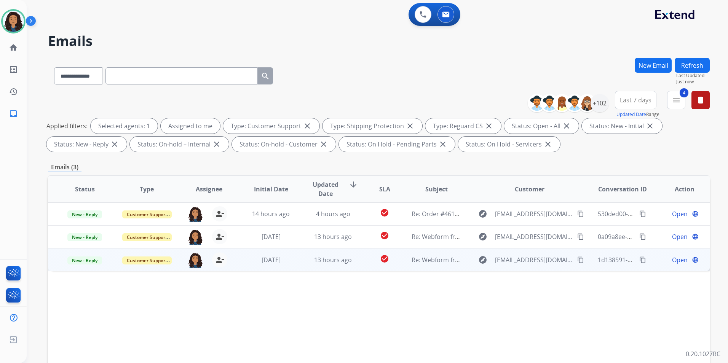
click at [672, 260] on span "Open" at bounding box center [680, 259] width 16 height 9
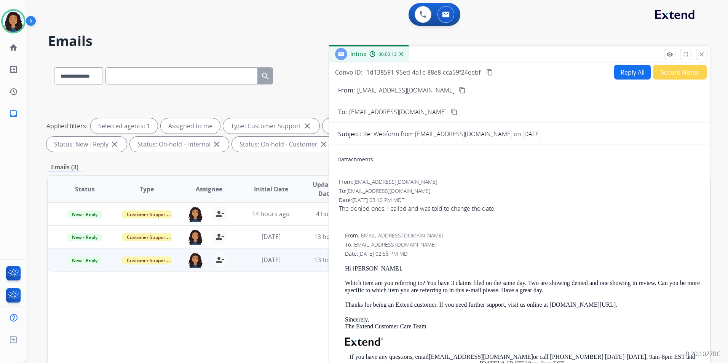
click at [459, 89] on mat-icon "content_copy" at bounding box center [462, 90] width 7 height 7
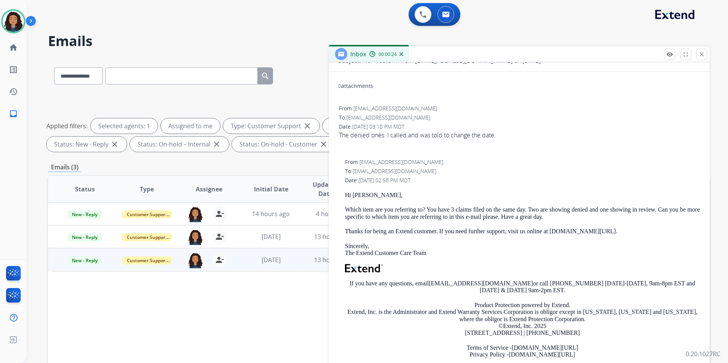
scroll to position [76, 0]
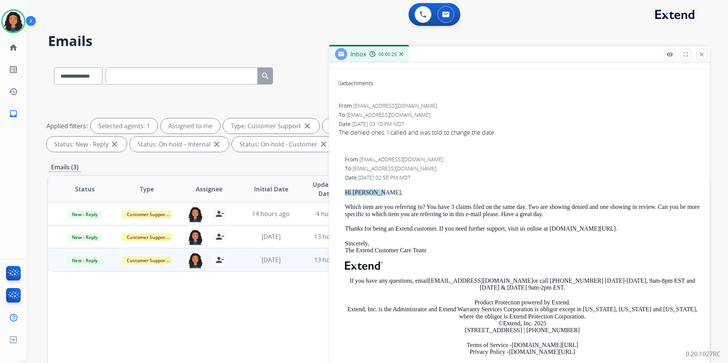
drag, startPoint x: 341, startPoint y: 191, endPoint x: 400, endPoint y: 196, distance: 58.8
click at [400, 196] on div "From: support@extend.com To: abarber7785@gmail.com Date: 09/22/2025 - 02:58 PM …" at bounding box center [519, 265] width 362 height 220
drag, startPoint x: 400, startPoint y: 196, endPoint x: 375, endPoint y: 195, distance: 24.8
copy p "Hi Adrienne,"
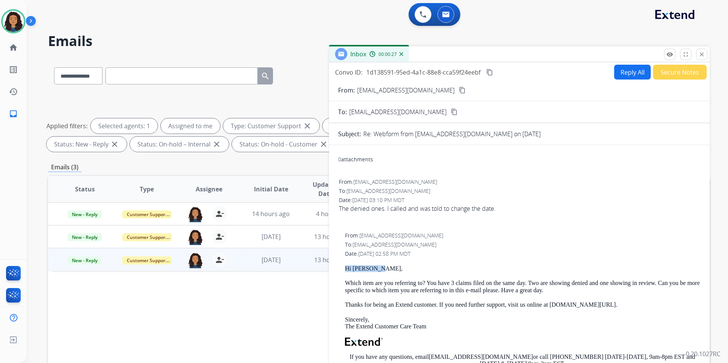
click at [634, 69] on button "Reply All" at bounding box center [632, 72] width 37 height 15
select select "**********"
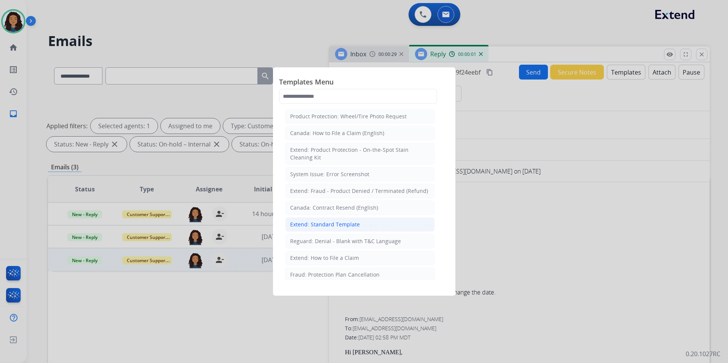
click at [340, 222] on div "Extend: Standard Template" at bounding box center [325, 225] width 70 height 8
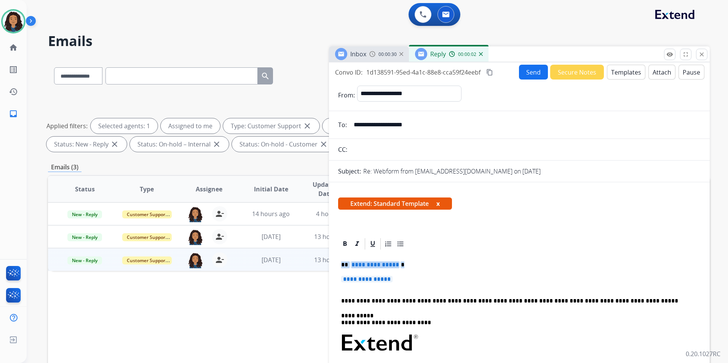
drag, startPoint x: 339, startPoint y: 262, endPoint x: 432, endPoint y: 281, distance: 94.9
click at [432, 281] on div "**********" at bounding box center [519, 366] width 362 height 230
paste div
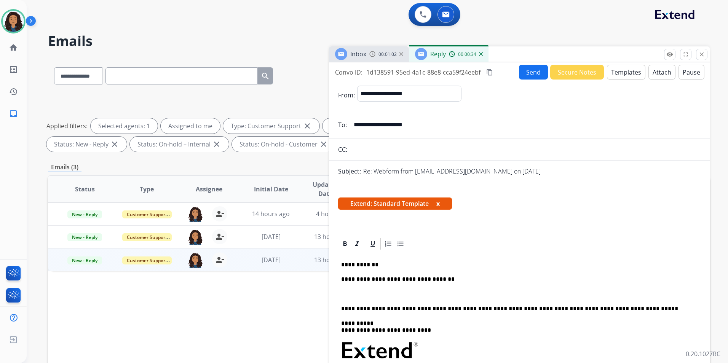
click at [365, 59] on div "Inbox" at bounding box center [350, 54] width 31 height 12
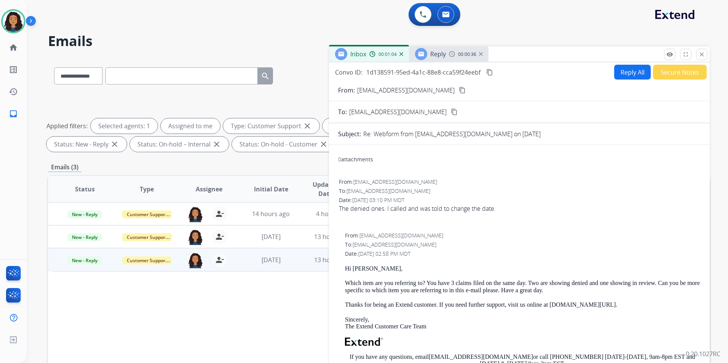
click at [434, 57] on span "Reply" at bounding box center [438, 54] width 16 height 8
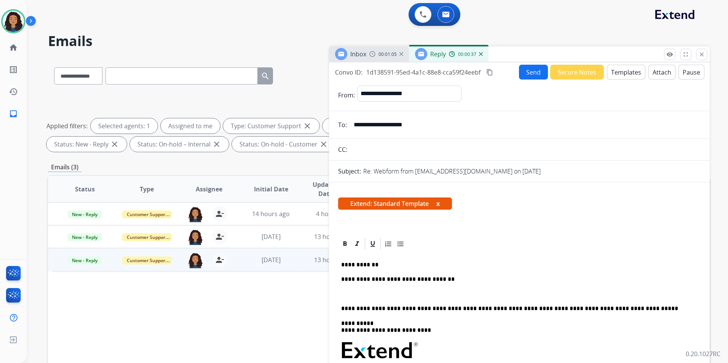
click at [385, 289] on div "**********" at bounding box center [519, 369] width 362 height 237
click at [399, 294] on p "**********" at bounding box center [516, 294] width 350 height 7
click at [525, 75] on button "Send" at bounding box center [533, 72] width 29 height 15
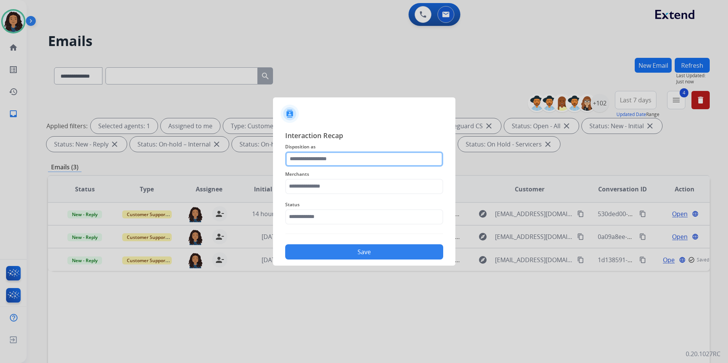
click at [314, 162] on input "text" at bounding box center [364, 159] width 158 height 15
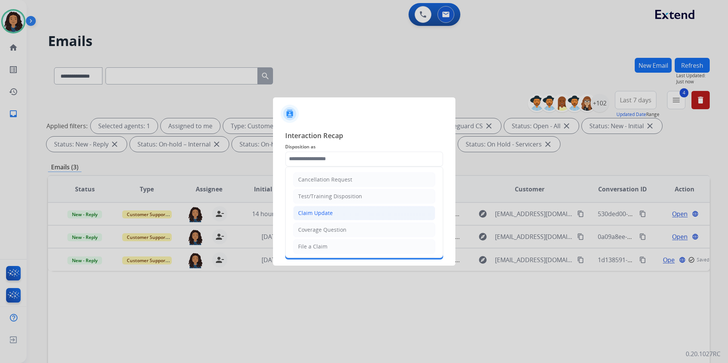
click at [324, 212] on div "Claim Update" at bounding box center [315, 213] width 35 height 8
type input "**********"
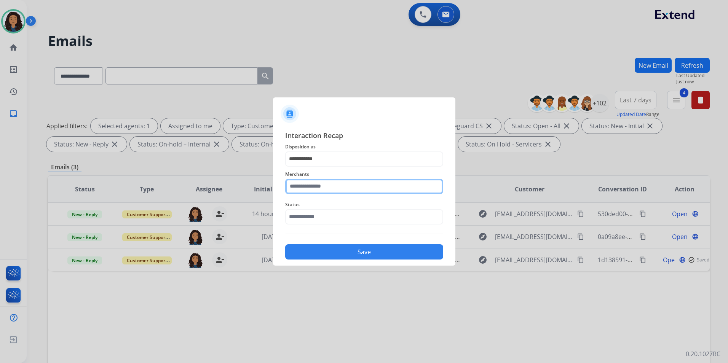
click at [322, 191] on input "text" at bounding box center [364, 186] width 158 height 15
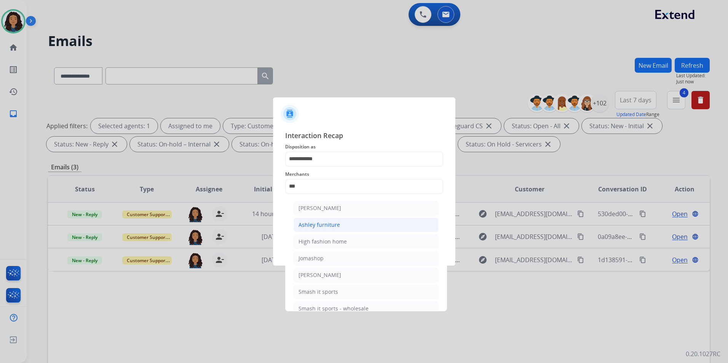
click at [322, 222] on div "Ashley furniture" at bounding box center [318, 225] width 41 height 8
type input "**********"
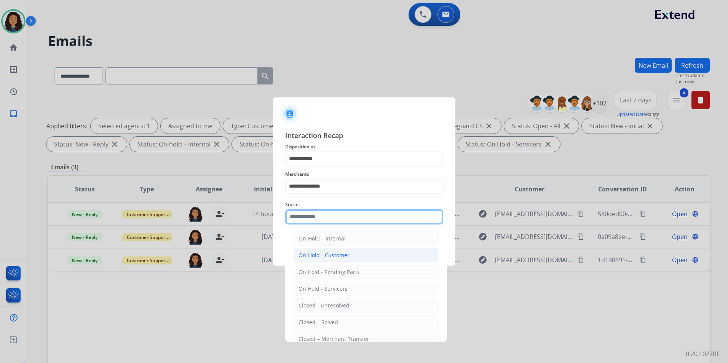
drag, startPoint x: 323, startPoint y: 214, endPoint x: 342, endPoint y: 260, distance: 49.1
click at [323, 215] on input "text" at bounding box center [364, 216] width 158 height 15
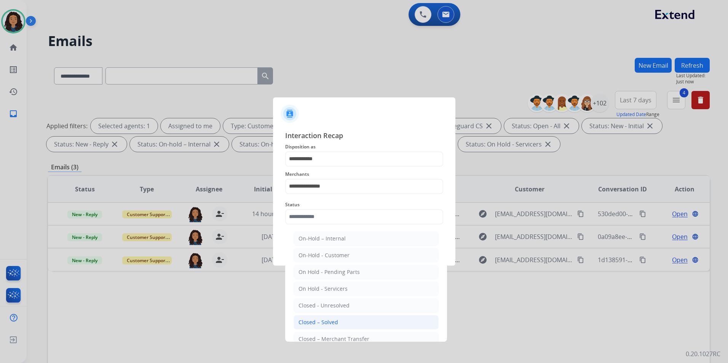
click at [344, 319] on li "Closed – Solved" at bounding box center [366, 322] width 145 height 14
type input "**********"
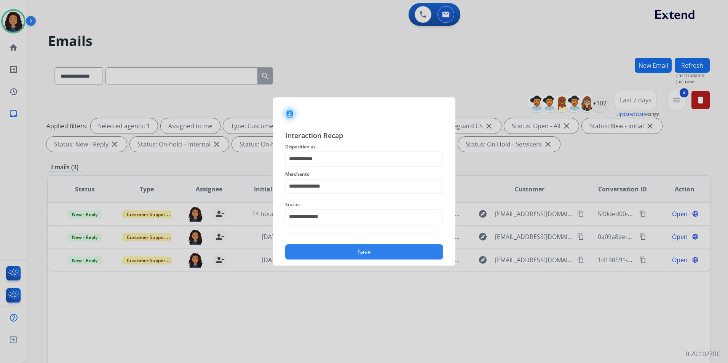
click at [357, 254] on button "Save" at bounding box center [364, 251] width 158 height 15
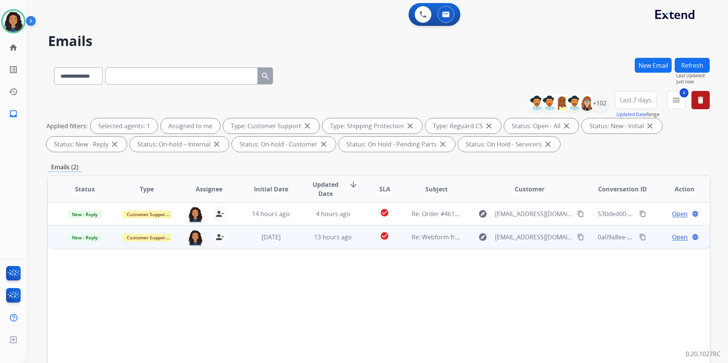
click at [673, 239] on span "Open" at bounding box center [680, 237] width 16 height 9
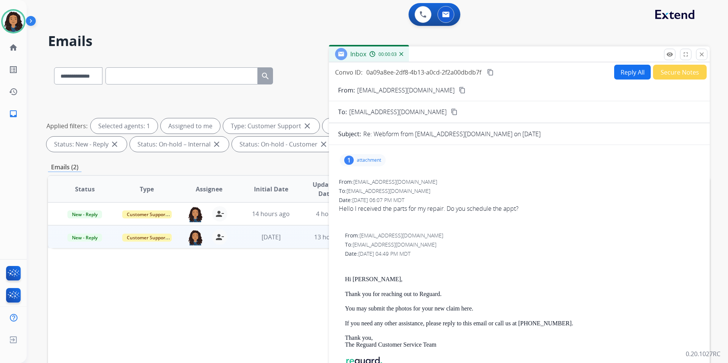
click at [459, 89] on mat-icon "content_copy" at bounding box center [462, 90] width 7 height 7
click at [191, 237] on img at bounding box center [195, 238] width 15 height 16
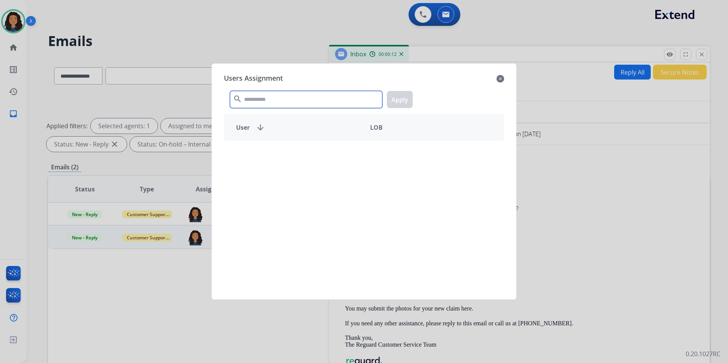
click at [251, 93] on input "text" at bounding box center [306, 99] width 152 height 17
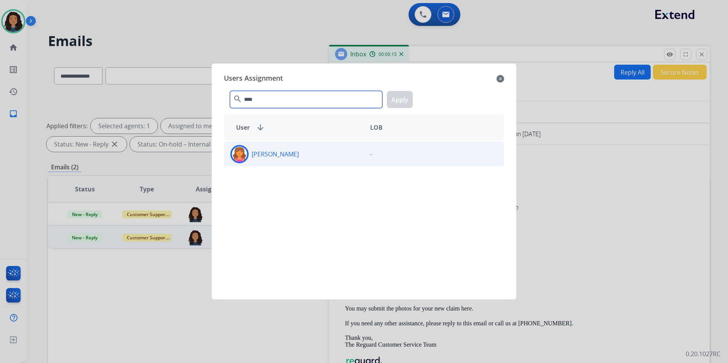
type input "****"
click at [330, 159] on div "Breaunna Curtis-McGuire" at bounding box center [294, 154] width 140 height 18
click at [322, 161] on div "Breaunna Curtis-McGuire" at bounding box center [294, 154] width 140 height 18
click at [283, 153] on p "Breaunna Curtis-McGuire" at bounding box center [275, 154] width 47 height 9
click at [402, 102] on button "Apply" at bounding box center [400, 99] width 26 height 17
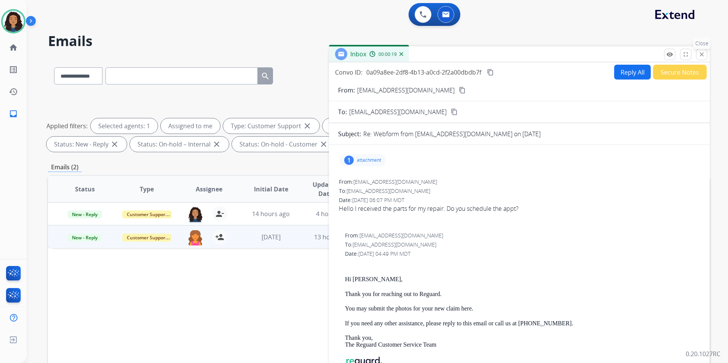
click at [704, 57] on mat-icon "close" at bounding box center [701, 54] width 7 height 7
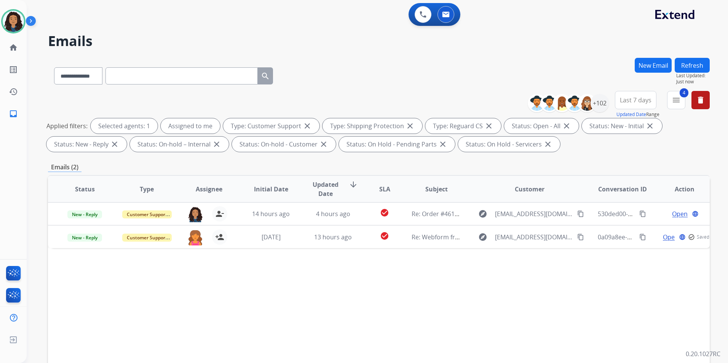
click at [696, 66] on button "Refresh" at bounding box center [692, 65] width 35 height 15
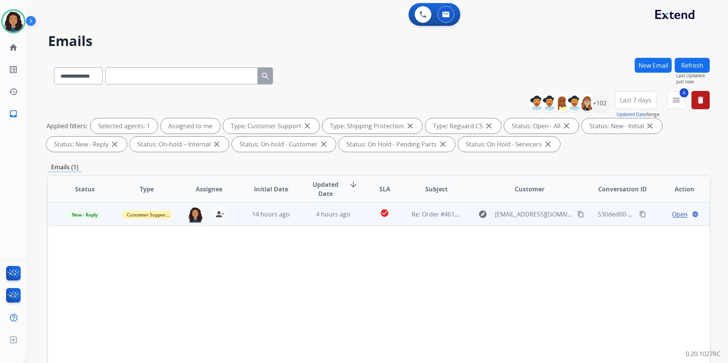
click at [675, 213] on span "Open" at bounding box center [680, 214] width 16 height 9
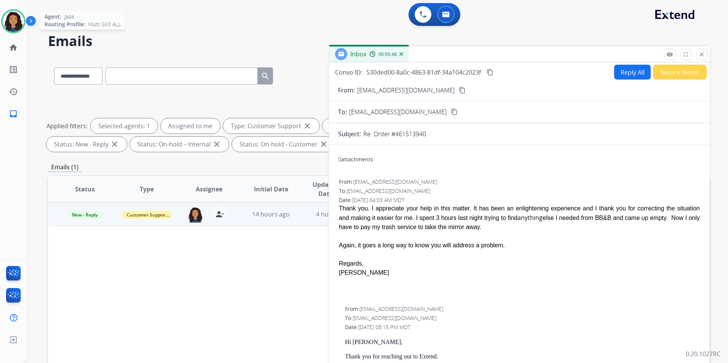
click at [17, 21] on img at bounding box center [13, 21] width 21 height 21
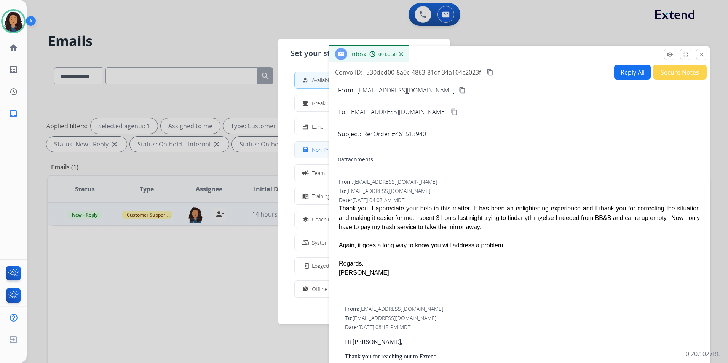
click at [316, 152] on span "Non-Phone Queue" at bounding box center [334, 150] width 45 height 8
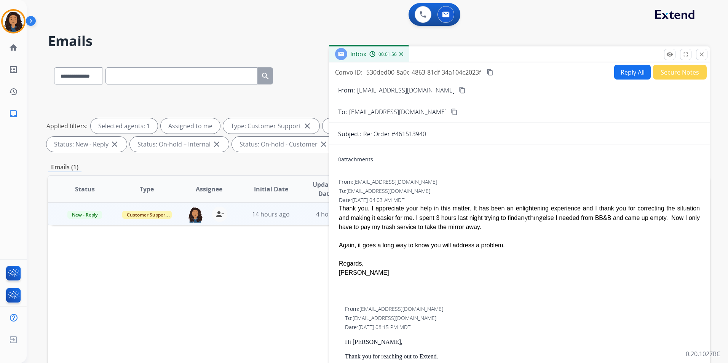
click at [458, 86] on button "content_copy" at bounding box center [462, 90] width 9 height 9
click at [92, 214] on span "New - Reply" at bounding box center [84, 215] width 35 height 8
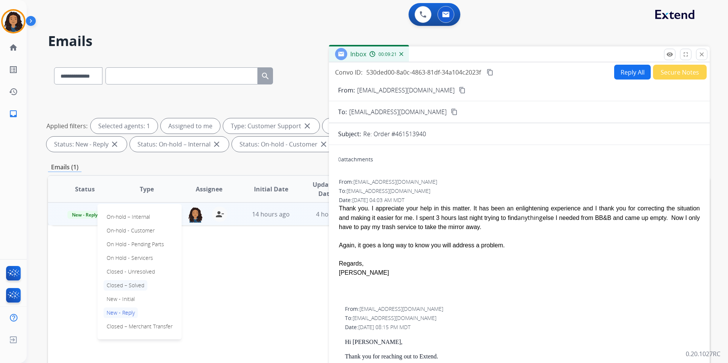
click at [145, 288] on p "Closed – Solved" at bounding box center [126, 285] width 44 height 11
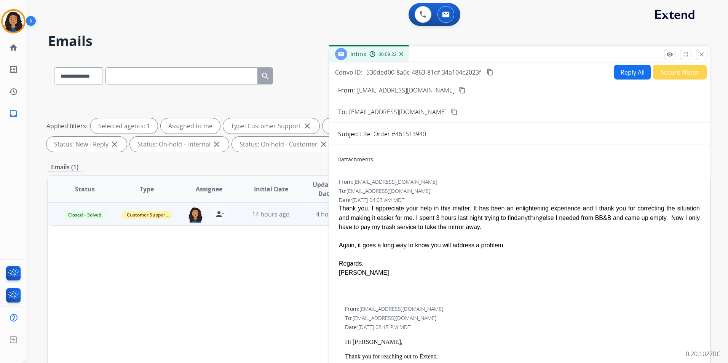
click at [682, 75] on button "Secure Notes" at bounding box center [680, 72] width 54 height 15
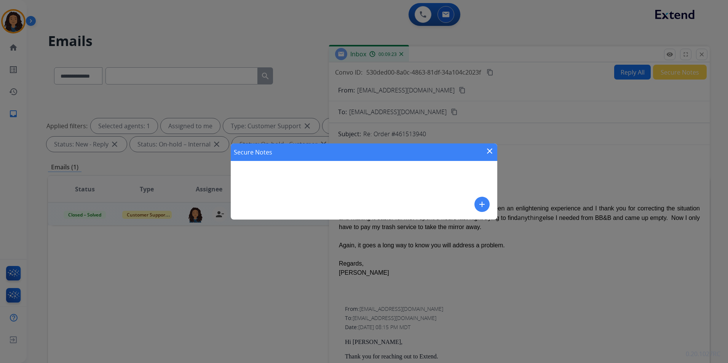
click at [484, 205] on mat-icon "add" at bounding box center [481, 204] width 9 height 9
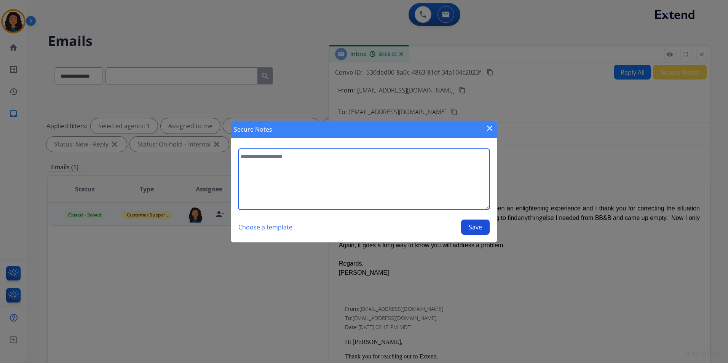
click at [407, 191] on textarea at bounding box center [363, 179] width 251 height 61
type textarea "**********"
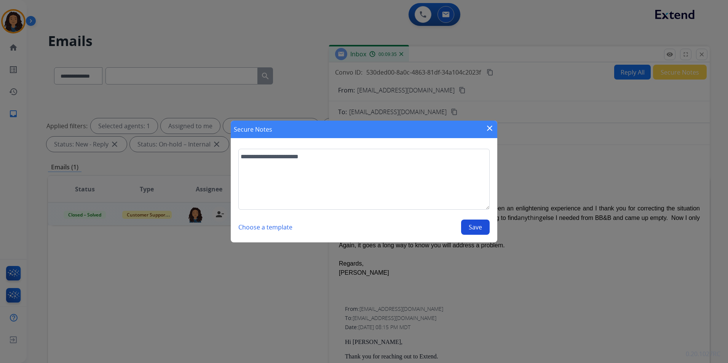
click at [469, 231] on button "Save" at bounding box center [475, 227] width 29 height 15
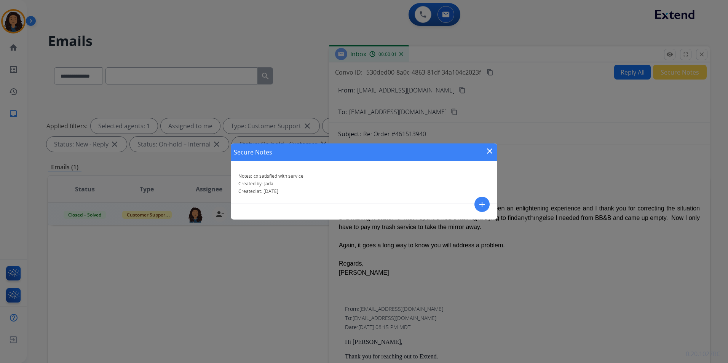
click at [489, 152] on mat-icon "close" at bounding box center [489, 151] width 9 height 9
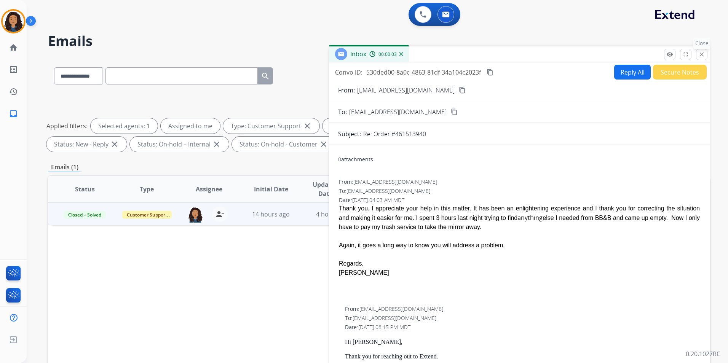
click at [705, 54] on mat-icon "close" at bounding box center [701, 54] width 7 height 7
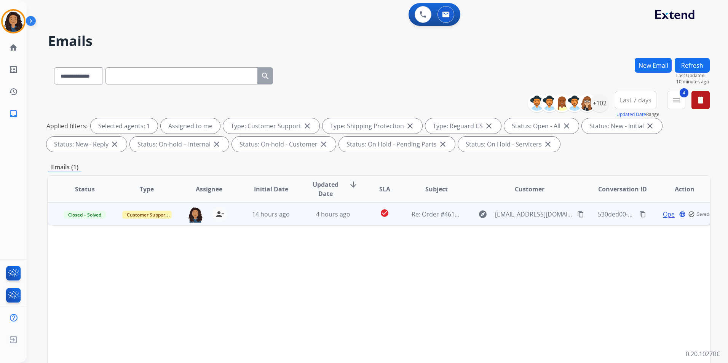
click at [697, 63] on button "Refresh" at bounding box center [692, 65] width 35 height 15
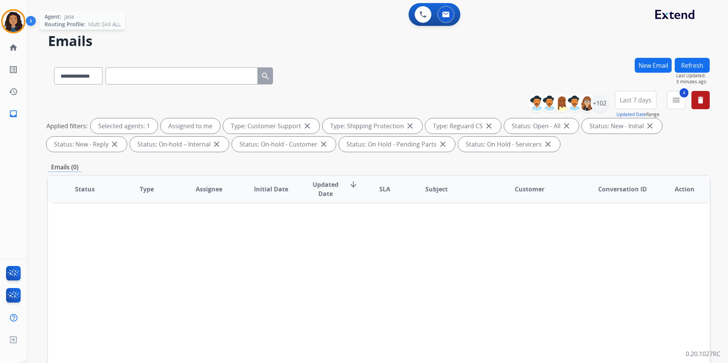
click at [18, 21] on img at bounding box center [13, 21] width 21 height 21
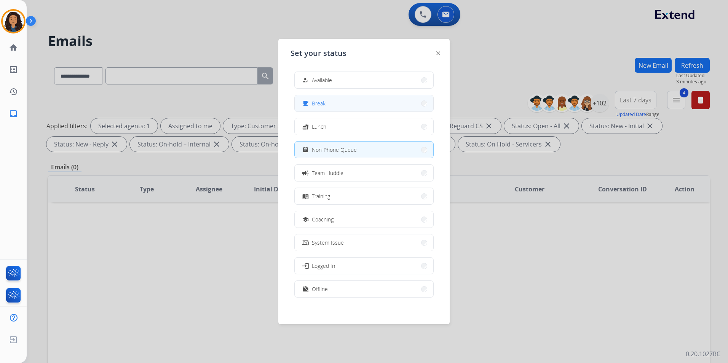
click at [347, 105] on button "free_breakfast Break" at bounding box center [364, 103] width 139 height 16
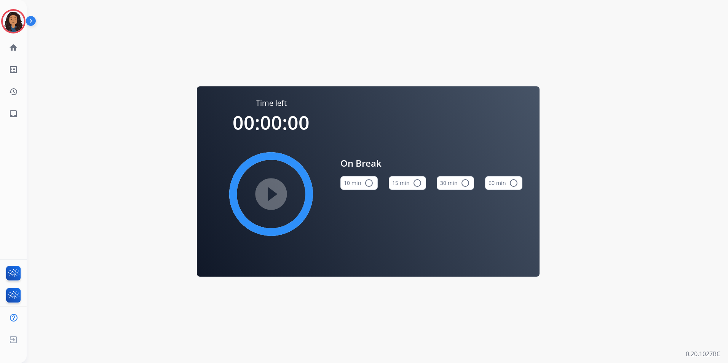
click at [407, 187] on button "15 min radio_button_unchecked" at bounding box center [407, 183] width 37 height 14
click at [275, 197] on mat-icon "play_circle_filled" at bounding box center [271, 194] width 9 height 9
click at [1, 14] on div "Jada Break Edit Avatar Agent: Jada Routing Profile: Multi Skill ALL" at bounding box center [13, 21] width 27 height 24
click at [2, 17] on div at bounding box center [13, 21] width 24 height 24
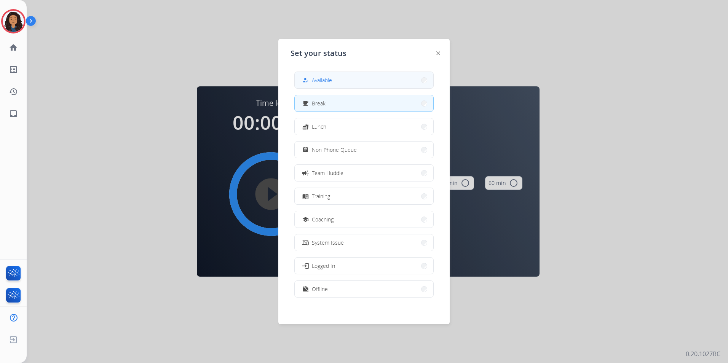
click at [335, 84] on button "how_to_reg Available" at bounding box center [364, 80] width 139 height 16
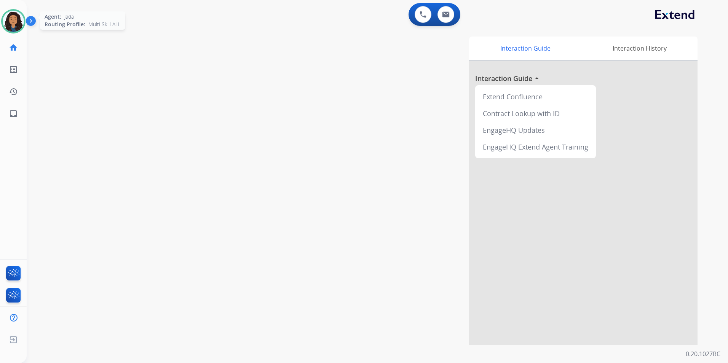
click at [16, 29] on img at bounding box center [13, 21] width 21 height 21
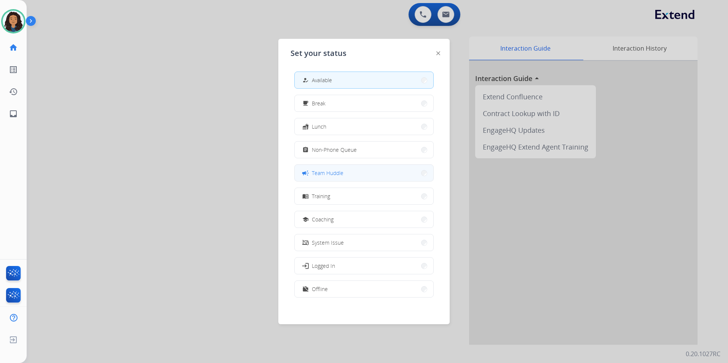
click at [346, 176] on button "campaign Team Huddle" at bounding box center [364, 173] width 139 height 16
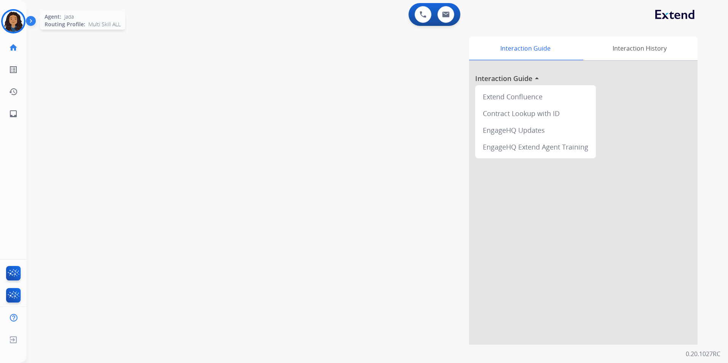
click at [12, 21] on img at bounding box center [13, 21] width 21 height 21
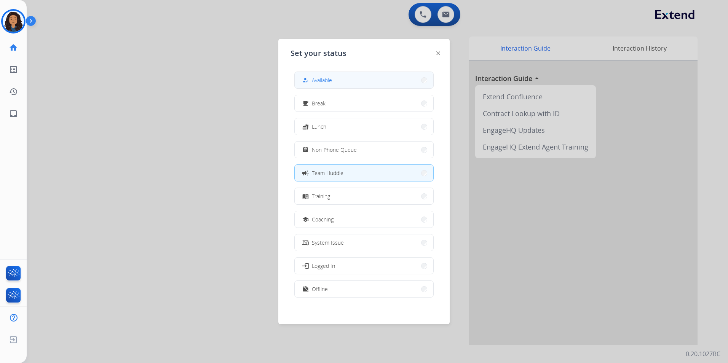
click at [353, 83] on button "how_to_reg Available" at bounding box center [364, 80] width 139 height 16
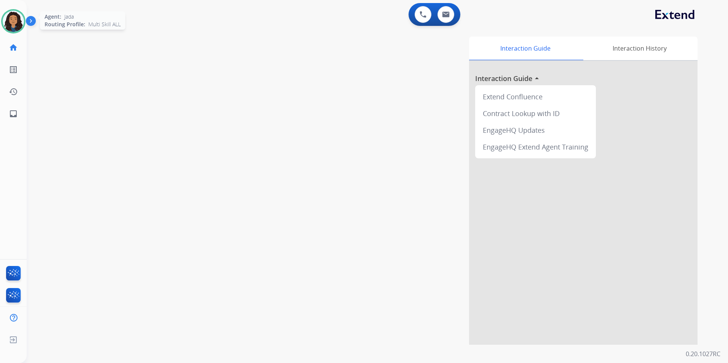
drag, startPoint x: 3, startPoint y: 24, endPoint x: 14, endPoint y: 26, distance: 11.5
click at [3, 24] on img at bounding box center [13, 21] width 21 height 21
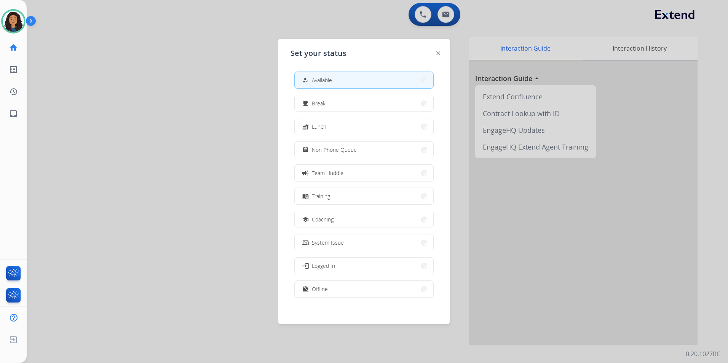
click at [352, 149] on span "Non-Phone Queue" at bounding box center [334, 150] width 45 height 8
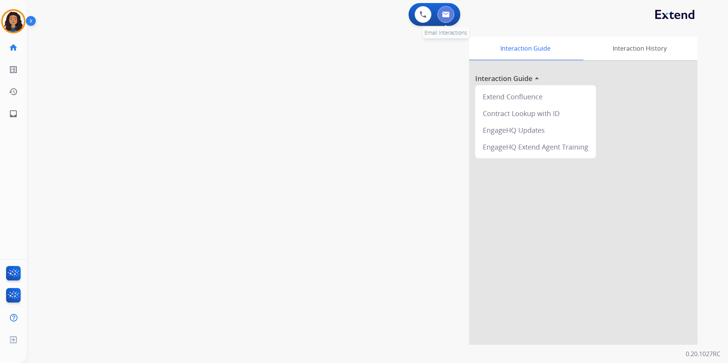
click at [448, 14] on img at bounding box center [446, 14] width 8 height 6
select select "**********"
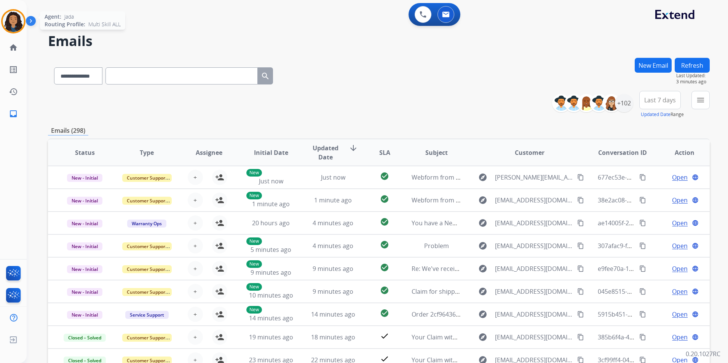
click at [14, 20] on img at bounding box center [13, 21] width 21 height 21
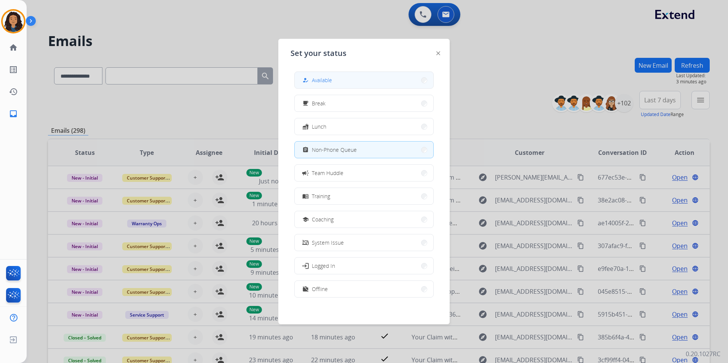
click at [338, 81] on button "how_to_reg Available" at bounding box center [364, 80] width 139 height 16
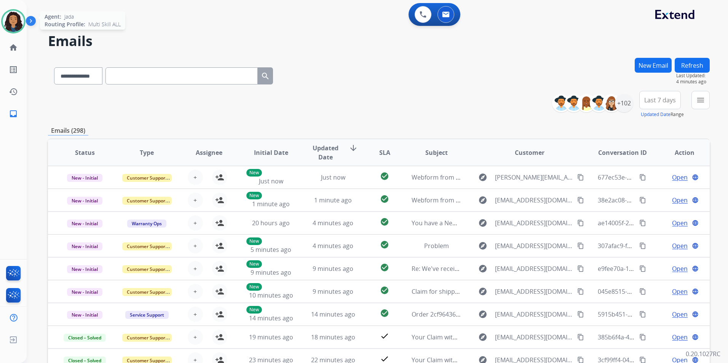
click at [18, 14] on img at bounding box center [13, 21] width 21 height 21
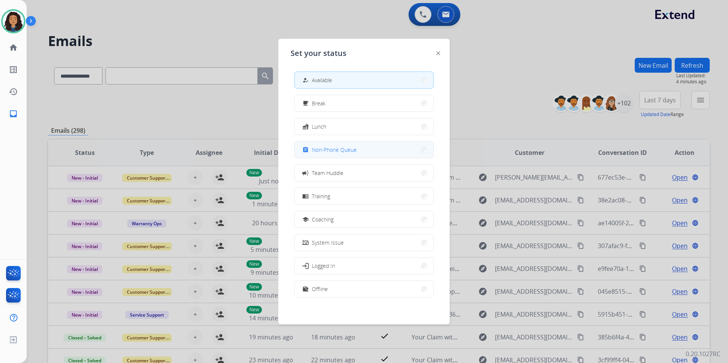
click at [351, 152] on span "Non-Phone Queue" at bounding box center [334, 150] width 45 height 8
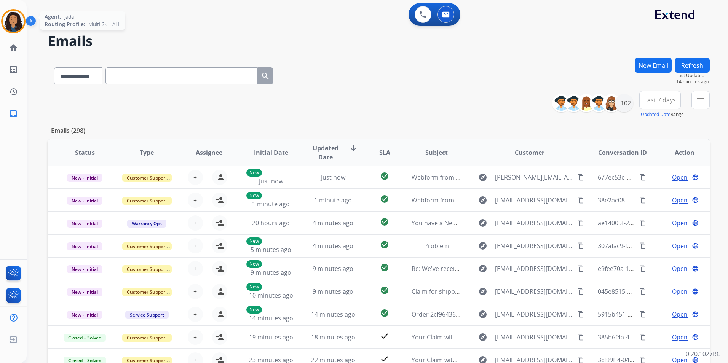
click at [15, 23] on img at bounding box center [13, 21] width 21 height 21
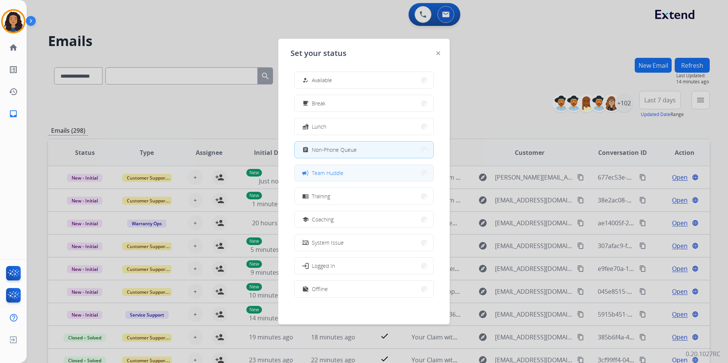
click at [382, 176] on button "campaign Team Huddle" at bounding box center [364, 173] width 139 height 16
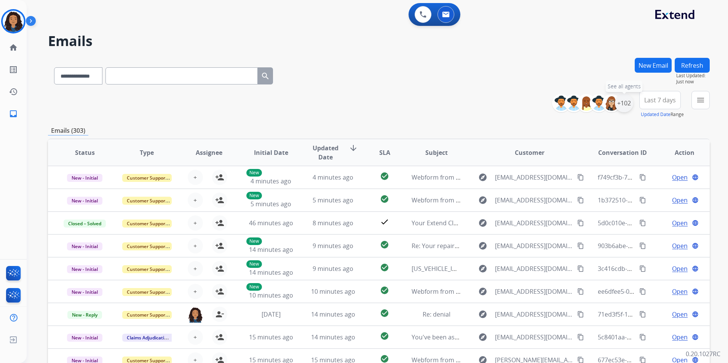
click at [625, 110] on div "+102" at bounding box center [624, 103] width 18 height 18
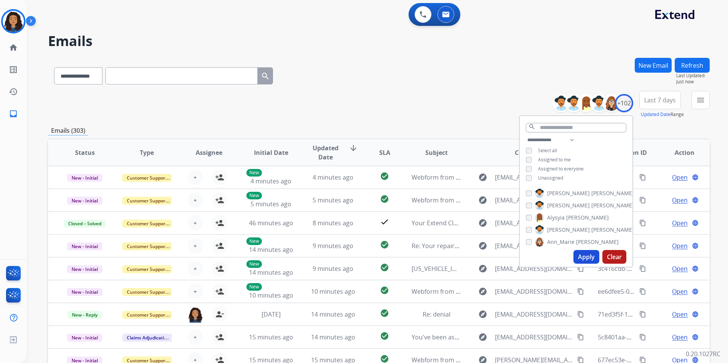
click at [550, 177] on span "Unassigned" at bounding box center [550, 178] width 25 height 6
click at [585, 257] on button "Apply" at bounding box center [586, 257] width 26 height 14
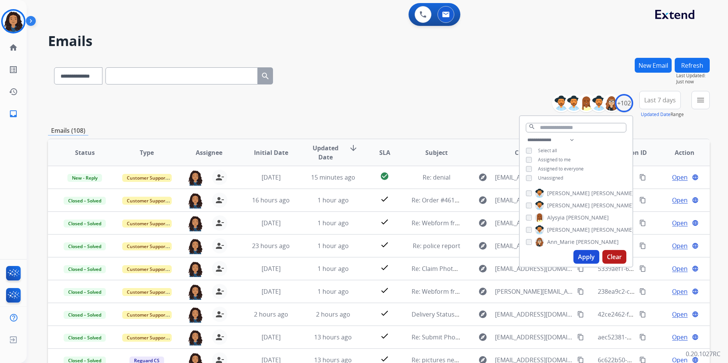
click at [704, 105] on button "menu" at bounding box center [700, 100] width 18 height 18
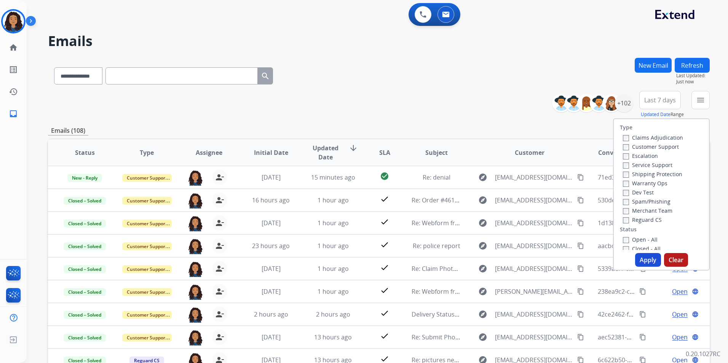
click at [665, 148] on label "Customer Support" at bounding box center [651, 146] width 56 height 7
click at [670, 171] on label "Shipping Protection" at bounding box center [652, 174] width 59 height 7
click at [640, 220] on label "Reguard CS" at bounding box center [642, 219] width 39 height 7
click at [644, 263] on button "Apply" at bounding box center [648, 260] width 26 height 14
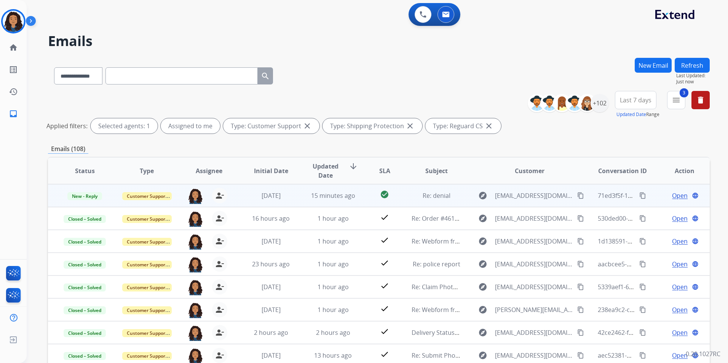
scroll to position [1, 0]
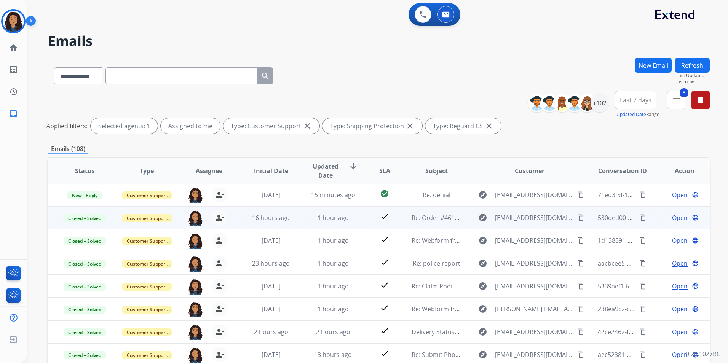
click at [672, 218] on span "Open" at bounding box center [680, 217] width 16 height 9
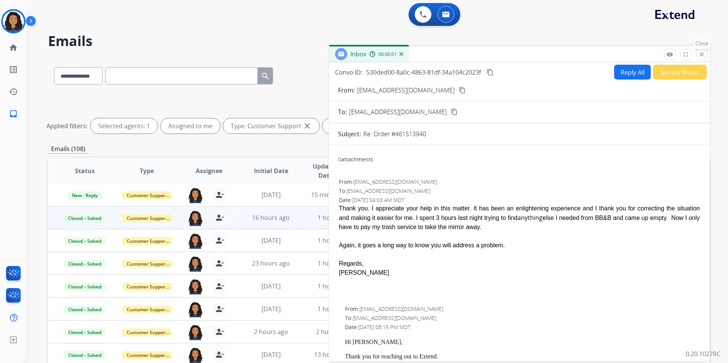
click at [705, 54] on button "close Close" at bounding box center [701, 54] width 11 height 11
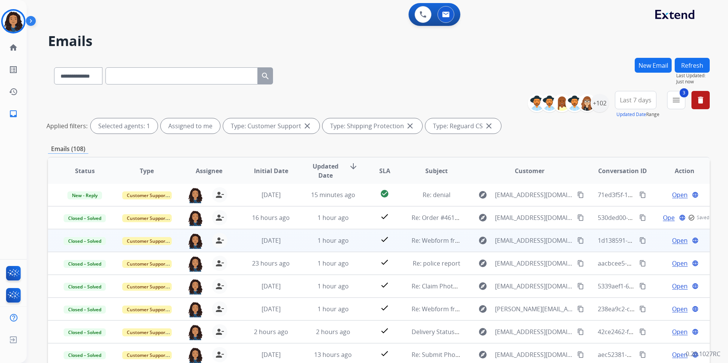
click at [672, 239] on span "Open" at bounding box center [680, 240] width 16 height 9
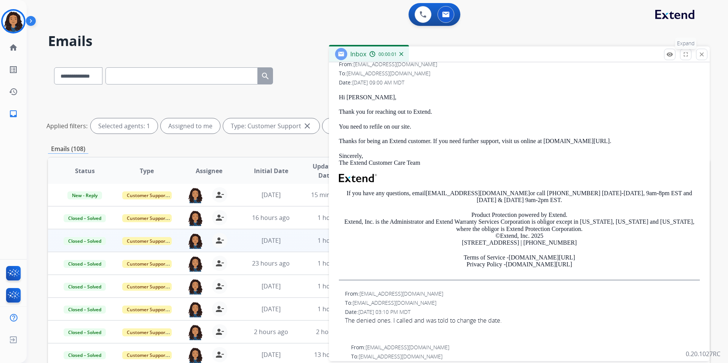
scroll to position [190, 0]
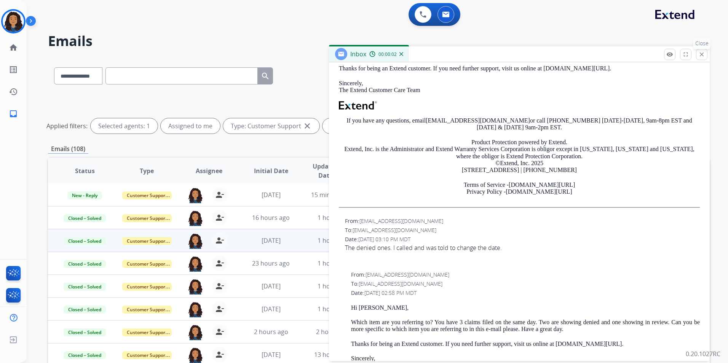
click at [699, 56] on mat-icon "close" at bounding box center [701, 54] width 7 height 7
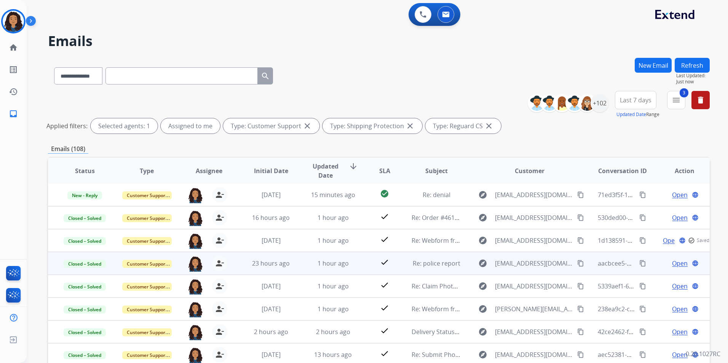
click at [673, 263] on span "Open" at bounding box center [680, 263] width 16 height 9
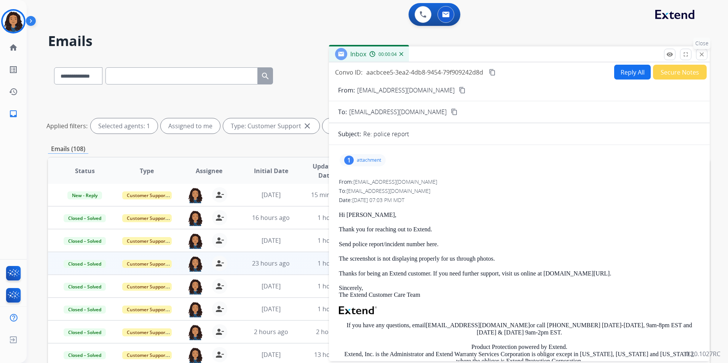
click at [703, 54] on mat-icon "close" at bounding box center [701, 54] width 7 height 7
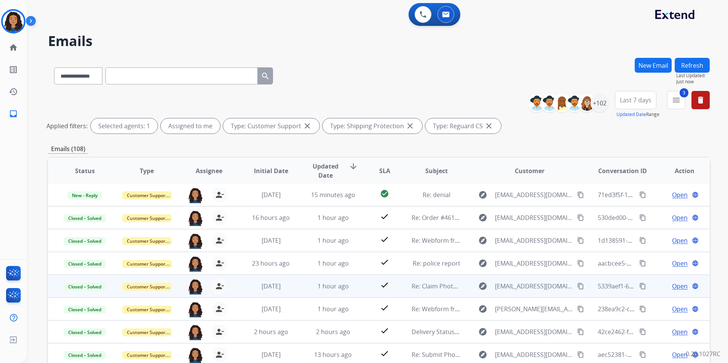
click at [672, 286] on span "Open" at bounding box center [680, 286] width 16 height 9
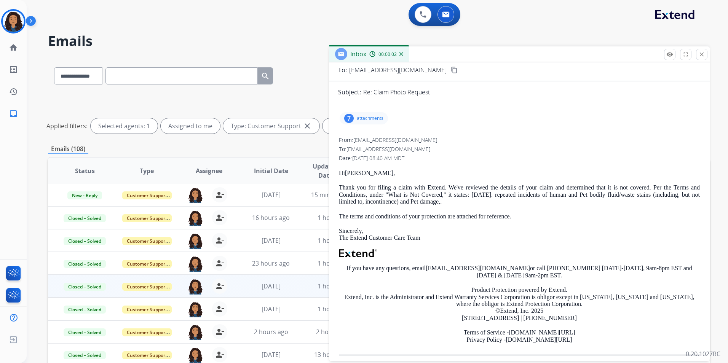
scroll to position [0, 0]
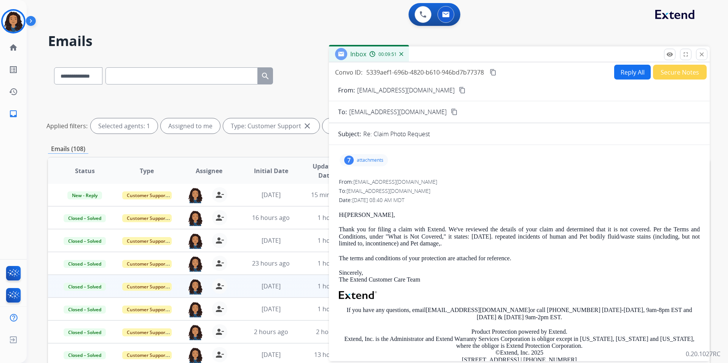
click at [451, 115] on mat-icon "content_copy" at bounding box center [454, 112] width 7 height 7
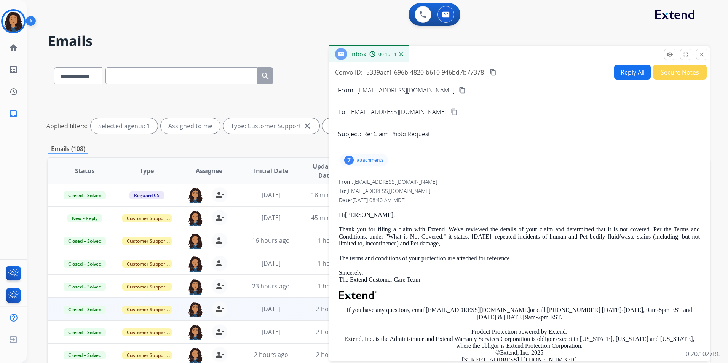
drag, startPoint x: 704, startPoint y: 56, endPoint x: 702, endPoint y: 62, distance: 6.6
click at [704, 56] on mat-icon "close" at bounding box center [701, 54] width 7 height 7
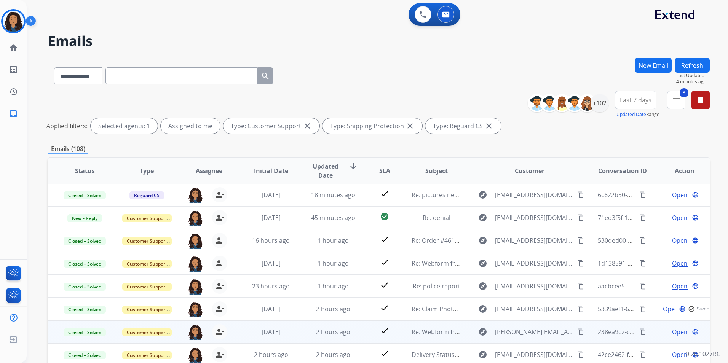
click at [674, 332] on span "Open" at bounding box center [680, 331] width 16 height 9
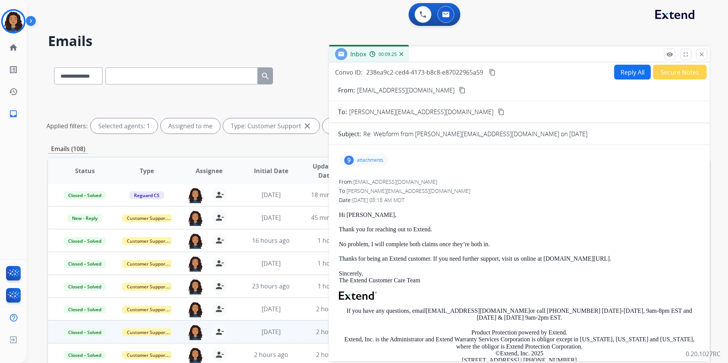
drag, startPoint x: 702, startPoint y: 58, endPoint x: 708, endPoint y: 85, distance: 28.1
click at [702, 58] on button "close Close" at bounding box center [701, 54] width 11 height 11
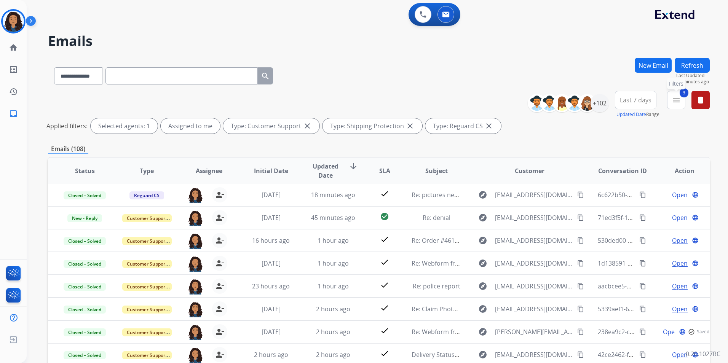
click at [677, 98] on mat-icon "menu" at bounding box center [676, 100] width 9 height 9
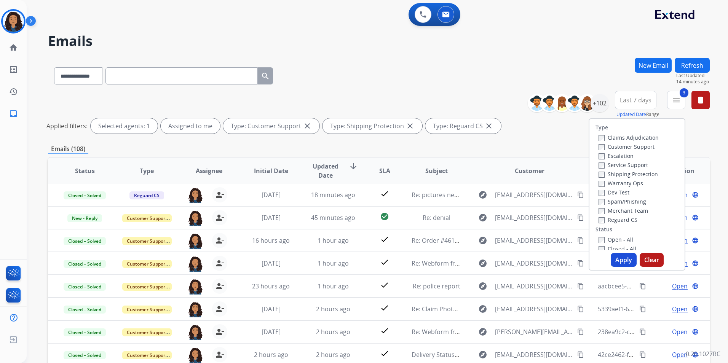
click at [621, 239] on label "Open - All" at bounding box center [615, 239] width 35 height 7
click at [621, 261] on button "Apply" at bounding box center [624, 260] width 26 height 14
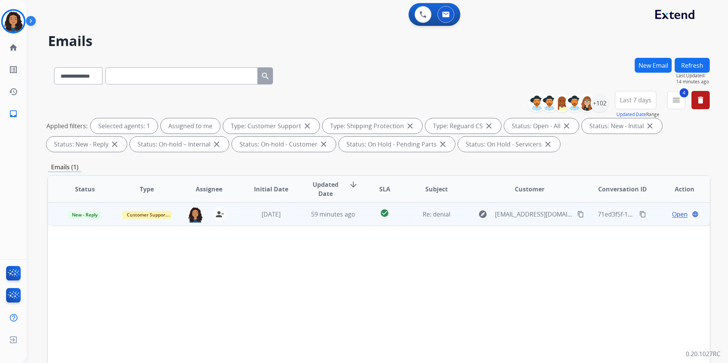
click at [664, 216] on div "Open language" at bounding box center [684, 214] width 49 height 9
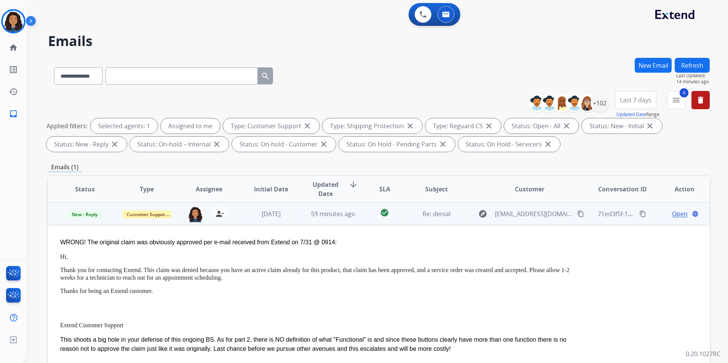
click at [660, 214] on div "Open language" at bounding box center [684, 213] width 49 height 9
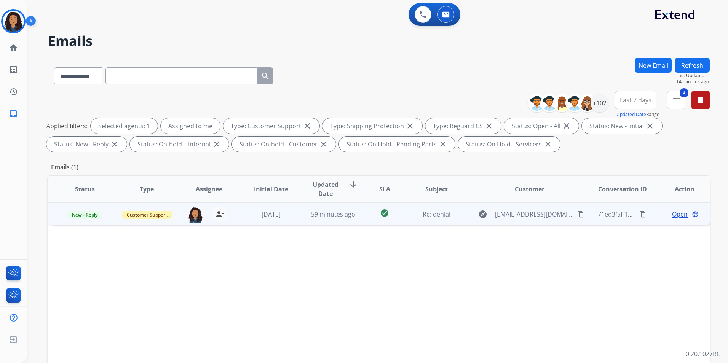
click at [677, 213] on span "Open" at bounding box center [680, 214] width 16 height 9
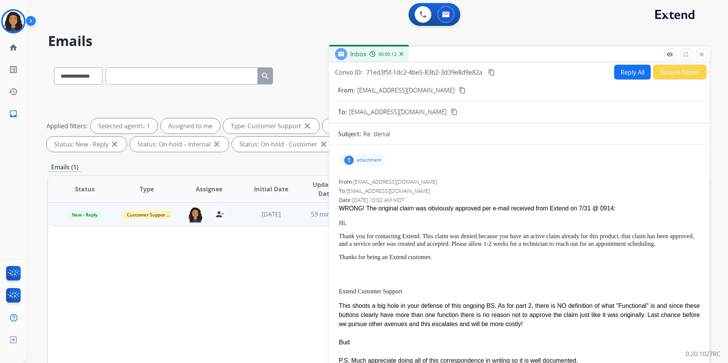
click at [459, 89] on mat-icon "content_copy" at bounding box center [462, 90] width 7 height 7
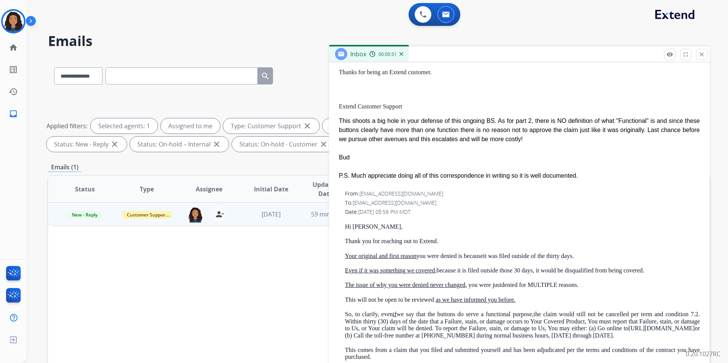
scroll to position [228, 0]
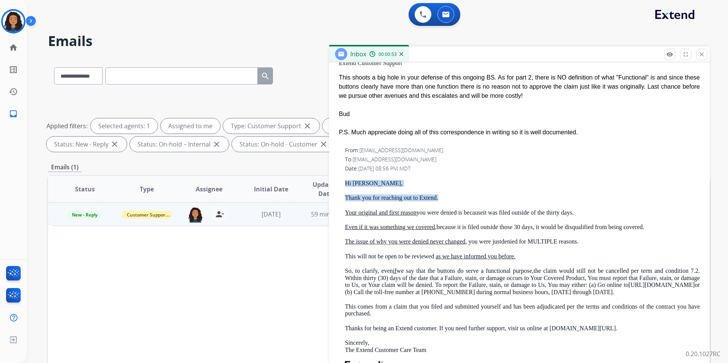
drag, startPoint x: 346, startPoint y: 182, endPoint x: 445, endPoint y: 201, distance: 101.3
click at [445, 201] on div "Hi Bud, Thank you for reaching out to Extend. Your original and first reason yo…" at bounding box center [522, 323] width 355 height 287
drag, startPoint x: 445, startPoint y: 201, endPoint x: 425, endPoint y: 201, distance: 20.9
copy div "Hi [PERSON_NAME], Thank you for reaching out to Extend."
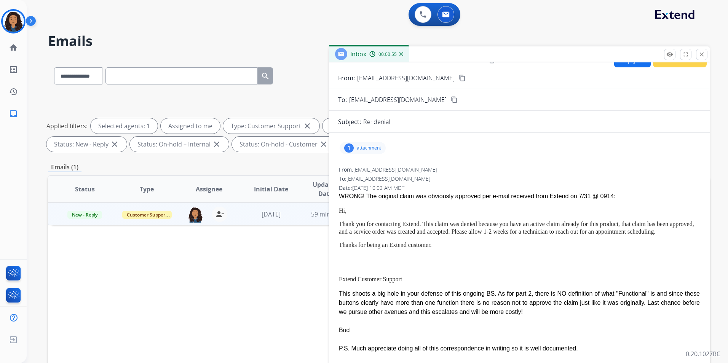
scroll to position [0, 0]
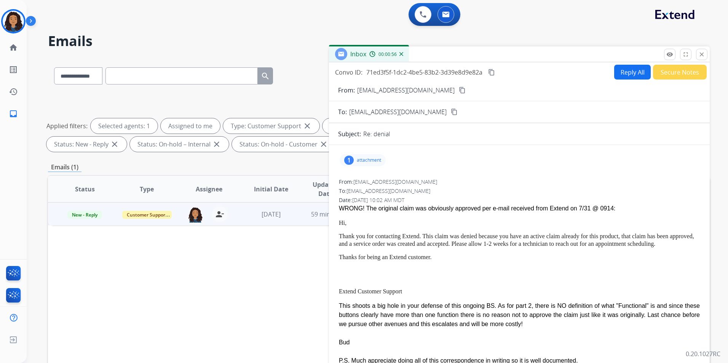
click at [618, 69] on button "Reply All" at bounding box center [632, 72] width 37 height 15
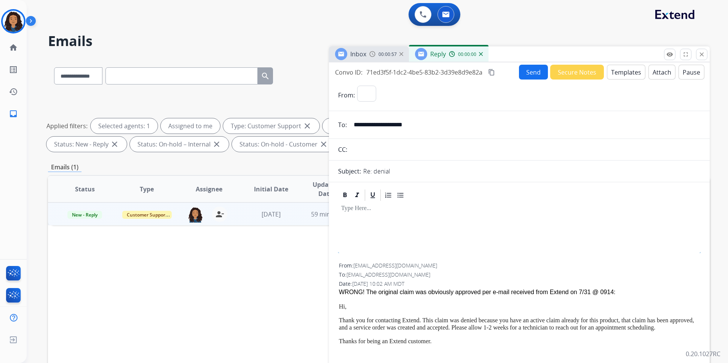
click at [618, 69] on button "Templates" at bounding box center [626, 72] width 38 height 15
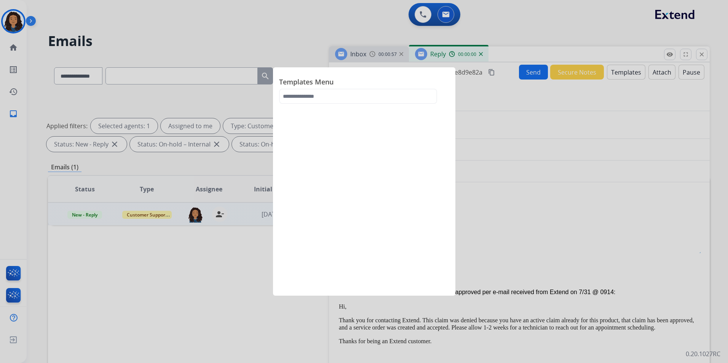
select select "**********"
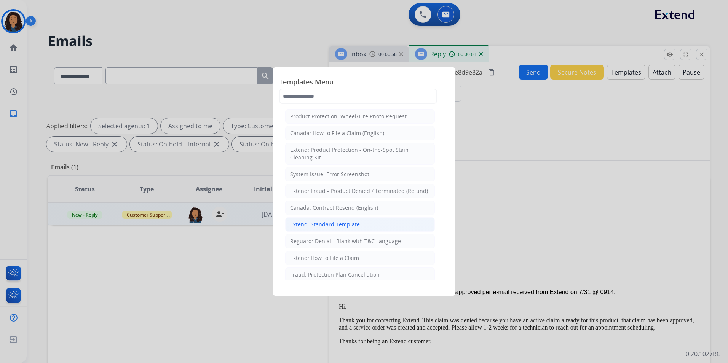
click at [334, 222] on div "Extend: Standard Template" at bounding box center [325, 225] width 70 height 8
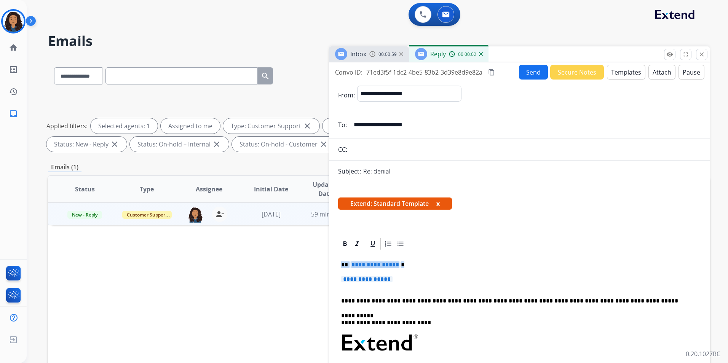
drag, startPoint x: 338, startPoint y: 265, endPoint x: 405, endPoint y: 280, distance: 69.2
click at [405, 280] on div "**********" at bounding box center [519, 361] width 362 height 220
paste div
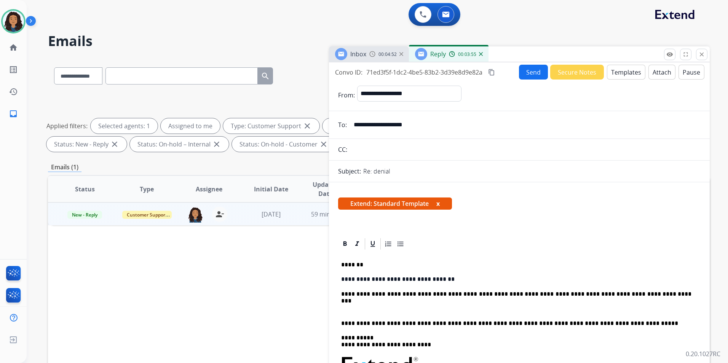
click at [624, 294] on p "**********" at bounding box center [516, 294] width 350 height 7
click at [380, 54] on span "00:05:11" at bounding box center [387, 54] width 18 height 6
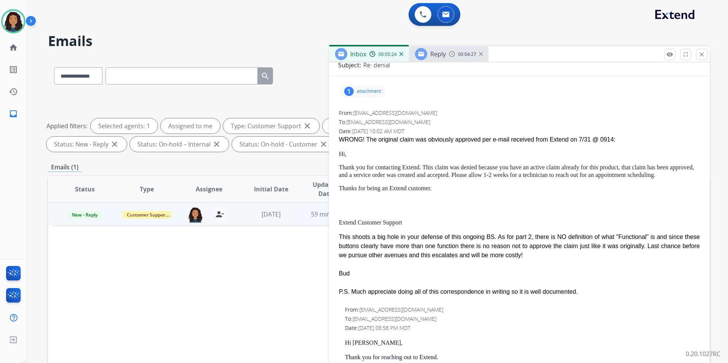
scroll to position [76, 0]
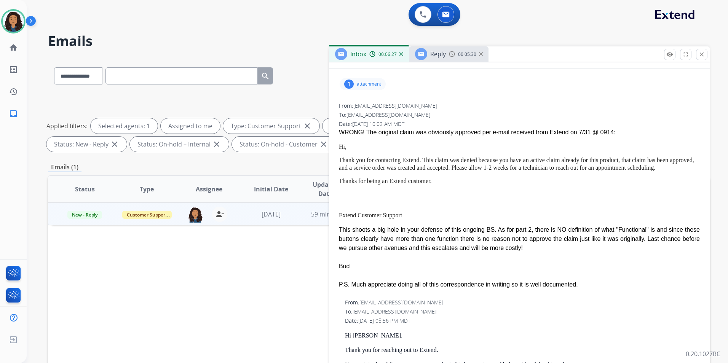
click at [439, 53] on span "Reply" at bounding box center [438, 54] width 16 height 8
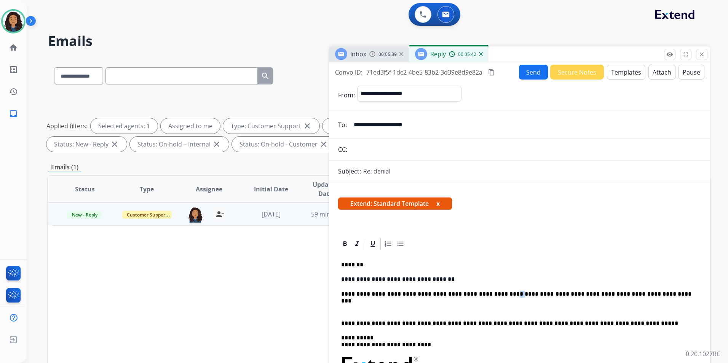
click at [487, 294] on p "**********" at bounding box center [516, 294] width 350 height 7
click at [343, 246] on icon at bounding box center [345, 244] width 8 height 8
click at [563, 292] on p "**********" at bounding box center [516, 294] width 350 height 7
drag, startPoint x: 514, startPoint y: 294, endPoint x: 640, endPoint y: 297, distance: 125.7
click at [640, 297] on p "**********" at bounding box center [516, 294] width 350 height 7
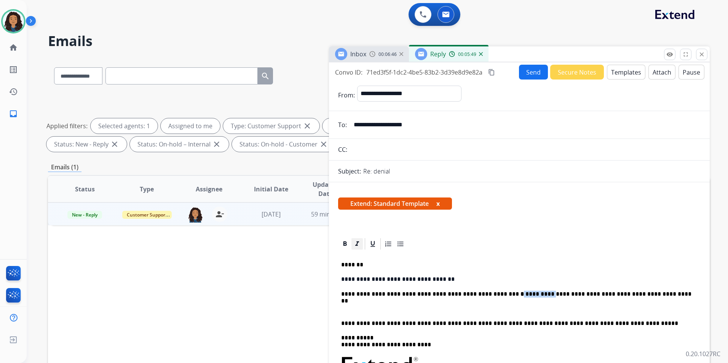
click at [353, 244] on div at bounding box center [356, 243] width 11 height 11
click at [347, 244] on icon at bounding box center [345, 244] width 8 height 8
click at [361, 244] on div at bounding box center [356, 243] width 11 height 11
click at [527, 295] on strong "*" at bounding box center [528, 294] width 3 height 6
click at [374, 246] on icon at bounding box center [373, 244] width 8 height 8
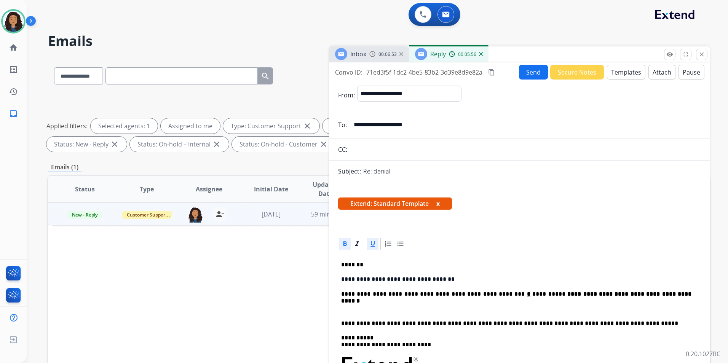
click at [654, 297] on p "**********" at bounding box center [516, 294] width 350 height 7
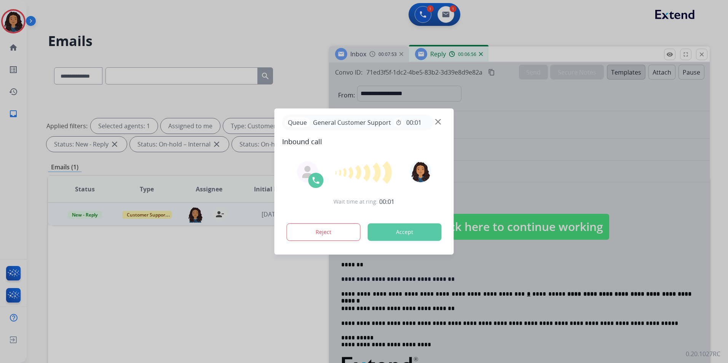
click at [438, 120] on img at bounding box center [438, 122] width 6 height 6
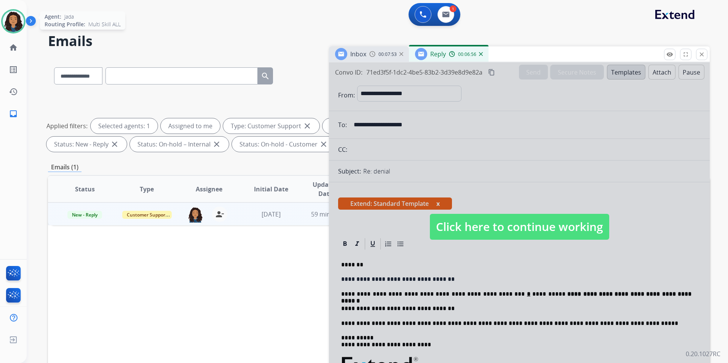
click at [7, 27] on img at bounding box center [13, 21] width 21 height 21
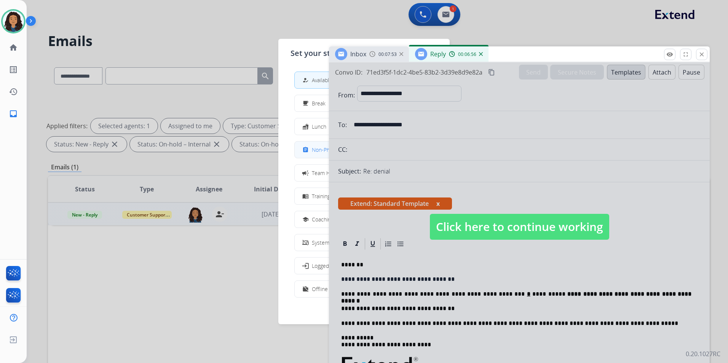
click at [318, 151] on span "Non-Phone Queue" at bounding box center [334, 150] width 45 height 8
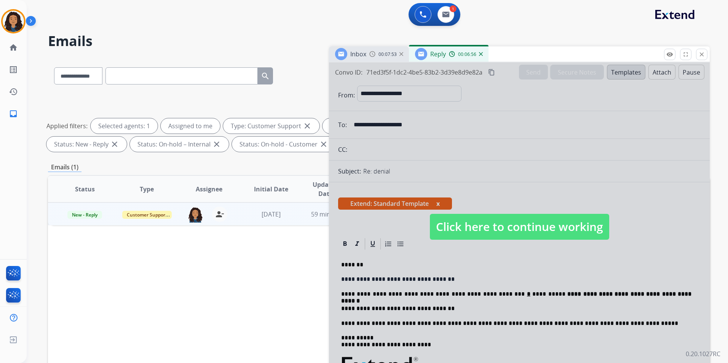
click at [559, 237] on span "Click here to continue working" at bounding box center [519, 227] width 179 height 26
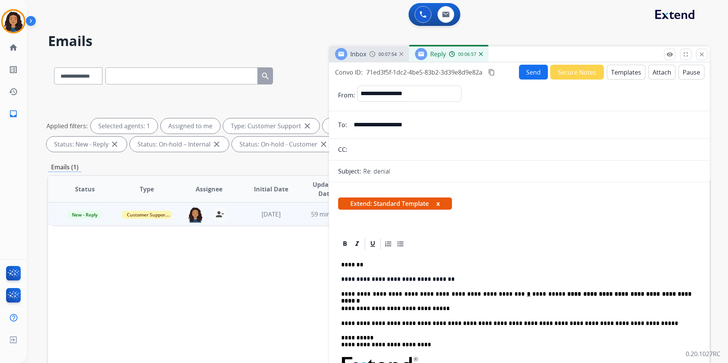
click at [456, 307] on p "**********" at bounding box center [516, 308] width 350 height 7
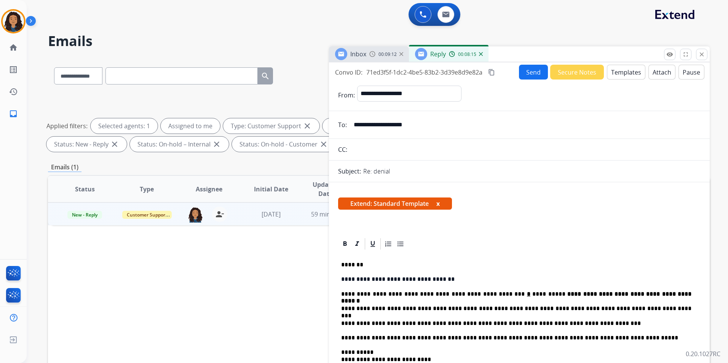
click at [587, 324] on p "**********" at bounding box center [516, 323] width 350 height 7
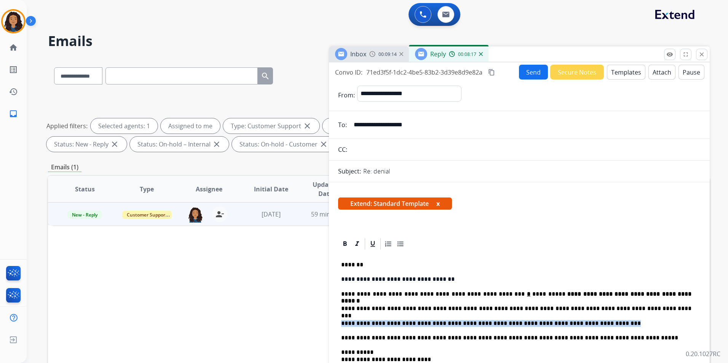
drag, startPoint x: 580, startPoint y: 324, endPoint x: 338, endPoint y: 322, distance: 242.5
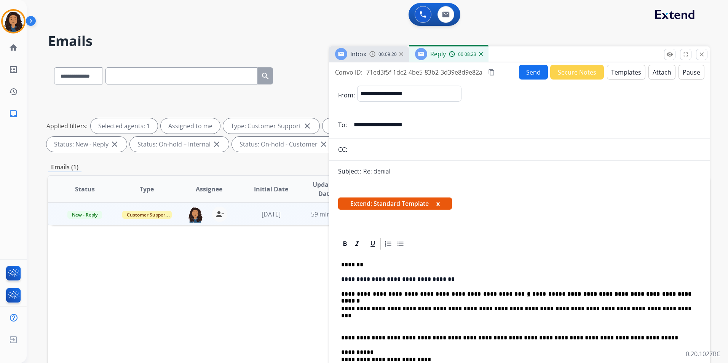
click at [431, 309] on p "**********" at bounding box center [516, 308] width 350 height 7
click at [461, 305] on p "**********" at bounding box center [516, 308] width 350 height 7
click at [520, 305] on p "**********" at bounding box center [516, 308] width 350 height 7
click at [463, 323] on p "**********" at bounding box center [516, 323] width 350 height 7
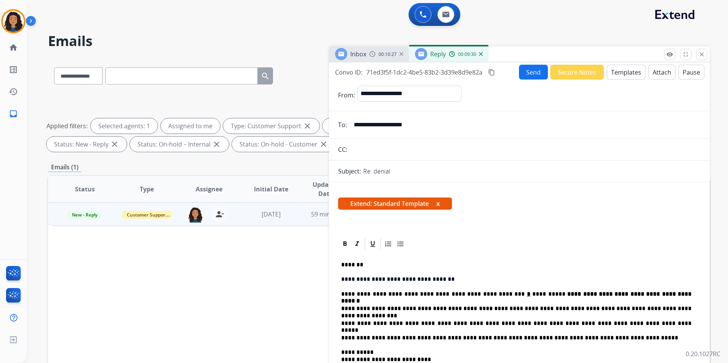
click at [631, 324] on p "**********" at bounding box center [516, 323] width 350 height 7
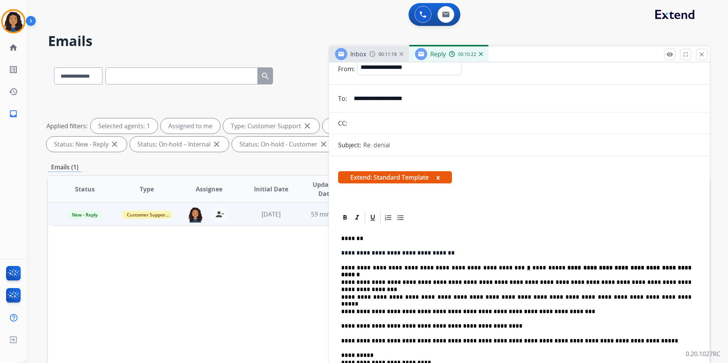
scroll to position [38, 0]
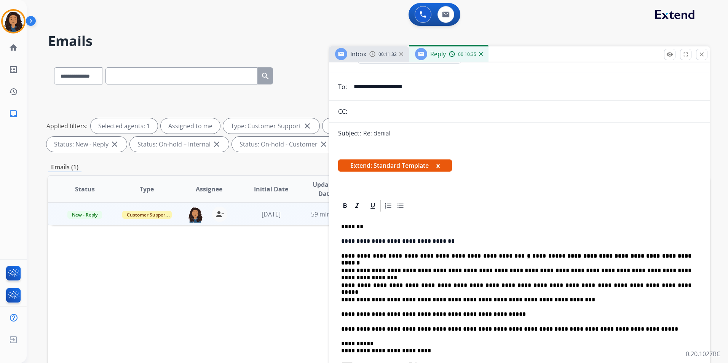
click at [458, 271] on p "**********" at bounding box center [516, 270] width 350 height 7
click at [469, 271] on p "**********" at bounding box center [516, 270] width 350 height 7
click at [453, 286] on p "**********" at bounding box center [516, 285] width 350 height 7
click at [539, 285] on p "**********" at bounding box center [516, 285] width 350 height 7
click at [556, 286] on p "**********" at bounding box center [516, 285] width 350 height 7
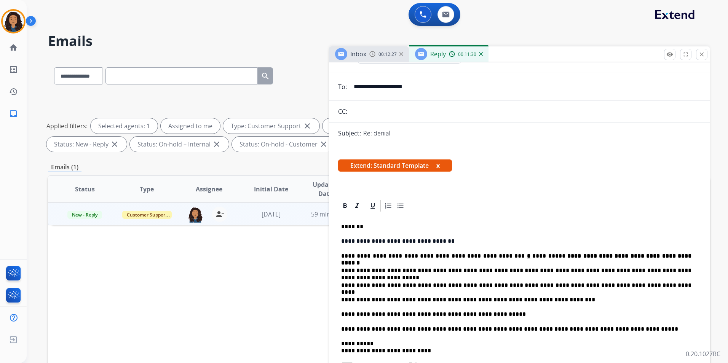
click at [631, 284] on p "**********" at bounding box center [516, 285] width 350 height 7
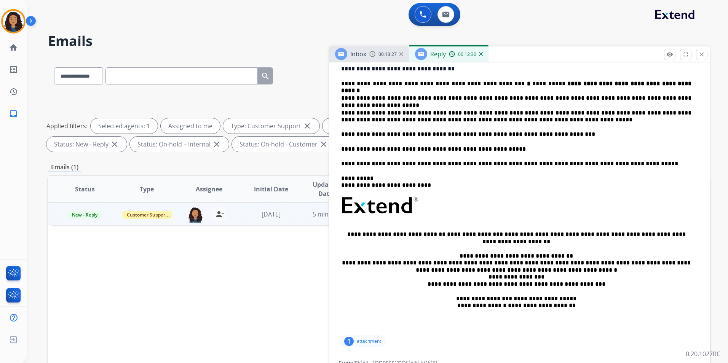
scroll to position [195, 0]
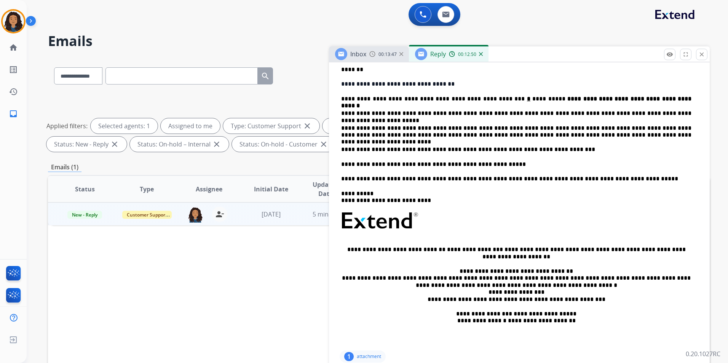
click at [568, 134] on p "**********" at bounding box center [516, 132] width 350 height 14
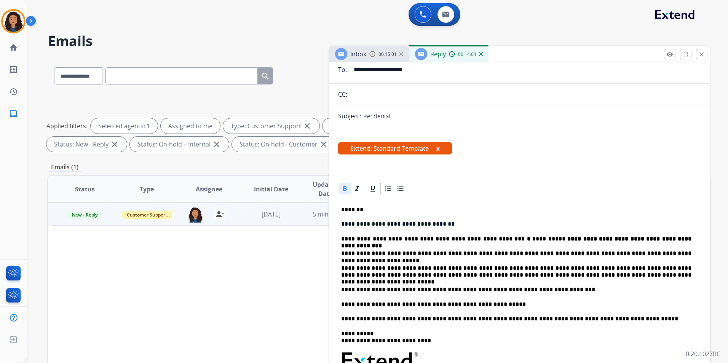
scroll to position [43, 0]
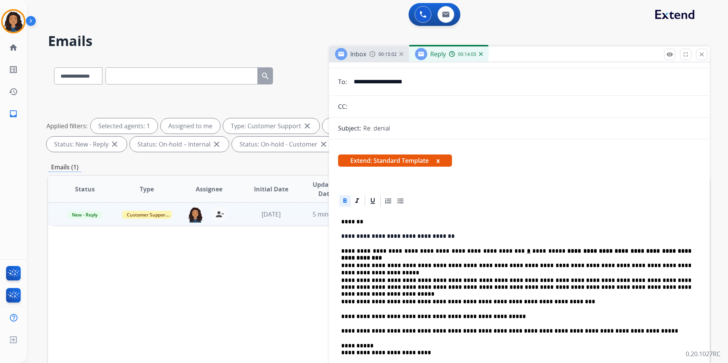
click at [381, 58] on div "Inbox 00:15:02" at bounding box center [369, 53] width 80 height 15
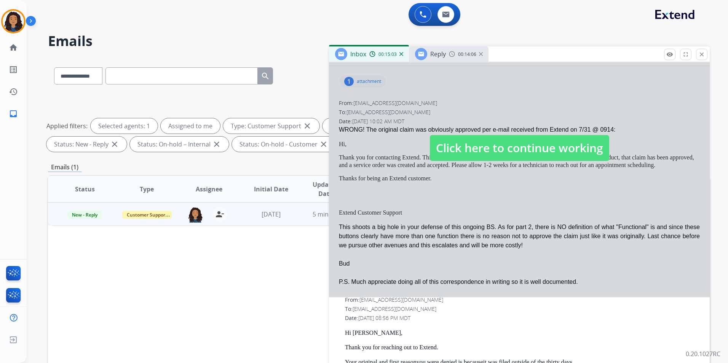
scroll to position [38, 0]
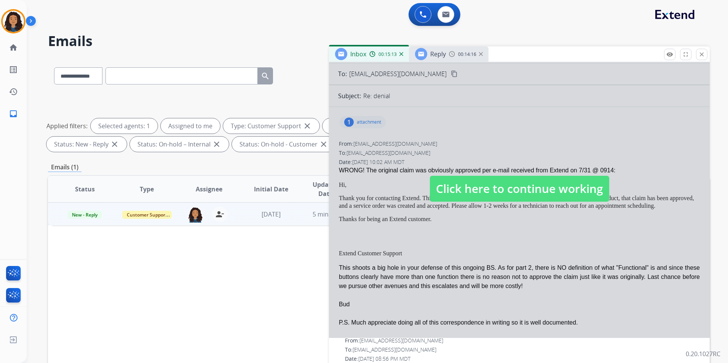
click at [568, 177] on span "Click here to continue working" at bounding box center [519, 189] width 179 height 26
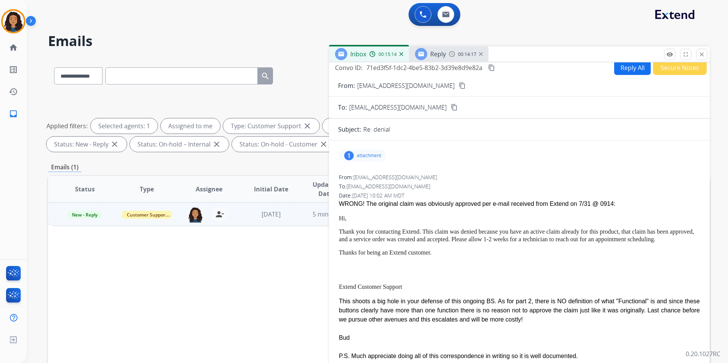
scroll to position [0, 0]
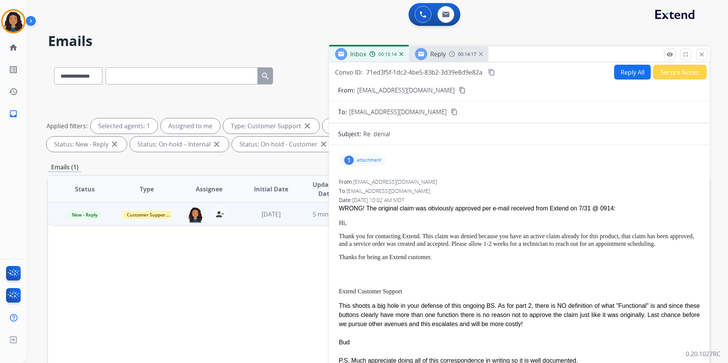
click at [437, 54] on span "Reply" at bounding box center [438, 54] width 16 height 8
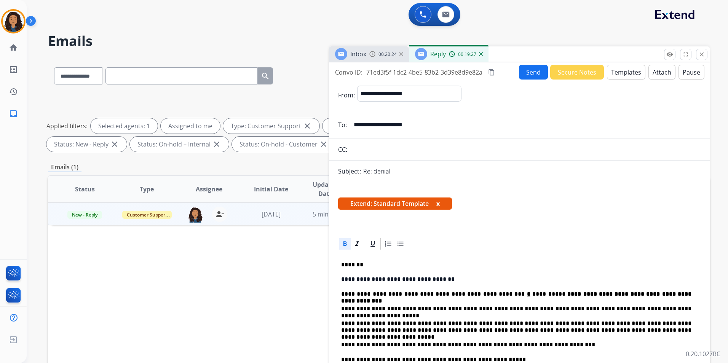
drag, startPoint x: 433, startPoint y: 278, endPoint x: 676, endPoint y: 296, distance: 243.9
click at [676, 296] on p "**********" at bounding box center [516, 294] width 350 height 7
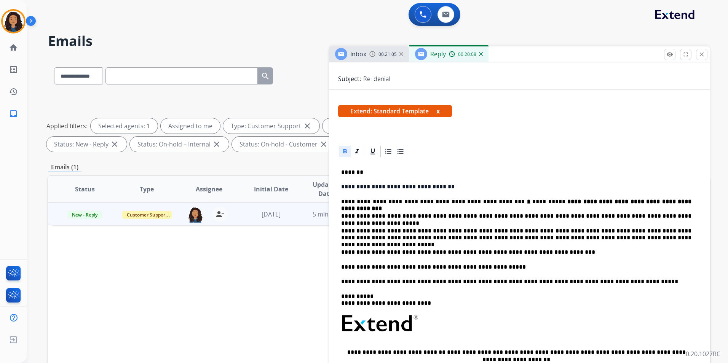
scroll to position [114, 0]
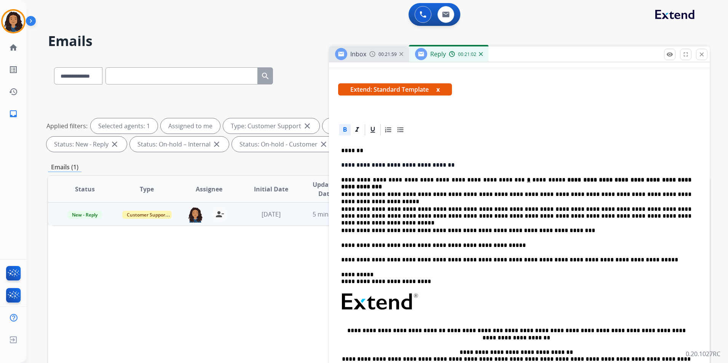
drag, startPoint x: 338, startPoint y: 148, endPoint x: 487, endPoint y: 209, distance: 161.1
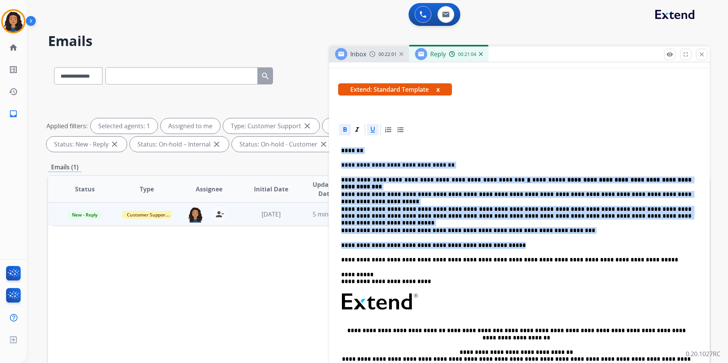
drag, startPoint x: 339, startPoint y: 148, endPoint x: 477, endPoint y: 235, distance: 163.1
click at [481, 248] on div "**********" at bounding box center [519, 284] width 362 height 294
copy div "**********"
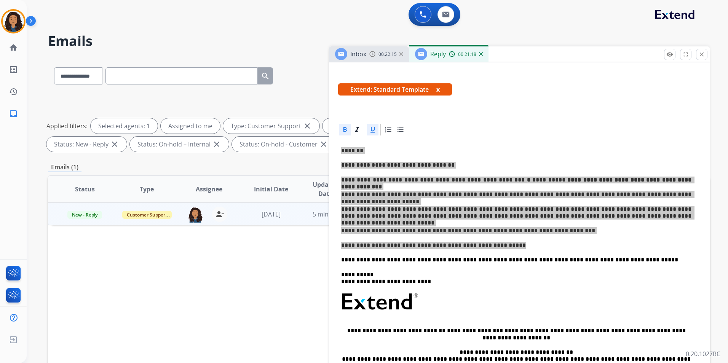
scroll to position [0, 0]
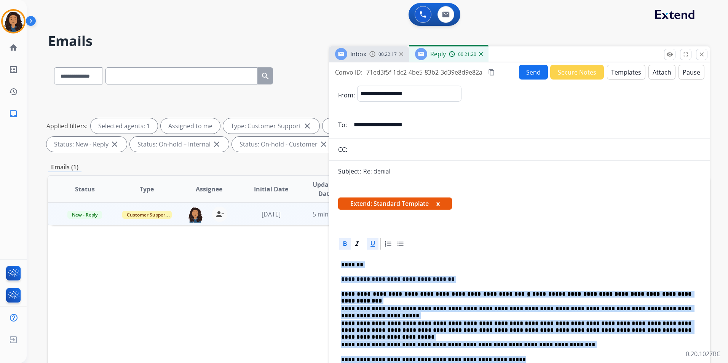
click at [387, 54] on span "00:22:17" at bounding box center [387, 54] width 18 height 6
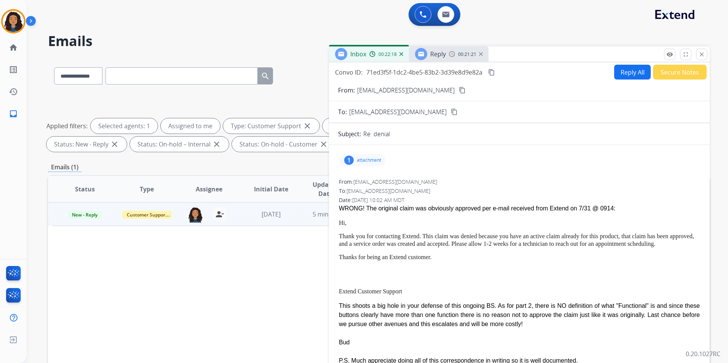
click at [459, 89] on mat-icon "content_copy" at bounding box center [462, 90] width 7 height 7
click at [422, 15] on img at bounding box center [423, 14] width 7 height 7
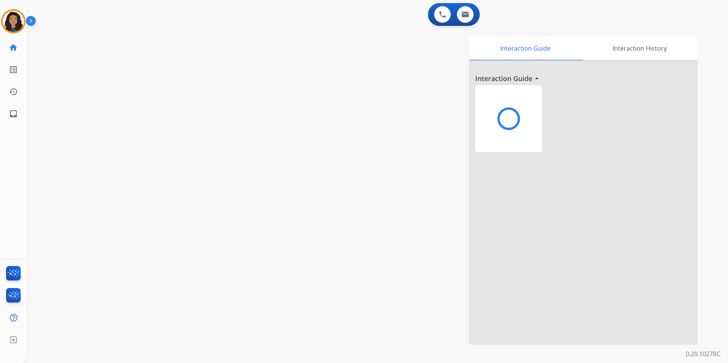
click at [439, 15] on img at bounding box center [442, 14] width 7 height 7
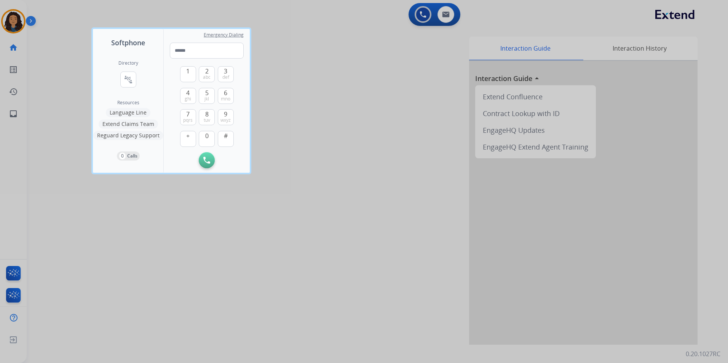
click at [422, 15] on div at bounding box center [364, 181] width 728 height 363
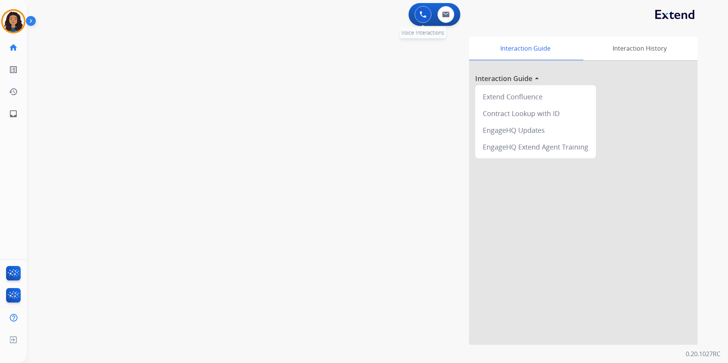
click at [423, 16] on img at bounding box center [423, 14] width 7 height 7
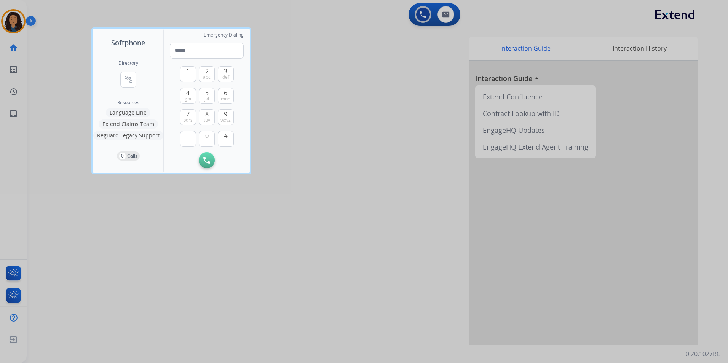
click at [125, 71] on div "Directory connect_without_contact Resource Directory" at bounding box center [128, 80] width 20 height 40
click at [127, 75] on button "connect_without_contact Resource Directory" at bounding box center [128, 80] width 16 height 16
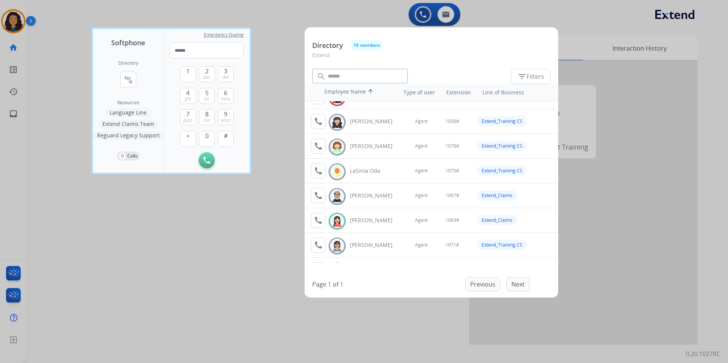
scroll to position [190, 0]
click at [319, 219] on mat-icon "call" at bounding box center [318, 219] width 9 height 9
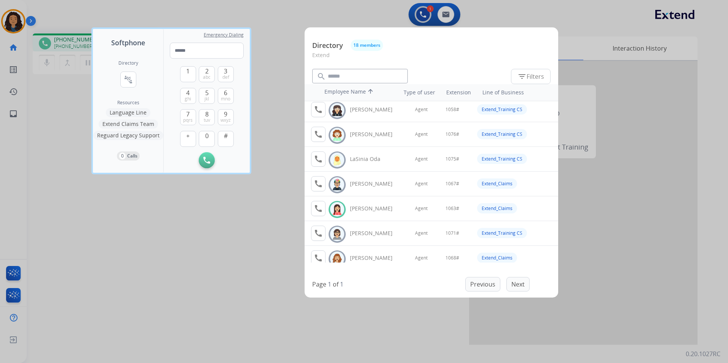
scroll to position [228, 0]
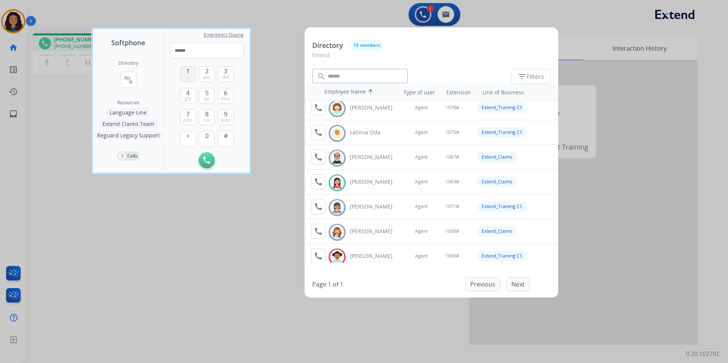
click at [190, 70] on button "1" at bounding box center [188, 74] width 16 height 16
click at [206, 136] on span "0" at bounding box center [206, 135] width 3 height 9
click at [230, 96] on span "mno" at bounding box center [226, 99] width 10 height 6
click at [229, 71] on button "3 def" at bounding box center [226, 74] width 16 height 16
click at [225, 134] on span "#" at bounding box center [226, 135] width 4 height 9
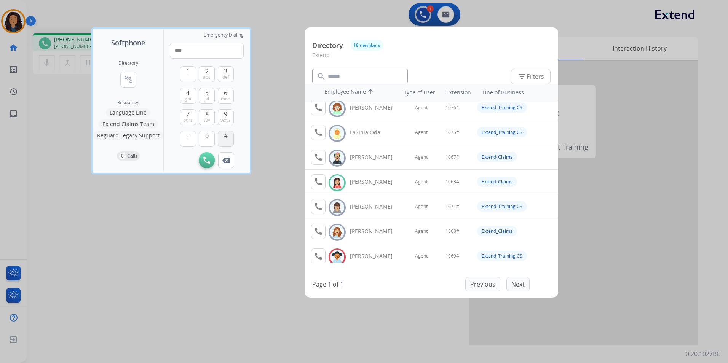
type input "*****"
click at [281, 60] on div at bounding box center [364, 181] width 728 height 363
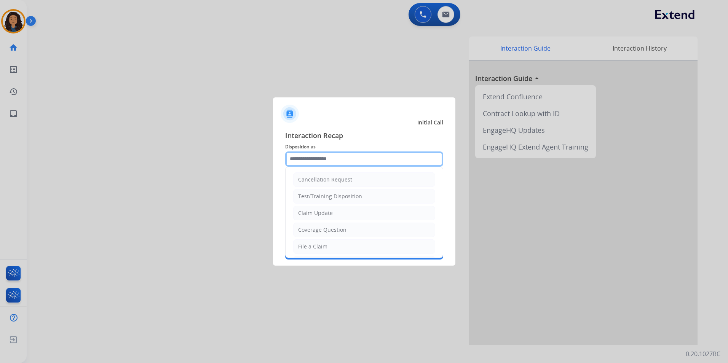
click at [348, 160] on input "text" at bounding box center [364, 159] width 158 height 15
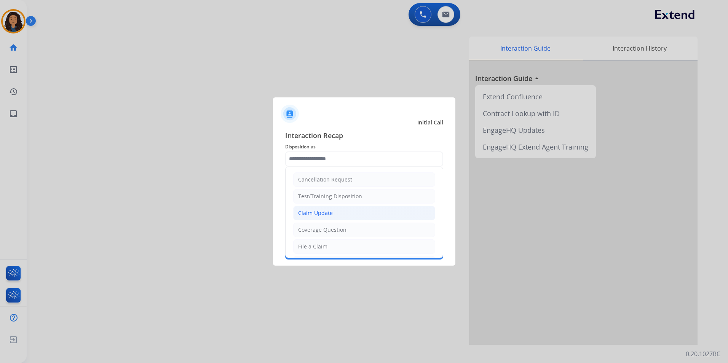
click at [342, 206] on li "Claim Update" at bounding box center [364, 213] width 142 height 14
type input "**********"
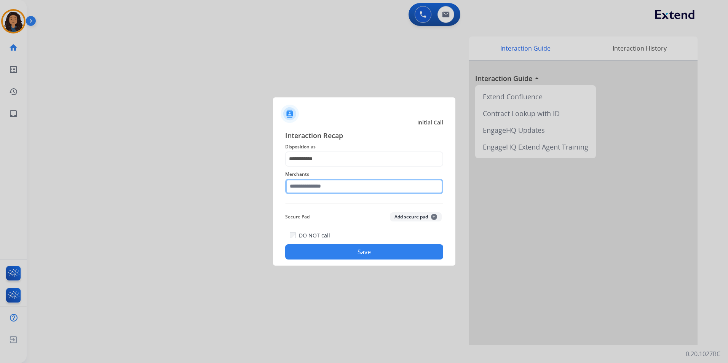
click at [328, 181] on input "text" at bounding box center [364, 186] width 158 height 15
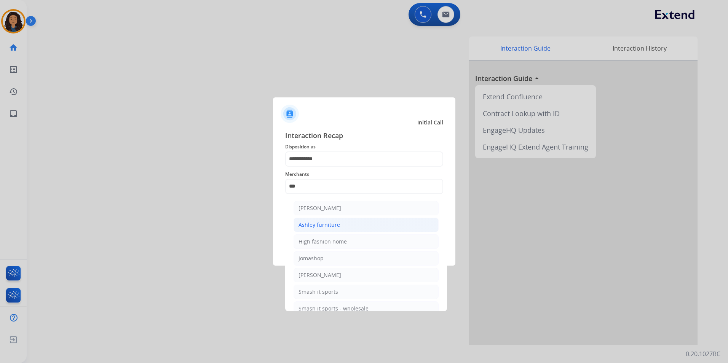
click at [332, 228] on div "Ashley furniture" at bounding box center [318, 225] width 41 height 8
type input "**********"
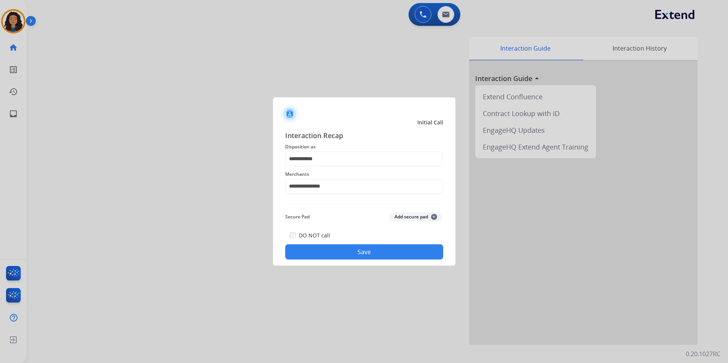
click at [326, 249] on button "Save" at bounding box center [364, 251] width 158 height 15
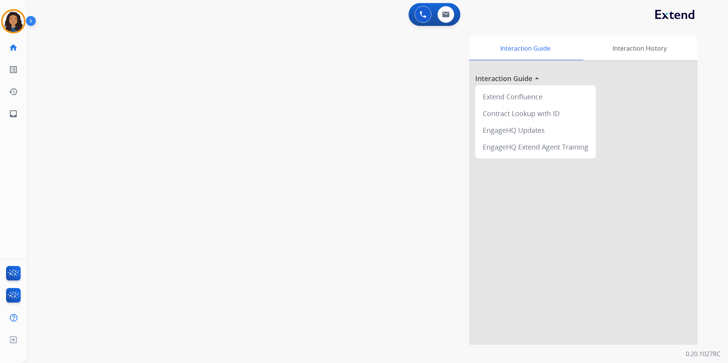
click at [192, 183] on div "swap_horiz Break voice bridge close_fullscreen Connect 3-Way Call merge_type Se…" at bounding box center [368, 186] width 683 height 318
click at [425, 17] on img at bounding box center [423, 14] width 7 height 7
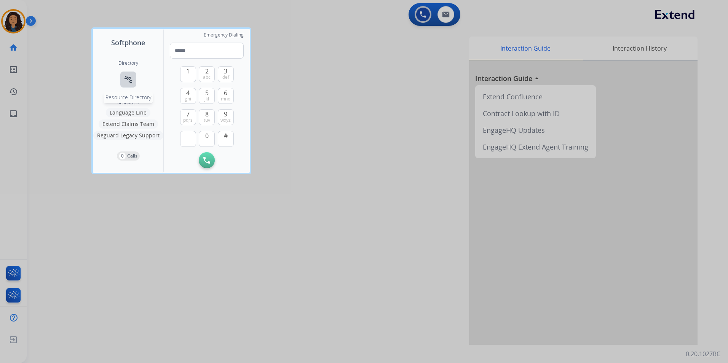
click at [134, 77] on button "connect_without_contact Resource Directory" at bounding box center [128, 80] width 16 height 16
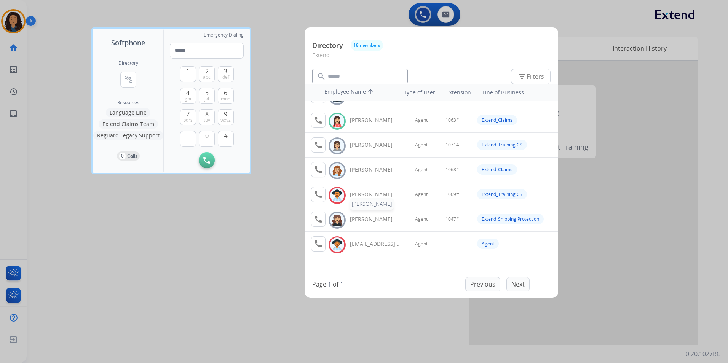
scroll to position [176, 0]
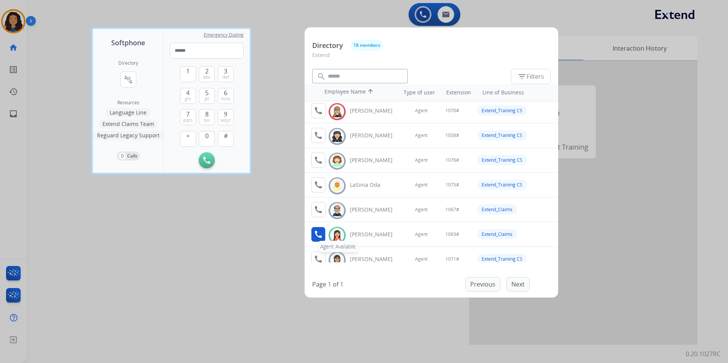
click at [319, 238] on mat-icon "call" at bounding box center [318, 234] width 9 height 9
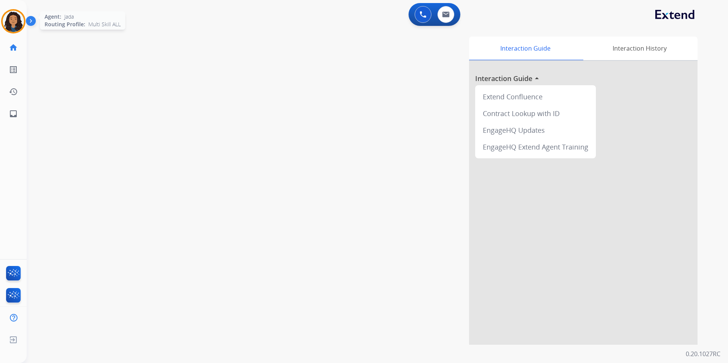
click at [14, 20] on img at bounding box center [13, 21] width 21 height 21
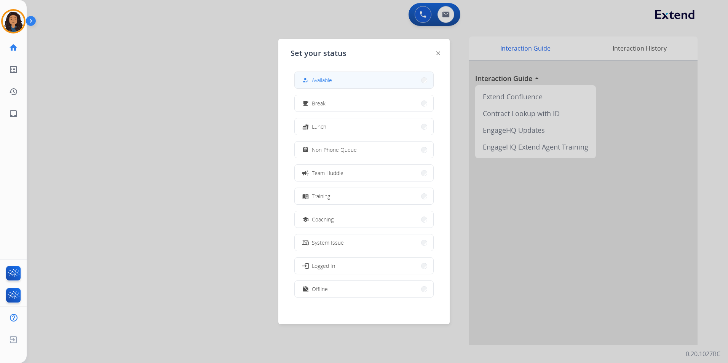
click at [320, 84] on span "Available" at bounding box center [322, 80] width 20 height 8
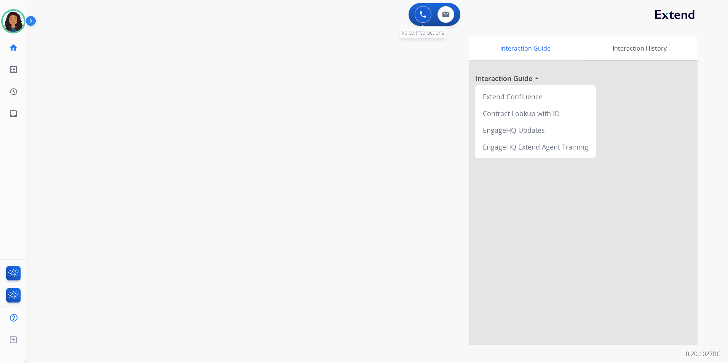
click at [424, 8] on button at bounding box center [423, 14] width 17 height 17
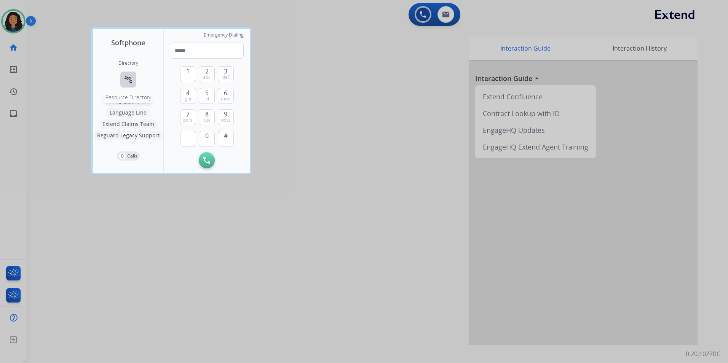
click at [132, 79] on mat-icon "connect_without_contact" at bounding box center [128, 79] width 9 height 9
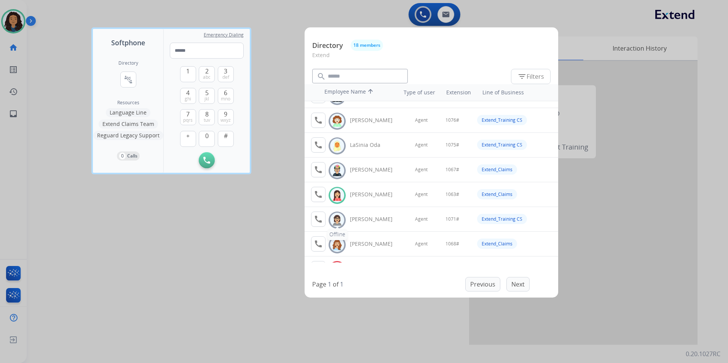
scroll to position [228, 0]
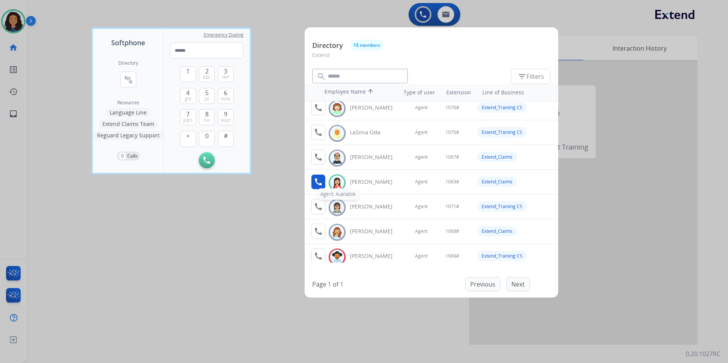
click at [321, 181] on mat-icon "call" at bounding box center [318, 181] width 9 height 9
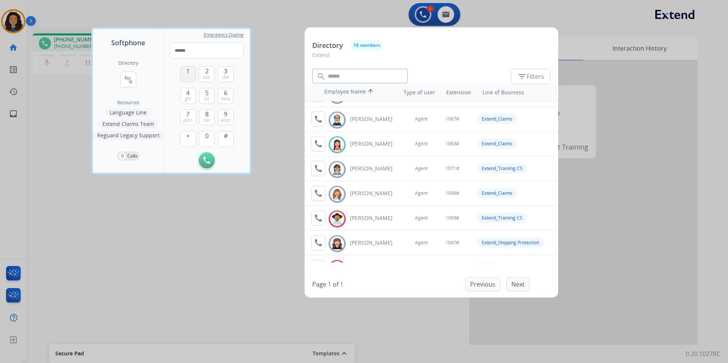
click at [192, 69] on button "1" at bounding box center [188, 74] width 16 height 16
click at [207, 144] on button "0" at bounding box center [207, 139] width 16 height 16
click at [226, 91] on span "6" at bounding box center [225, 92] width 3 height 9
click at [230, 70] on button "3 def" at bounding box center [226, 74] width 16 height 16
click at [228, 137] on button "#" at bounding box center [226, 139] width 16 height 16
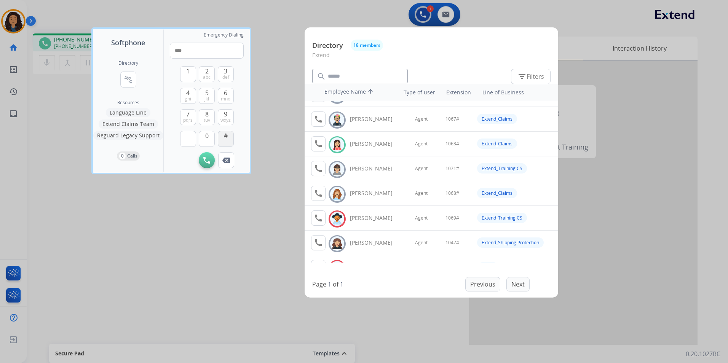
type input "*****"
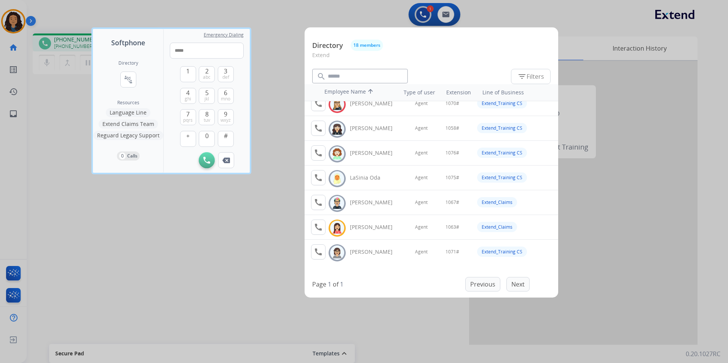
scroll to position [176, 0]
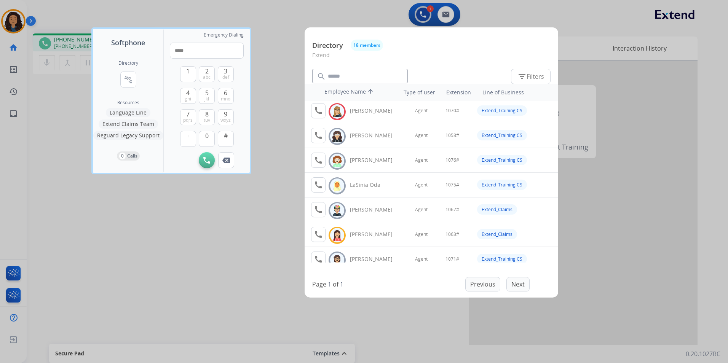
click at [238, 239] on div at bounding box center [364, 181] width 728 height 363
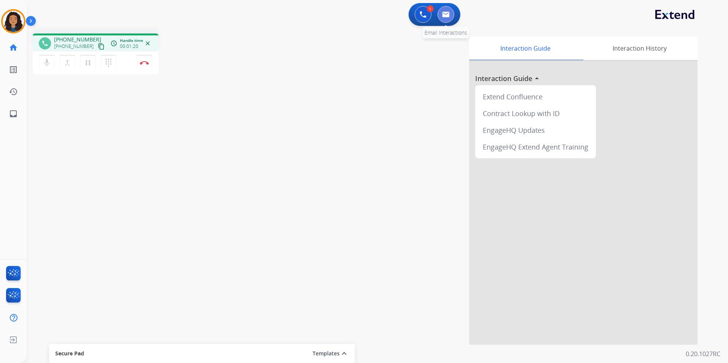
click at [442, 20] on button at bounding box center [445, 14] width 17 height 17
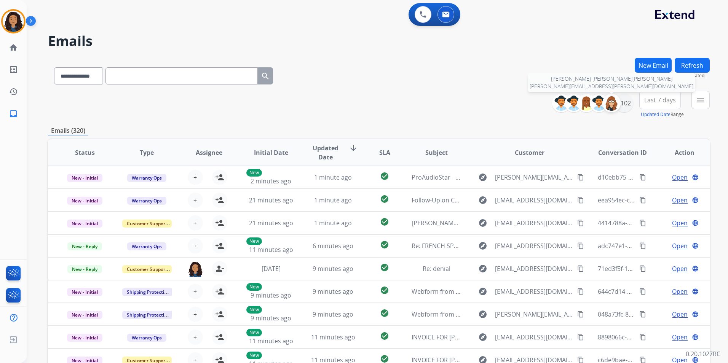
click at [617, 106] on img at bounding box center [611, 103] width 15 height 15
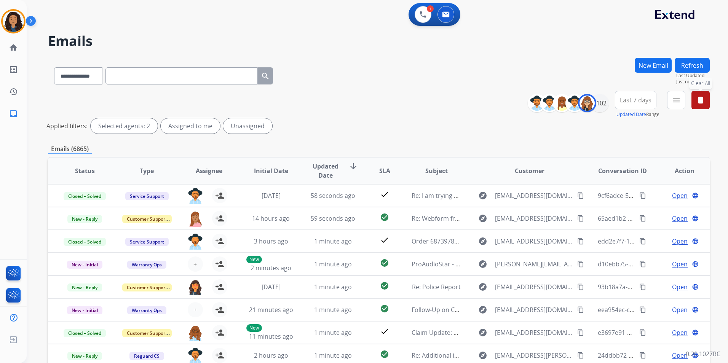
click at [706, 103] on button "delete Clear All" at bounding box center [700, 100] width 18 height 18
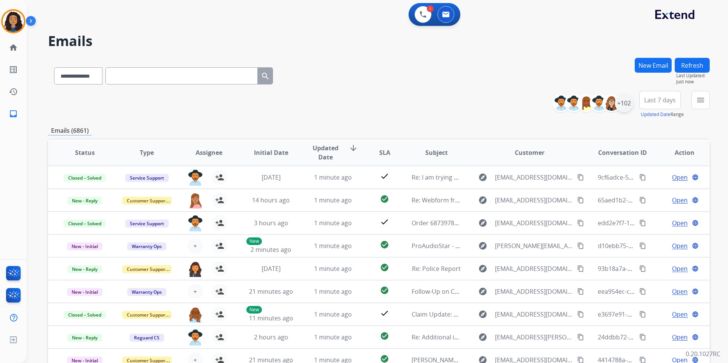
click at [630, 108] on div "+102" at bounding box center [624, 103] width 18 height 18
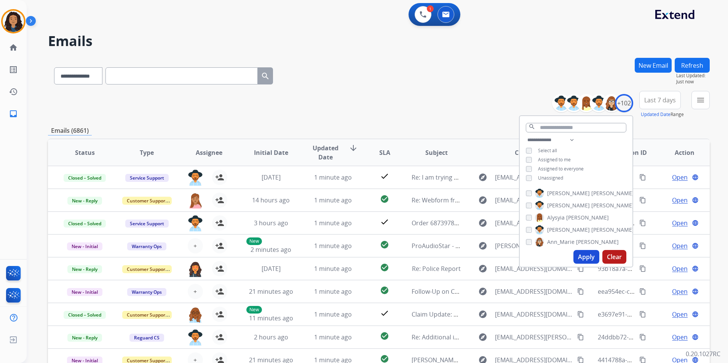
click at [556, 156] on span "Assigned to me" at bounding box center [554, 159] width 33 height 6
click at [576, 261] on button "Apply" at bounding box center [586, 257] width 26 height 14
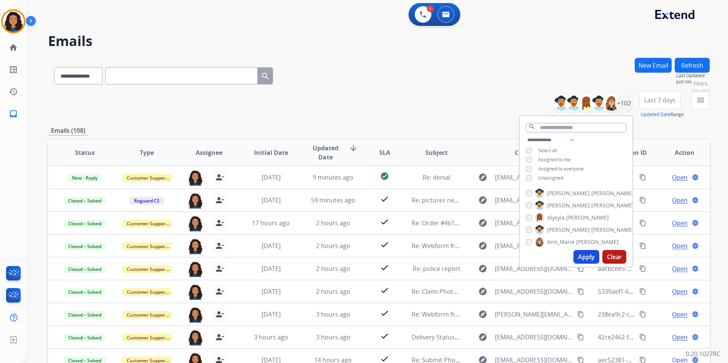
click at [701, 102] on mat-icon "menu" at bounding box center [700, 100] width 9 height 9
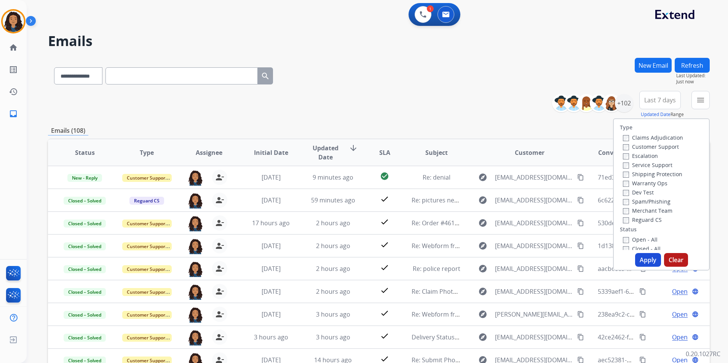
click at [663, 147] on label "Customer Support" at bounding box center [651, 146] width 56 height 7
click at [670, 172] on label "Shipping Protection" at bounding box center [652, 174] width 59 height 7
select select "**********"
drag, startPoint x: 0, startPoint y: 0, endPoint x: 631, endPoint y: 221, distance: 668.4
click at [631, 221] on label "Reguard CS" at bounding box center [642, 219] width 39 height 7
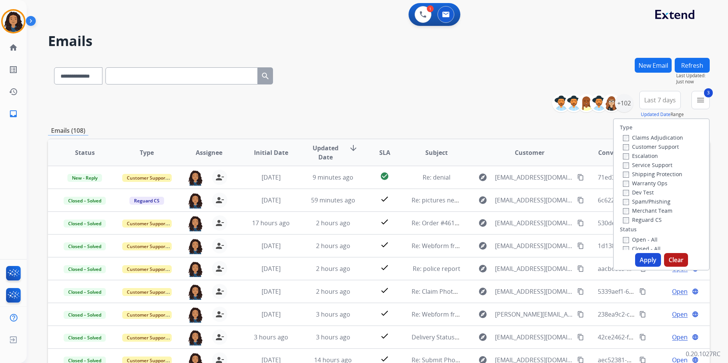
click at [637, 241] on label "Open - All" at bounding box center [640, 239] width 35 height 7
click at [635, 263] on button "Apply" at bounding box center [648, 260] width 26 height 14
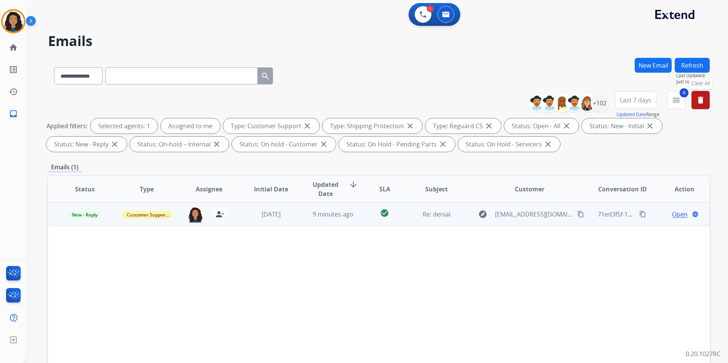
click at [677, 215] on span "Open" at bounding box center [680, 214] width 16 height 9
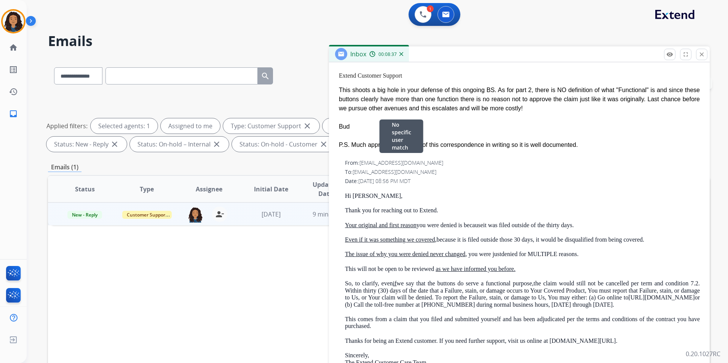
scroll to position [228, 0]
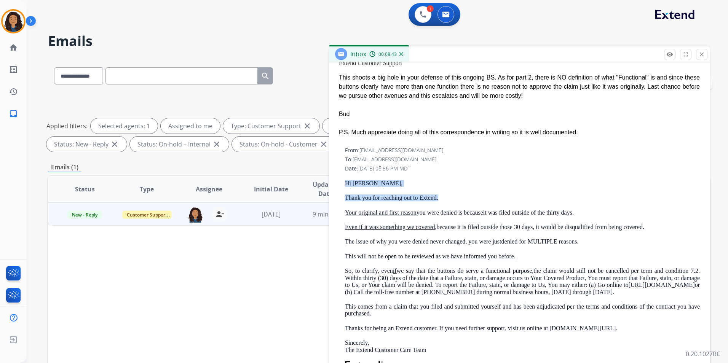
drag, startPoint x: 342, startPoint y: 183, endPoint x: 443, endPoint y: 199, distance: 102.8
click at [443, 199] on div "From: [EMAIL_ADDRESS][DOMAIN_NAME] To: [EMAIL_ADDRESS][DOMAIN_NAME] Date: [DATE…" at bounding box center [519, 310] width 362 height 329
drag, startPoint x: 443, startPoint y: 199, endPoint x: 427, endPoint y: 197, distance: 16.1
copy div "Hi [PERSON_NAME], Thank you for reaching out to Extend."
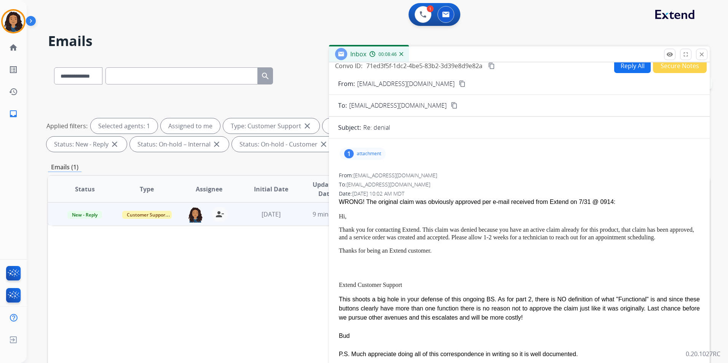
scroll to position [0, 0]
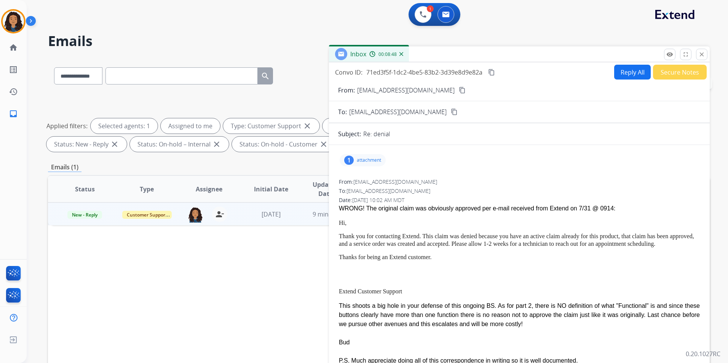
click at [621, 74] on button "Reply All" at bounding box center [632, 72] width 37 height 15
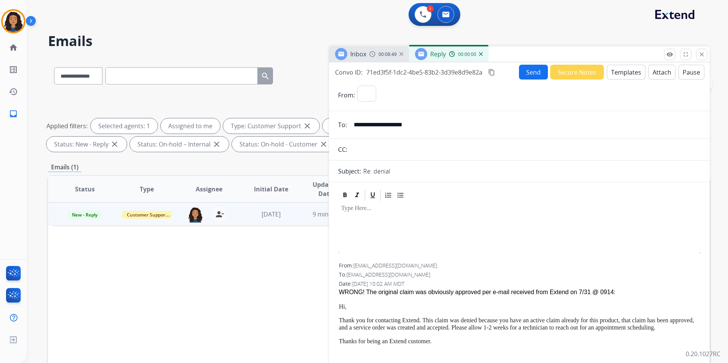
click at [618, 73] on button "Templates" at bounding box center [626, 72] width 38 height 15
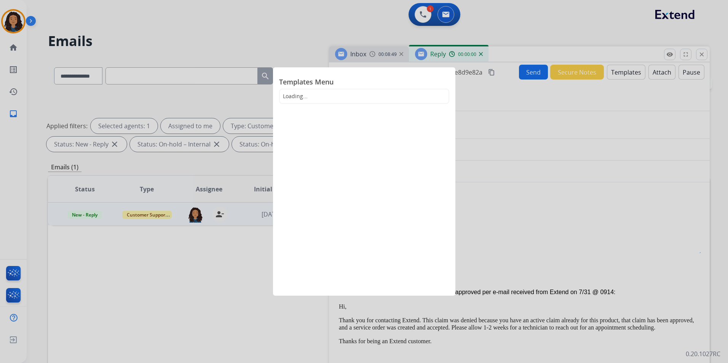
select select "**********"
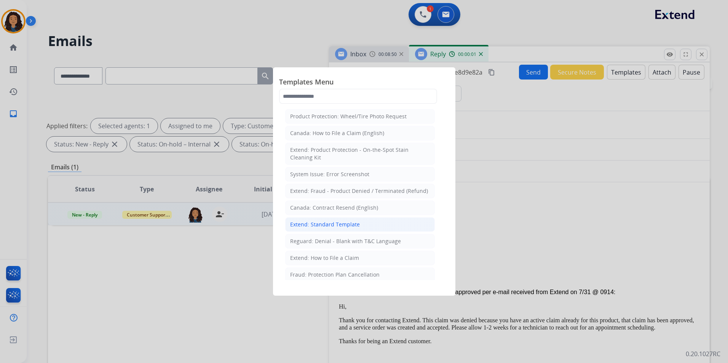
drag, startPoint x: 315, startPoint y: 225, endPoint x: 324, endPoint y: 223, distance: 9.0
click at [316, 225] on div "Extend: Standard Template" at bounding box center [325, 225] width 70 height 8
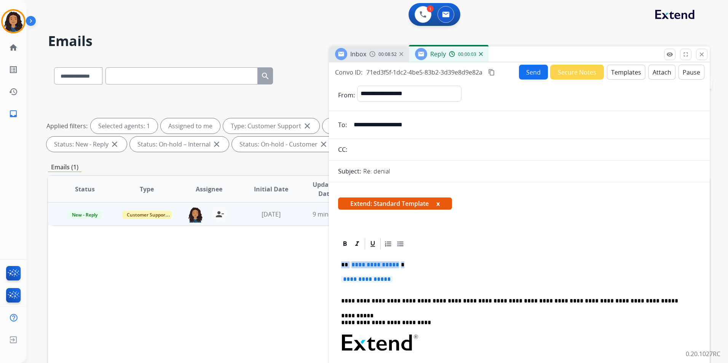
drag, startPoint x: 340, startPoint y: 263, endPoint x: 426, endPoint y: 274, distance: 86.7
click at [426, 274] on div "**********" at bounding box center [519, 361] width 362 height 220
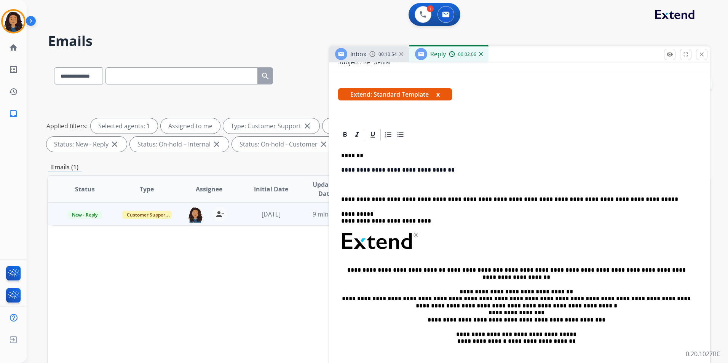
scroll to position [114, 0]
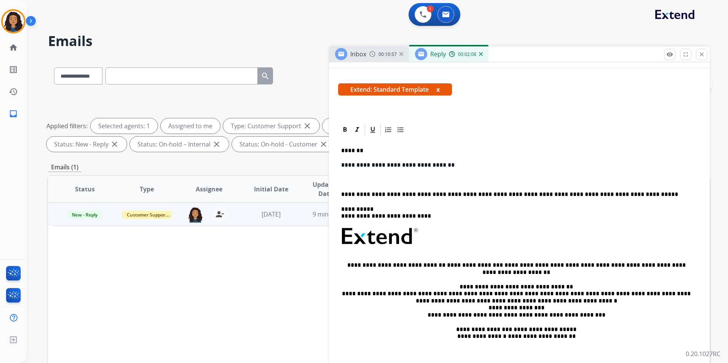
click at [480, 55] on img at bounding box center [481, 54] width 4 height 4
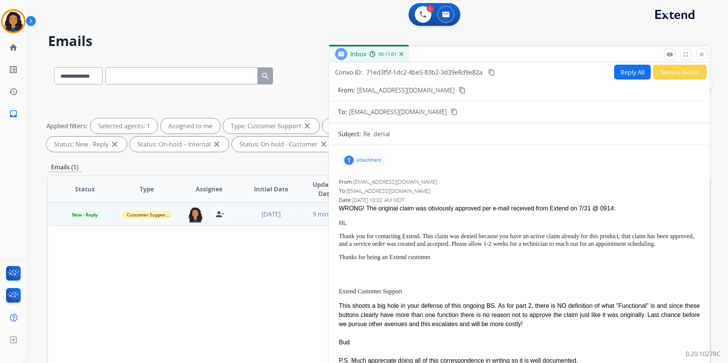
click at [495, 74] on mat-icon "content_copy" at bounding box center [491, 72] width 7 height 7
click at [425, 17] on img at bounding box center [423, 14] width 7 height 7
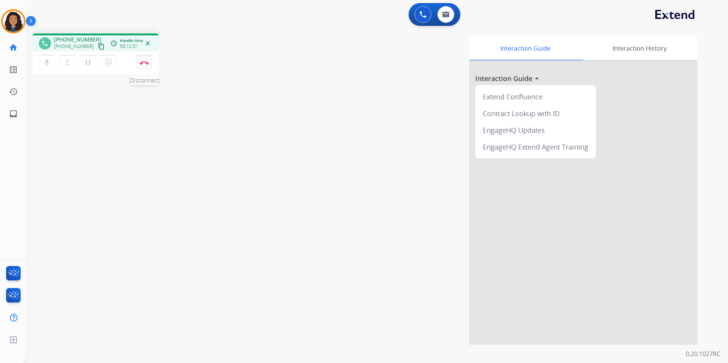
click at [144, 64] on img at bounding box center [144, 63] width 9 height 4
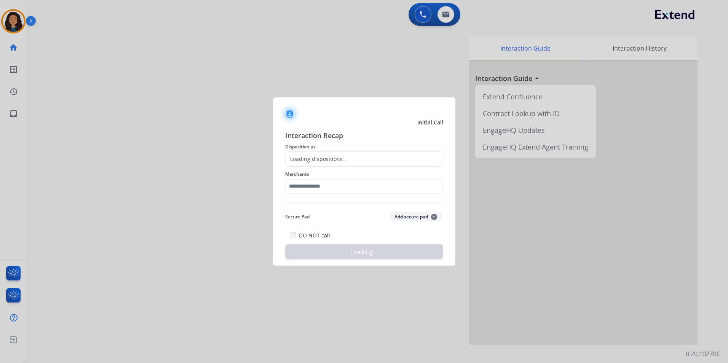
click at [379, 164] on div "Loading dispositions..." at bounding box center [364, 159] width 158 height 15
click at [378, 160] on div "Loading dispositions..." at bounding box center [364, 159] width 158 height 15
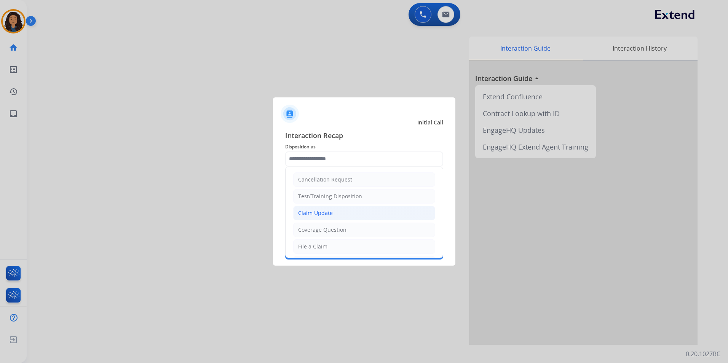
click at [341, 212] on li "Claim Update" at bounding box center [364, 213] width 142 height 14
type input "**********"
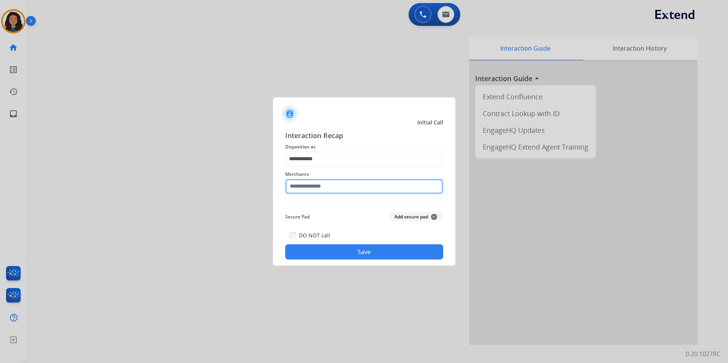
click at [323, 183] on input "text" at bounding box center [364, 186] width 158 height 15
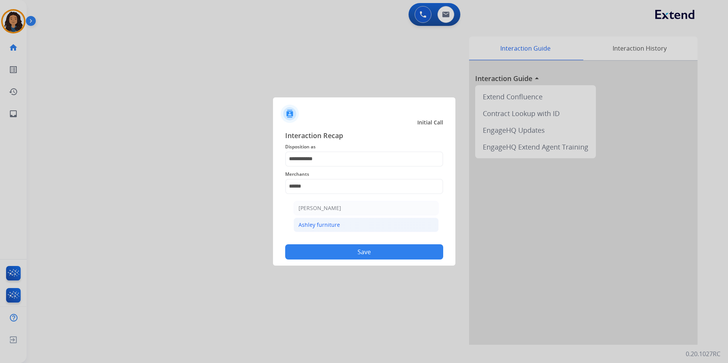
click at [349, 225] on li "Ashley furniture" at bounding box center [366, 225] width 145 height 14
type input "**********"
drag, startPoint x: 349, startPoint y: 253, endPoint x: 306, endPoint y: 237, distance: 45.9
click at [348, 252] on button "Save" at bounding box center [364, 251] width 158 height 15
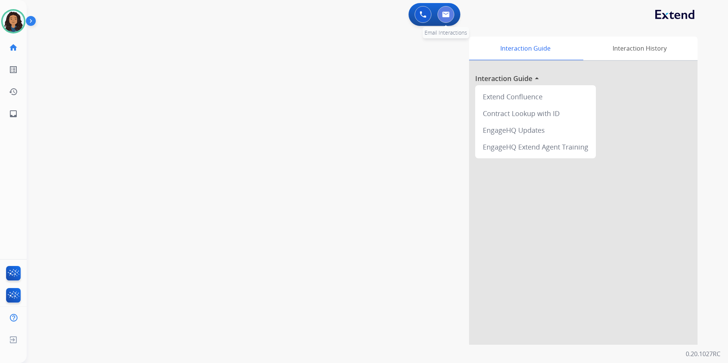
click at [447, 21] on button at bounding box center [445, 14] width 17 height 17
select select "**********"
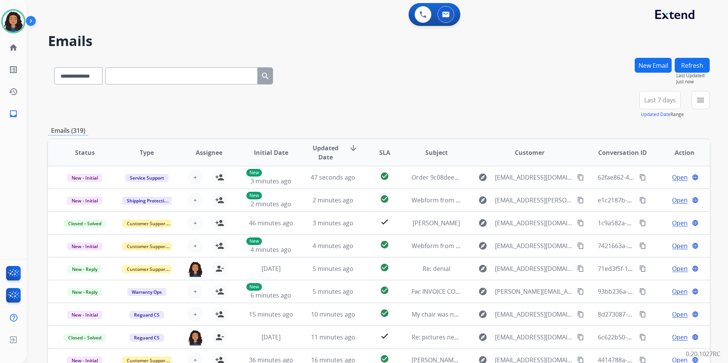
paste input "**********"
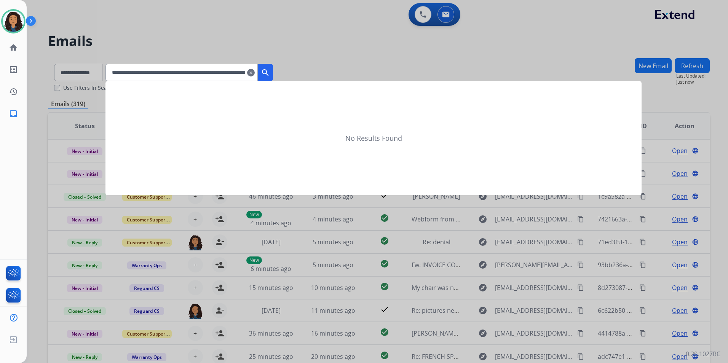
scroll to position [0, 871]
type input "**********"
click at [255, 74] on mat-icon "clear" at bounding box center [251, 72] width 8 height 9
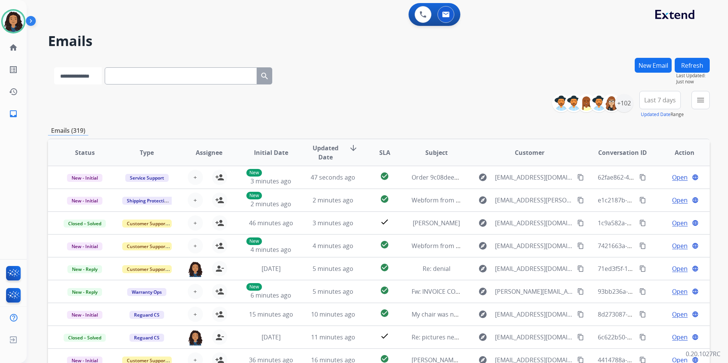
drag, startPoint x: 141, startPoint y: 80, endPoint x: 85, endPoint y: 82, distance: 55.6
click at [69, 72] on select "**********" at bounding box center [78, 75] width 48 height 17
select select "**********"
click at [54, 67] on select "**********" at bounding box center [78, 75] width 48 height 17
paste input "**********"
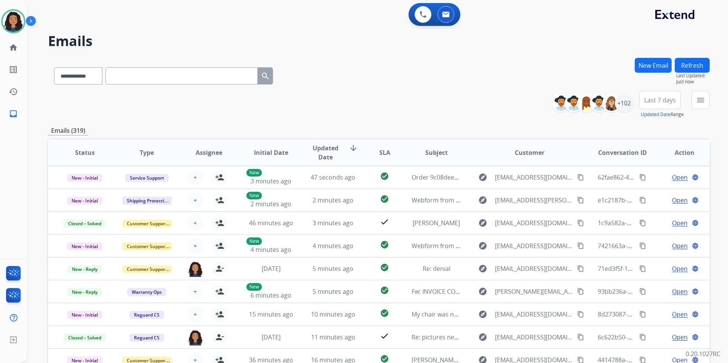
type input "**********"
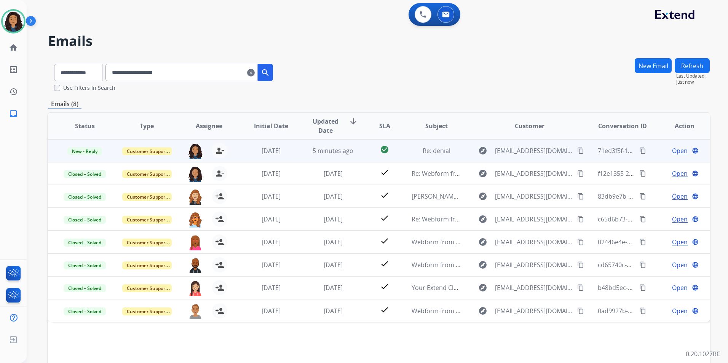
click at [678, 152] on span "Open" at bounding box center [680, 150] width 16 height 9
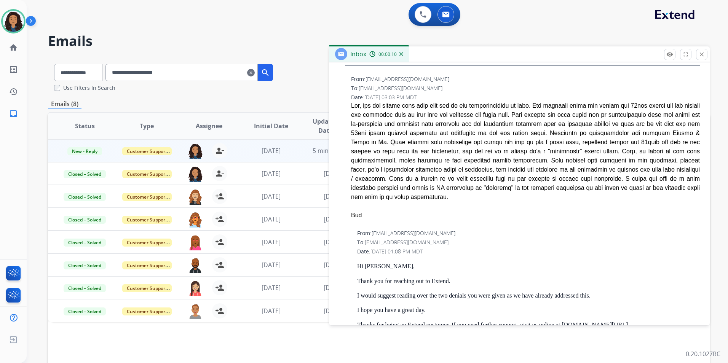
scroll to position [647, 0]
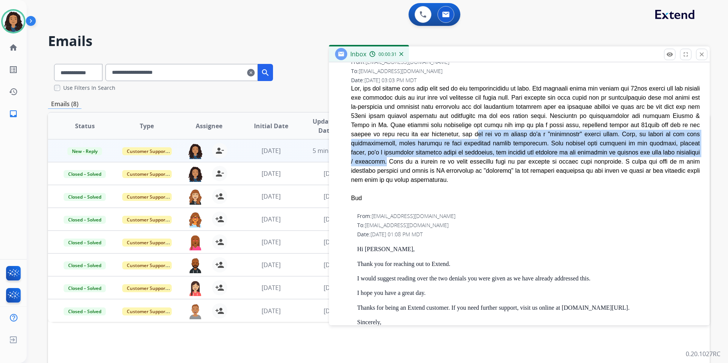
drag, startPoint x: 361, startPoint y: 135, endPoint x: 529, endPoint y: 155, distance: 169.5
click at [529, 155] on div at bounding box center [525, 134] width 349 height 101
drag, startPoint x: 529, startPoint y: 155, endPoint x: 522, endPoint y: 155, distance: 7.2
drag, startPoint x: 522, startPoint y: 155, endPoint x: 487, endPoint y: 141, distance: 37.4
click at [487, 141] on div at bounding box center [525, 134] width 349 height 101
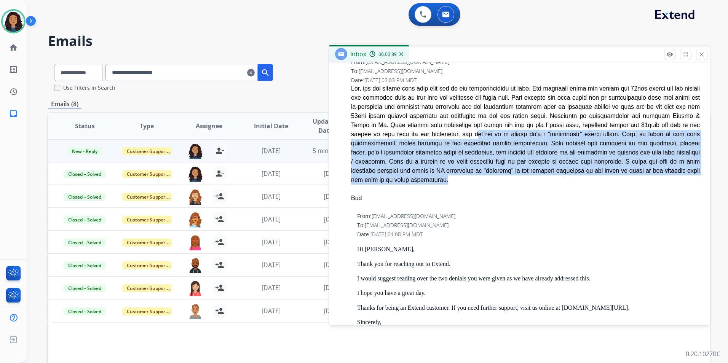
drag, startPoint x: 361, startPoint y: 134, endPoint x: 510, endPoint y: 176, distance: 154.8
click at [510, 176] on span "Bud" at bounding box center [525, 143] width 349 height 119
drag, startPoint x: 510, startPoint y: 176, endPoint x: 474, endPoint y: 168, distance: 37.5
copy span "now all of a sudden it's a "functional" button issue. Well, as stated in the la…"
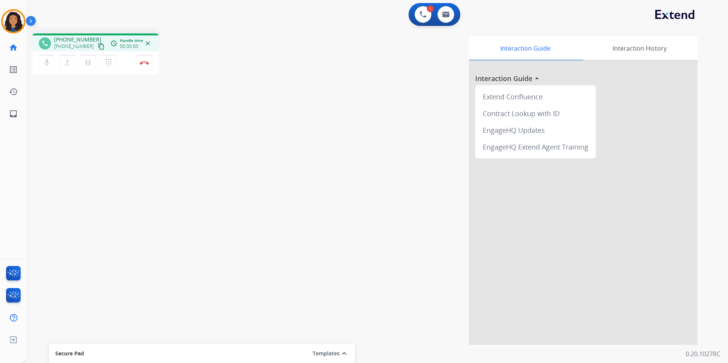
click at [98, 44] on mat-icon "content_copy" at bounding box center [101, 46] width 7 height 7
click at [141, 65] on button "Disconnect" at bounding box center [144, 63] width 16 height 16
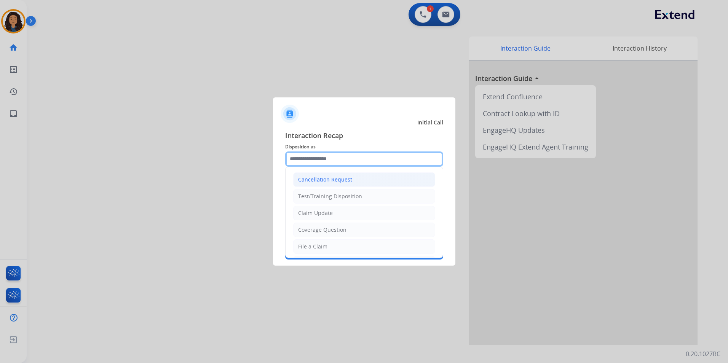
drag, startPoint x: 325, startPoint y: 158, endPoint x: 326, endPoint y: 173, distance: 14.5
click at [325, 158] on input "text" at bounding box center [364, 159] width 158 height 15
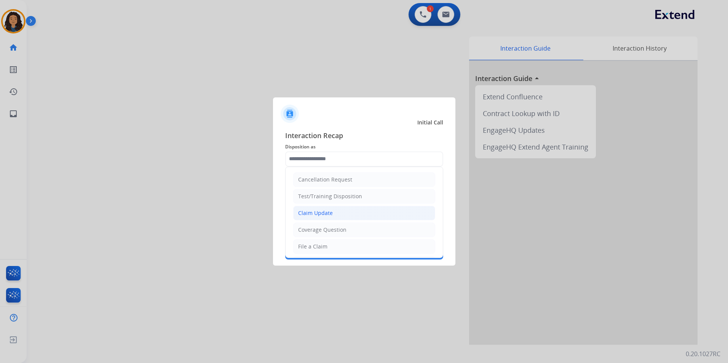
click at [333, 215] on li "Claim Update" at bounding box center [364, 213] width 142 height 14
type input "**********"
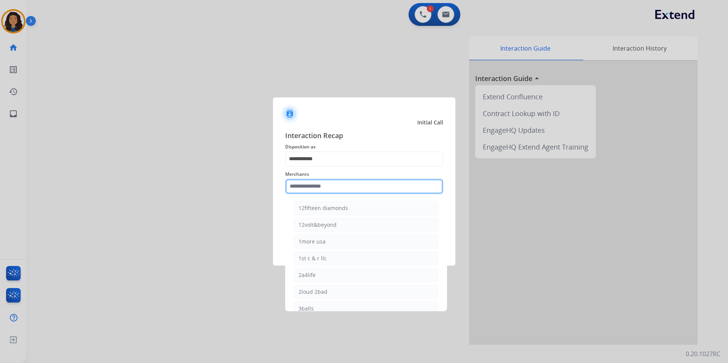
click at [317, 191] on input "text" at bounding box center [364, 186] width 158 height 15
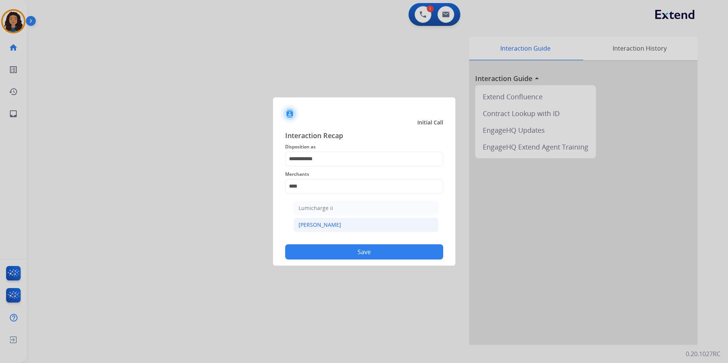
click at [311, 220] on li "[PERSON_NAME]" at bounding box center [366, 225] width 145 height 14
type input "********"
click at [311, 250] on button "Save" at bounding box center [364, 251] width 158 height 15
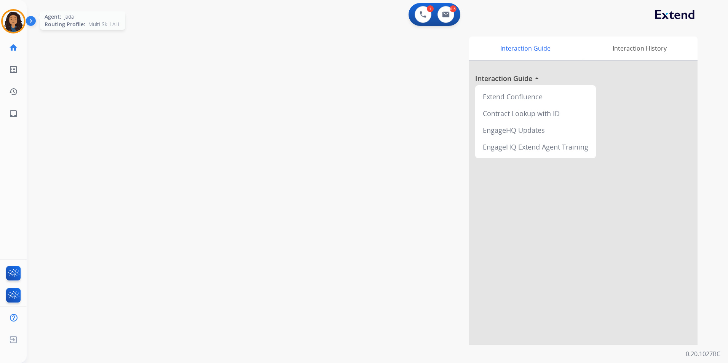
click at [19, 27] on img at bounding box center [13, 21] width 21 height 21
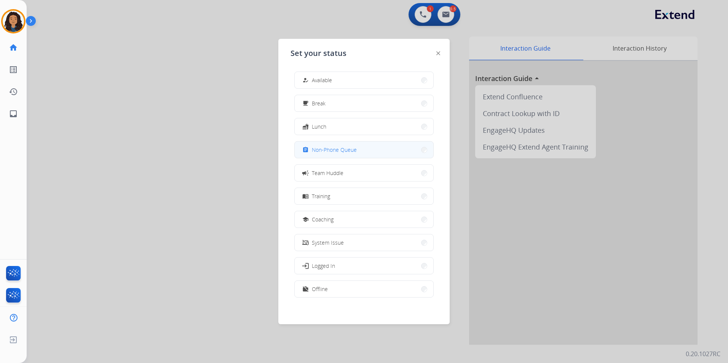
click at [337, 149] on span "Non-Phone Queue" at bounding box center [334, 150] width 45 height 8
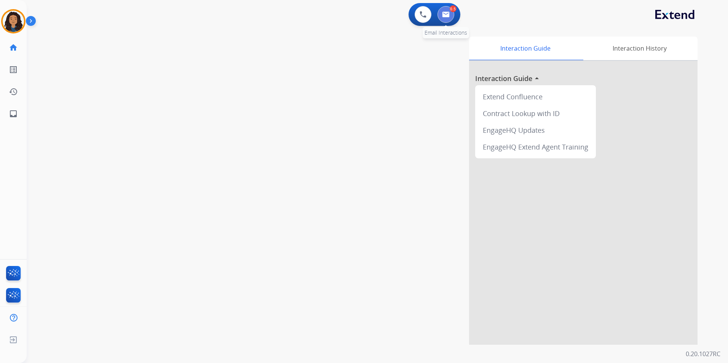
click at [444, 19] on button at bounding box center [445, 14] width 17 height 17
select select "**********"
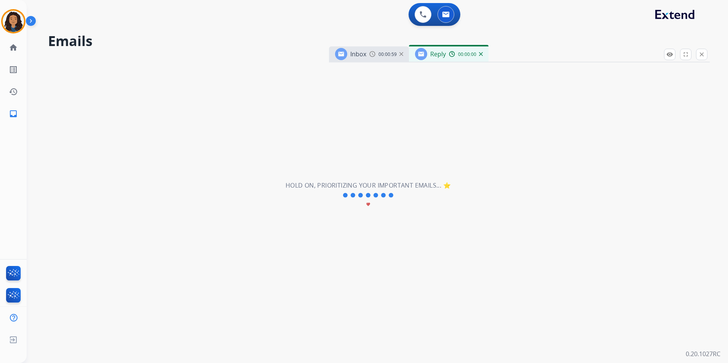
select select "**********"
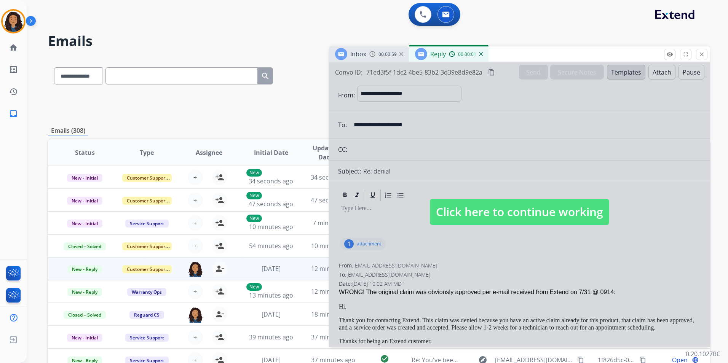
click at [501, 202] on span "Click here to continue working" at bounding box center [519, 212] width 179 height 26
select select
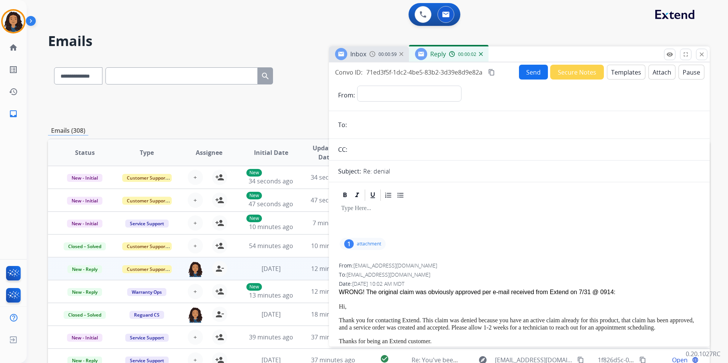
click at [494, 72] on mat-icon "content_copy" at bounding box center [491, 72] width 7 height 7
drag, startPoint x: 479, startPoint y: 58, endPoint x: 479, endPoint y: 54, distance: 3.8
click at [479, 55] on div "Reply 00:02:12" at bounding box center [449, 53] width 80 height 15
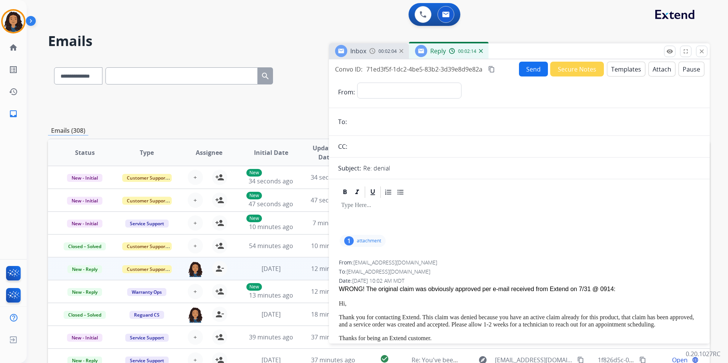
click at [479, 54] on div "00:02:14" at bounding box center [466, 51] width 34 height 7
click at [481, 52] on img at bounding box center [481, 51] width 4 height 4
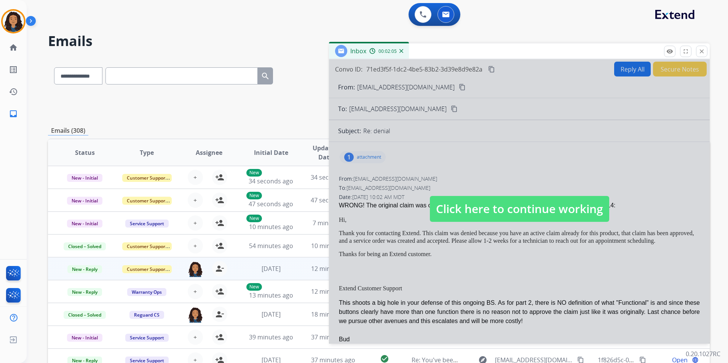
click at [518, 213] on span "Click here to continue working" at bounding box center [519, 209] width 179 height 26
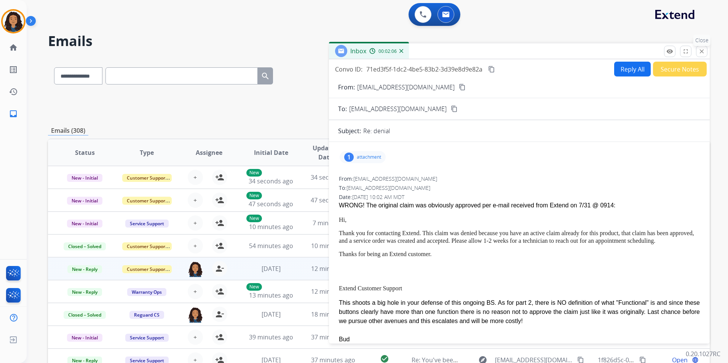
click at [705, 51] on mat-icon "close" at bounding box center [701, 51] width 7 height 7
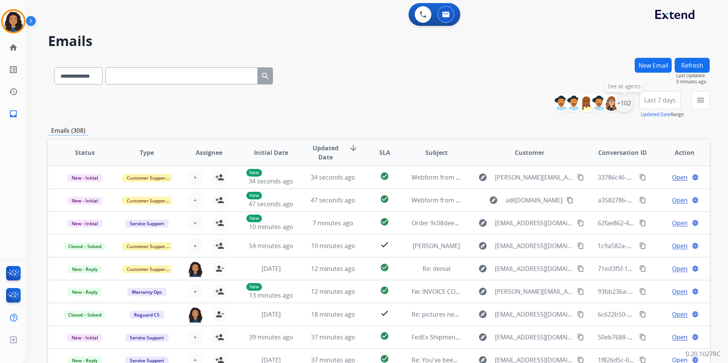
click at [629, 104] on div "+102" at bounding box center [624, 103] width 18 height 18
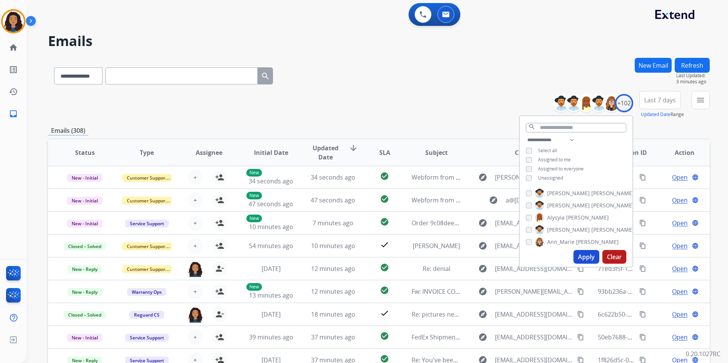
click at [552, 175] on span "Unassigned" at bounding box center [550, 178] width 25 height 6
click at [588, 259] on button "Apply" at bounding box center [586, 257] width 26 height 14
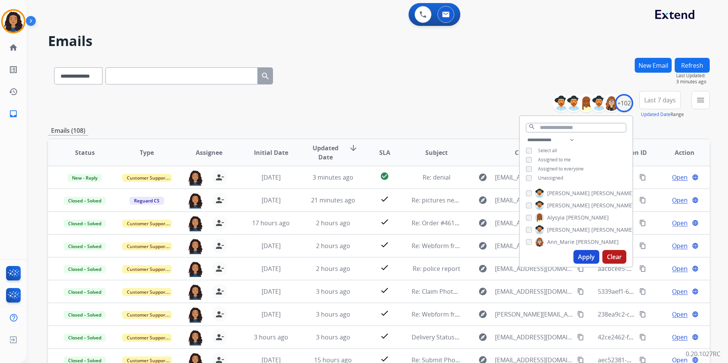
click at [694, 102] on button "menu" at bounding box center [700, 100] width 18 height 18
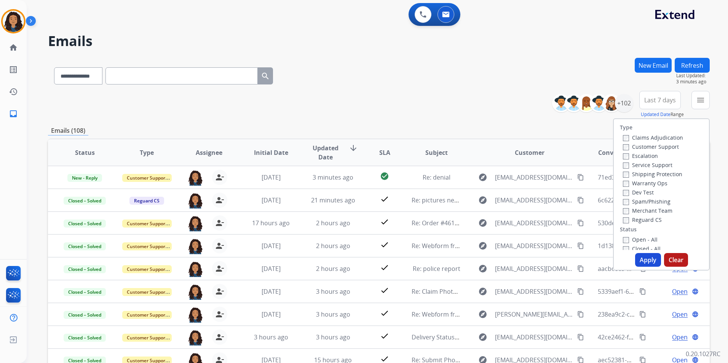
click at [658, 147] on label "Customer Support" at bounding box center [651, 146] width 56 height 7
click at [669, 172] on label "Shipping Protection" at bounding box center [652, 174] width 59 height 7
click at [652, 222] on label "Reguard CS" at bounding box center [642, 219] width 39 height 7
click at [637, 247] on label "Closed - All" at bounding box center [642, 248] width 38 height 7
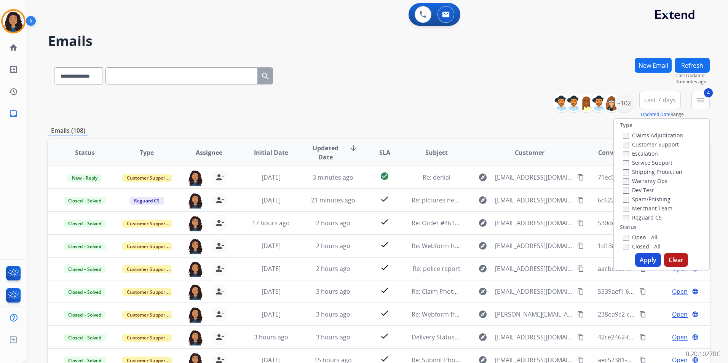
click at [637, 246] on label "Closed - All" at bounding box center [642, 246] width 38 height 7
click at [637, 239] on label "Open - All" at bounding box center [640, 237] width 35 height 7
click at [640, 257] on button "Apply" at bounding box center [648, 260] width 26 height 14
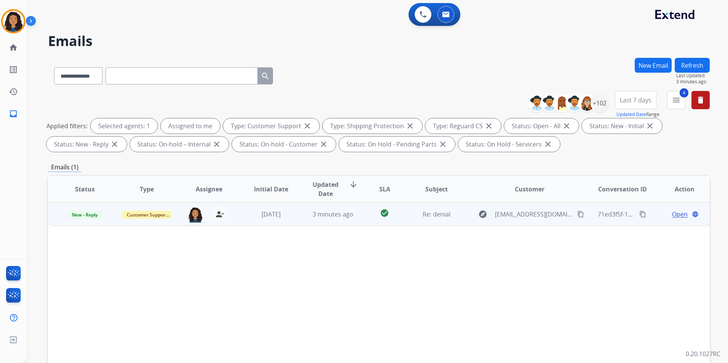
click at [673, 215] on span "Open" at bounding box center [680, 214] width 16 height 9
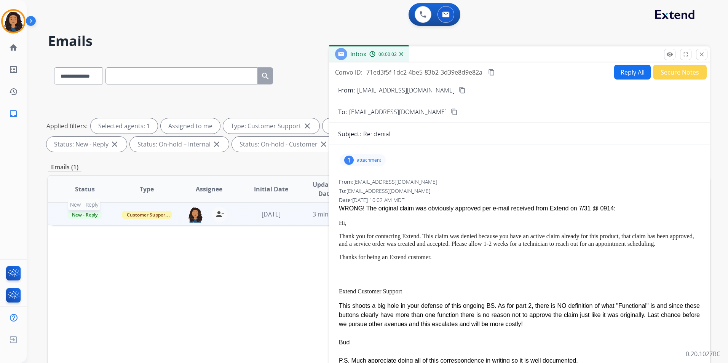
click at [91, 217] on span "New - Reply" at bounding box center [84, 215] width 35 height 8
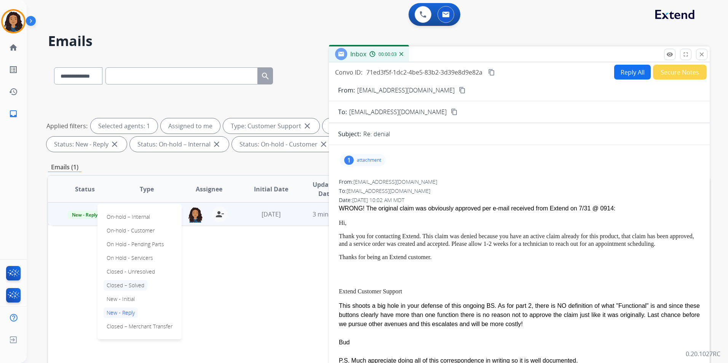
click at [143, 287] on p "Closed – Solved" at bounding box center [126, 285] width 44 height 11
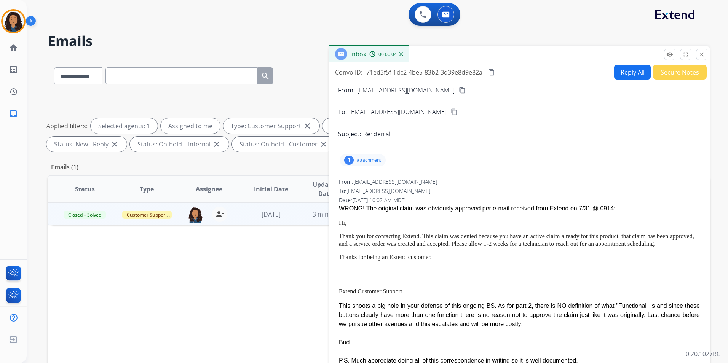
click at [675, 77] on button "Secure Notes" at bounding box center [680, 72] width 54 height 15
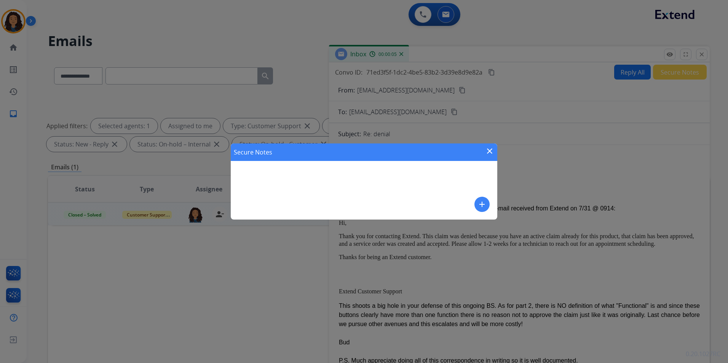
click at [480, 202] on mat-icon "add" at bounding box center [481, 204] width 9 height 9
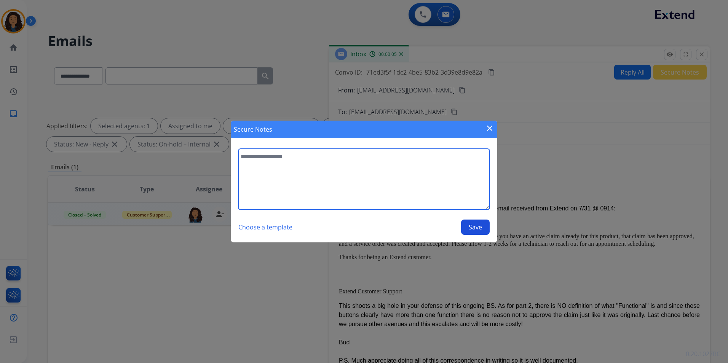
click at [442, 195] on textarea at bounding box center [363, 179] width 251 height 61
type textarea "**********"
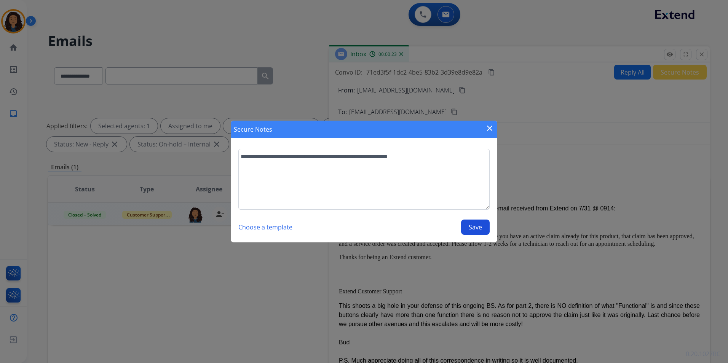
click at [477, 226] on button "Save" at bounding box center [475, 227] width 29 height 15
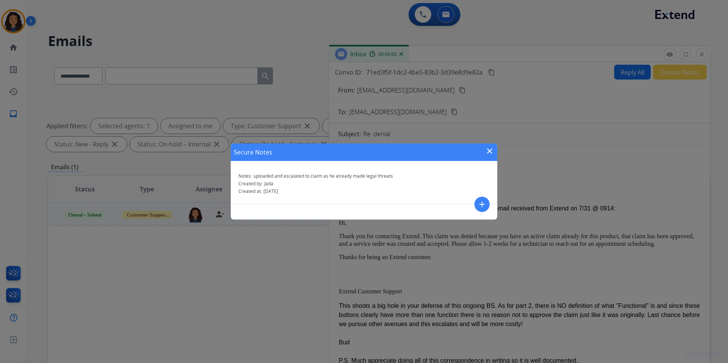
click at [492, 151] on mat-icon "close" at bounding box center [489, 151] width 9 height 9
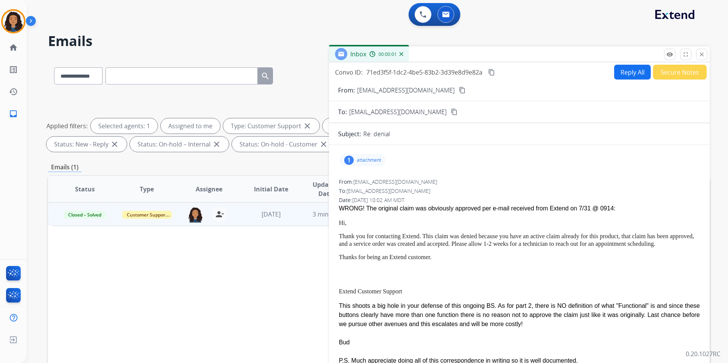
click at [694, 56] on div "remove_red_eye Logs fullscreen Expand close Close" at bounding box center [685, 54] width 43 height 11
click at [697, 54] on button "close Close" at bounding box center [701, 54] width 11 height 11
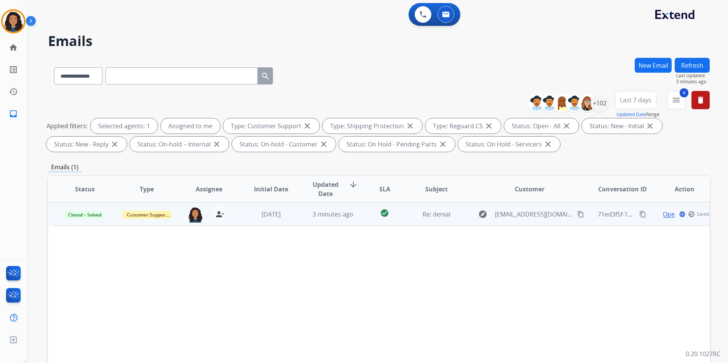
click at [697, 69] on button "Refresh" at bounding box center [692, 65] width 35 height 15
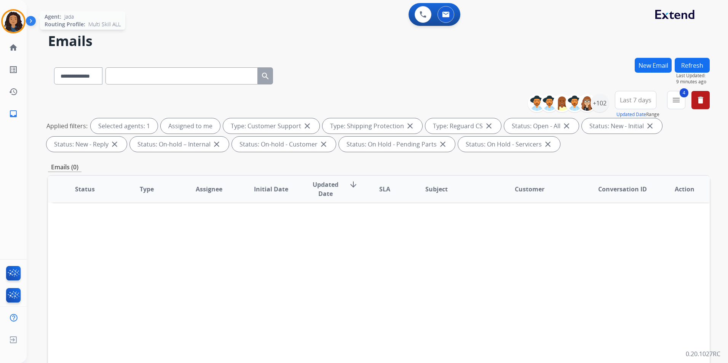
click at [21, 23] on img at bounding box center [13, 21] width 21 height 21
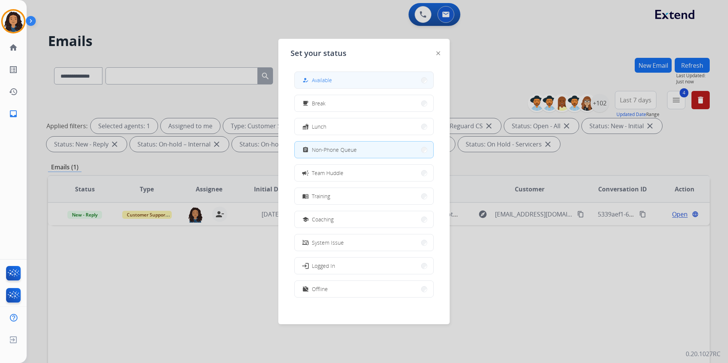
click at [341, 75] on button "how_to_reg Available" at bounding box center [364, 80] width 139 height 16
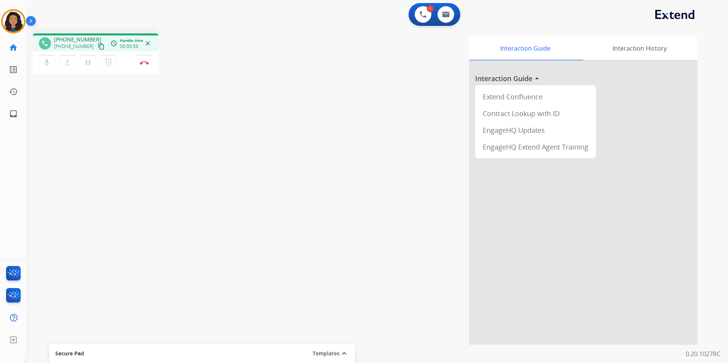
click at [98, 45] on mat-icon "content_copy" at bounding box center [101, 46] width 7 height 7
click at [141, 69] on button "Disconnect" at bounding box center [144, 63] width 16 height 16
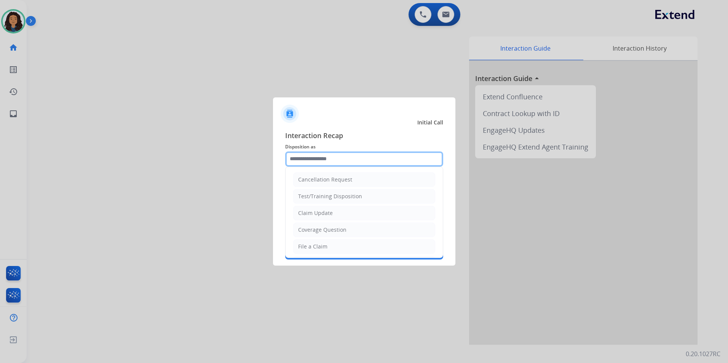
click at [355, 156] on input "text" at bounding box center [364, 159] width 158 height 15
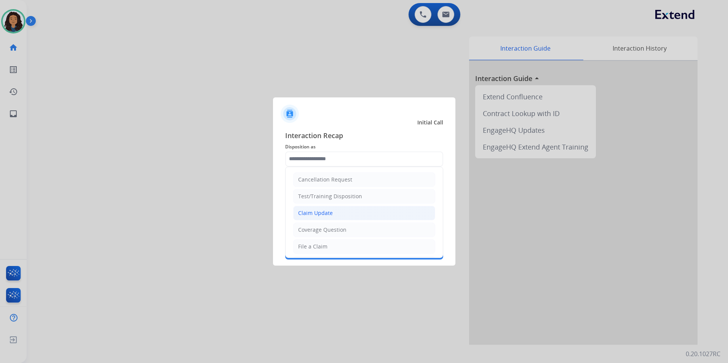
click at [327, 210] on div "Claim Update" at bounding box center [315, 213] width 35 height 8
type input "**********"
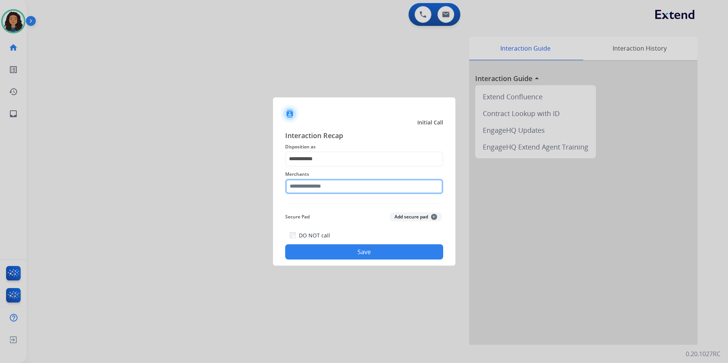
click at [361, 187] on input "text" at bounding box center [364, 186] width 158 height 15
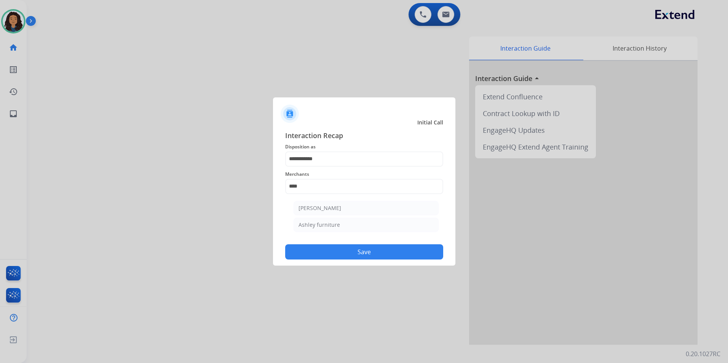
drag, startPoint x: 343, startPoint y: 231, endPoint x: 337, endPoint y: 246, distance: 16.0
click at [343, 231] on li "Ashley furniture" at bounding box center [366, 225] width 145 height 14
type input "**********"
click at [332, 248] on button "Save" at bounding box center [364, 251] width 158 height 15
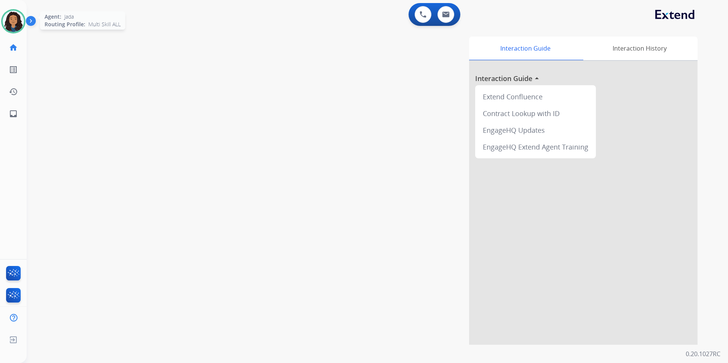
click at [21, 25] on img at bounding box center [13, 21] width 21 height 21
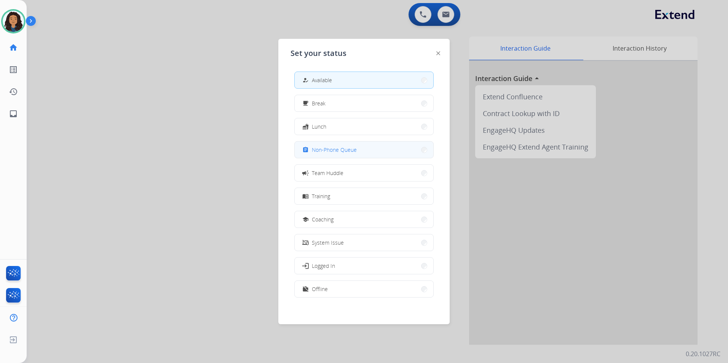
click at [321, 145] on button "assignment Non-Phone Queue" at bounding box center [364, 150] width 139 height 16
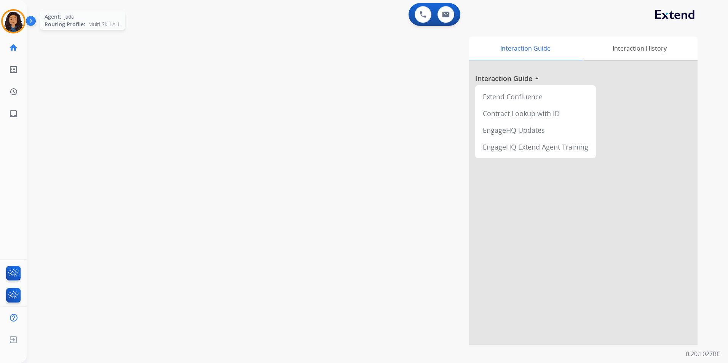
click at [8, 22] on img at bounding box center [13, 21] width 21 height 21
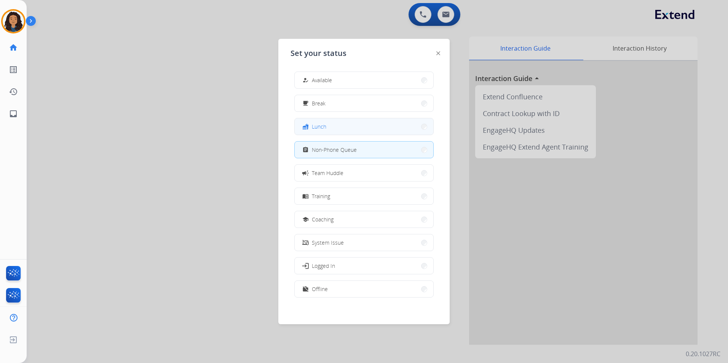
click at [342, 132] on button "fastfood Lunch" at bounding box center [364, 126] width 139 height 16
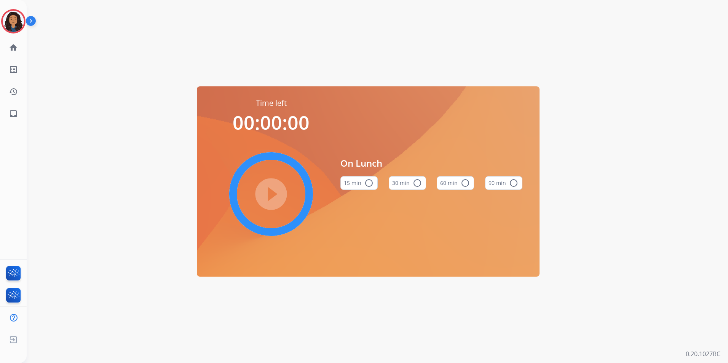
click at [460, 184] on button "60 min radio_button_unchecked" at bounding box center [455, 183] width 37 height 14
